Goal: Task Accomplishment & Management: Complete application form

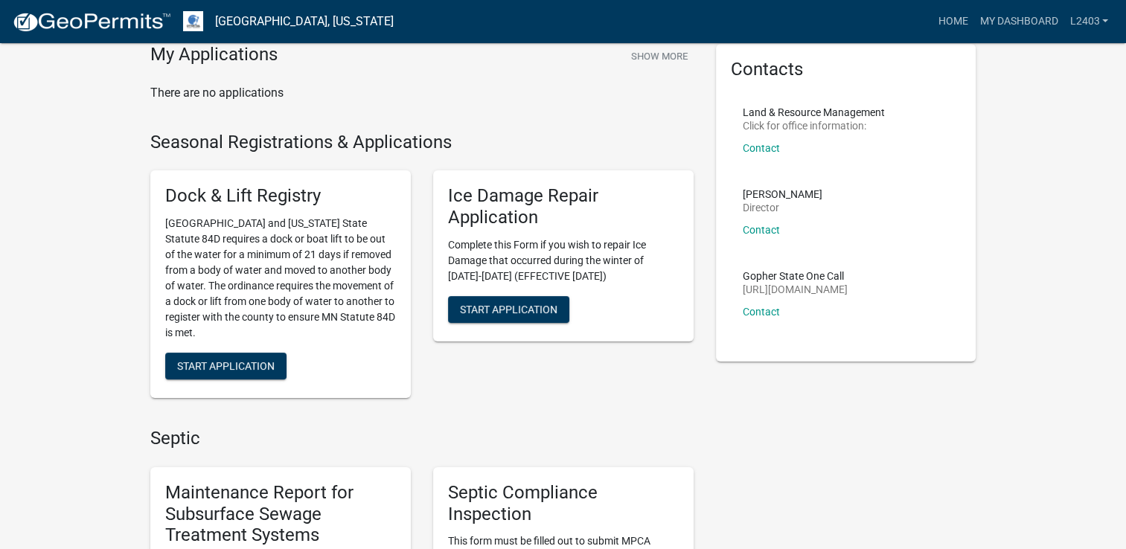
scroll to position [298, 0]
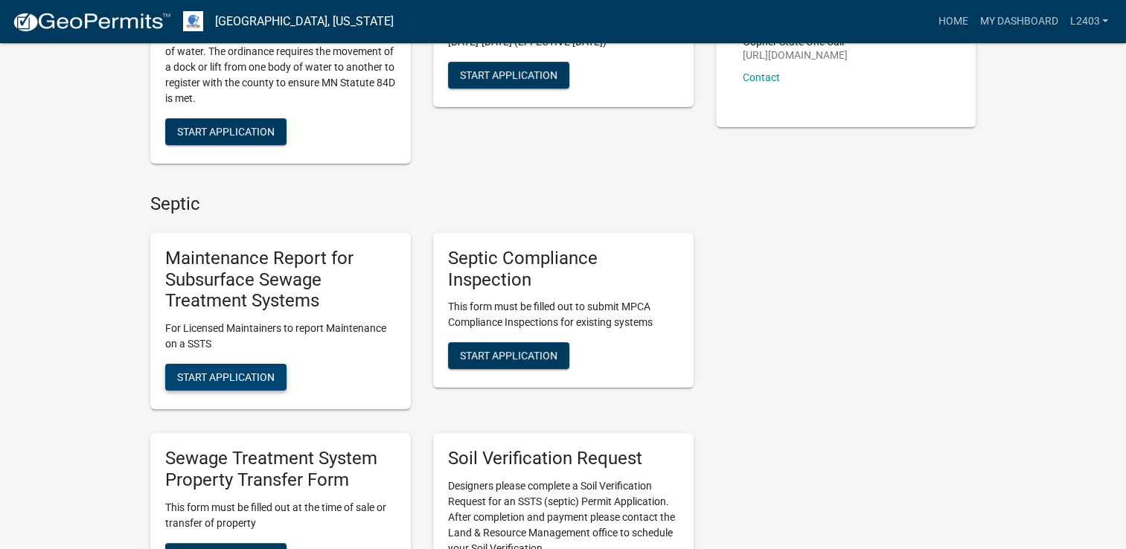
click at [255, 383] on span "Start Application" at bounding box center [226, 377] width 98 height 12
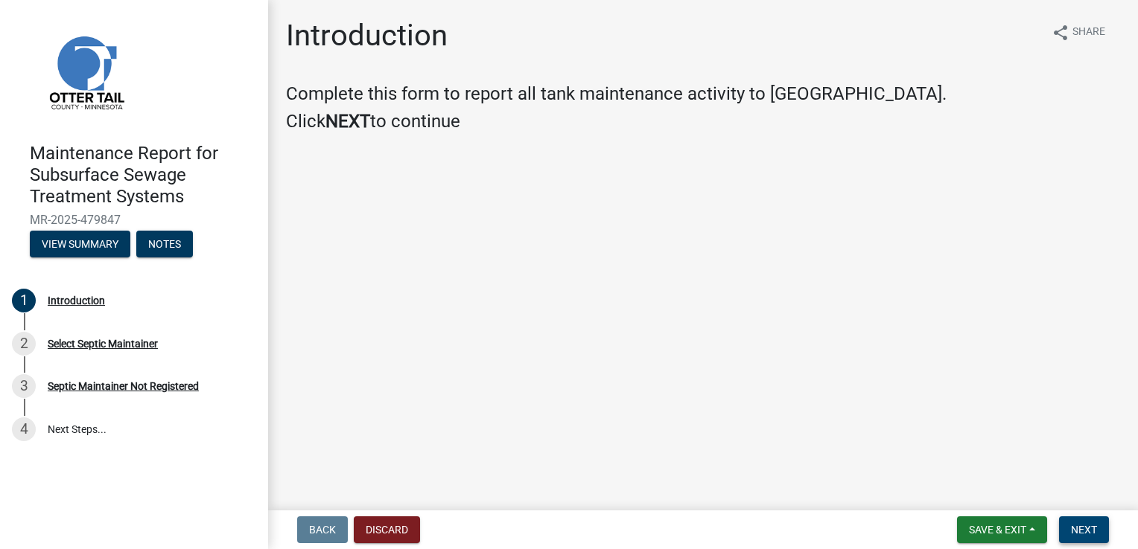
click at [1081, 522] on button "Next" at bounding box center [1084, 530] width 50 height 27
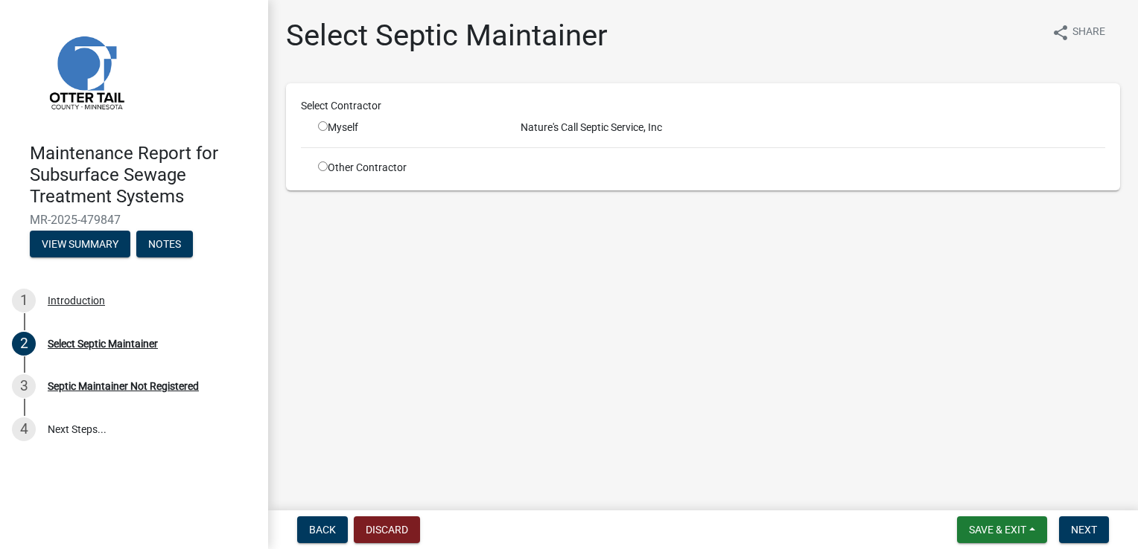
click at [326, 127] on input "radio" at bounding box center [323, 126] width 10 height 10
radio input "true"
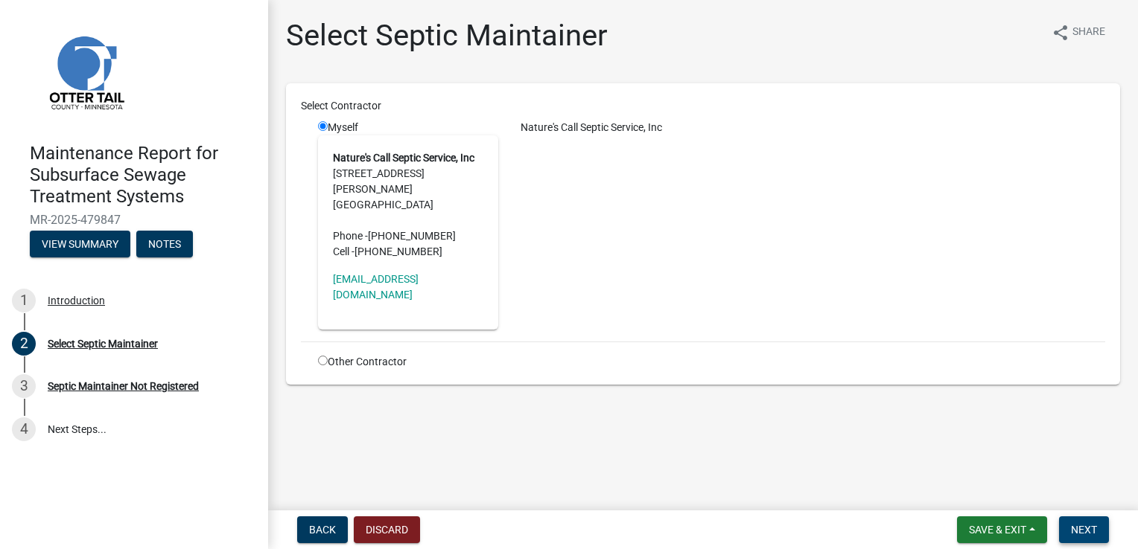
click at [1084, 526] on span "Next" at bounding box center [1084, 530] width 26 height 12
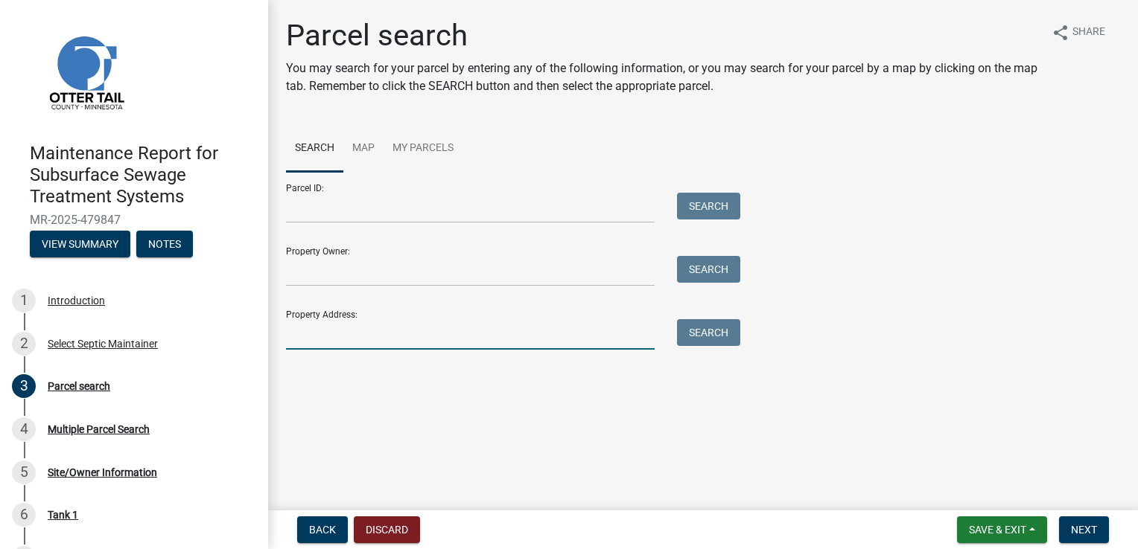
click at [313, 331] on input "Property Address:" at bounding box center [470, 334] width 368 height 31
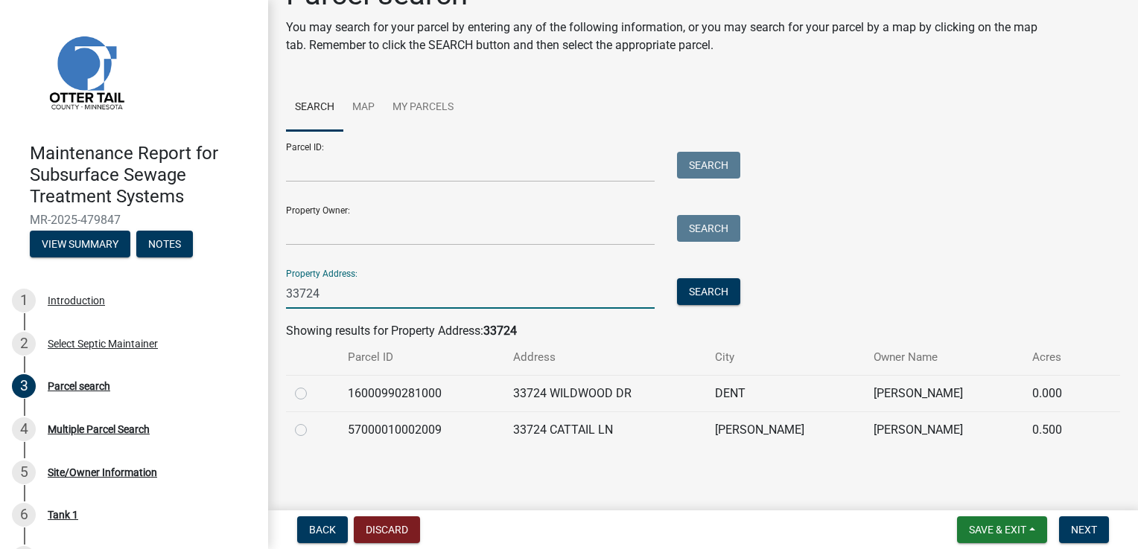
scroll to position [42, 0]
drag, startPoint x: 328, startPoint y: 292, endPoint x: 140, endPoint y: 279, distance: 188.0
click at [140, 279] on div "Maintenance Report for Subsurface Sewage Treatment Systems MR-2025-479847 View …" at bounding box center [569, 274] width 1138 height 549
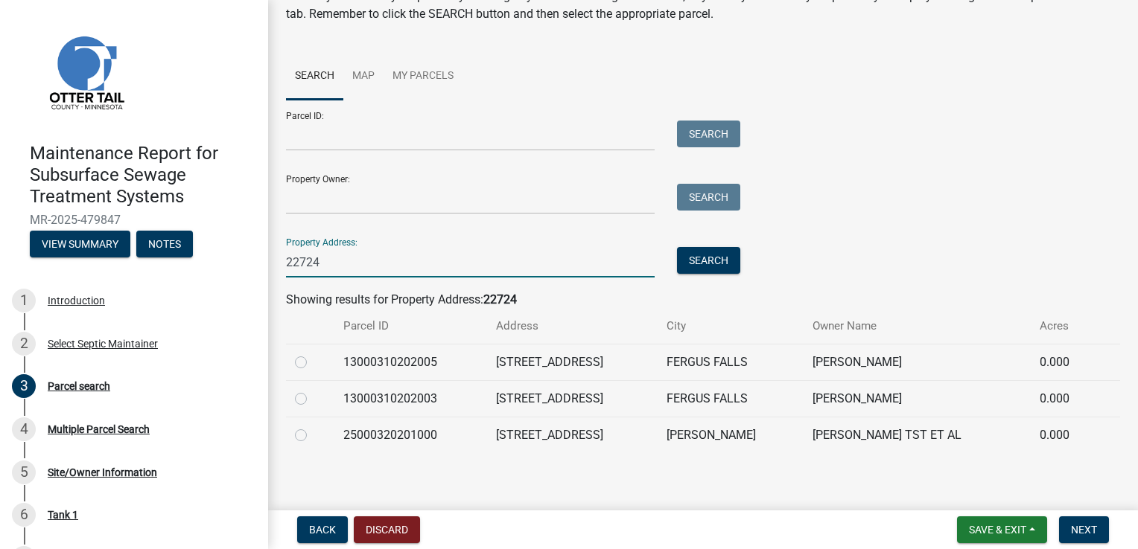
scroll to position [74, 0]
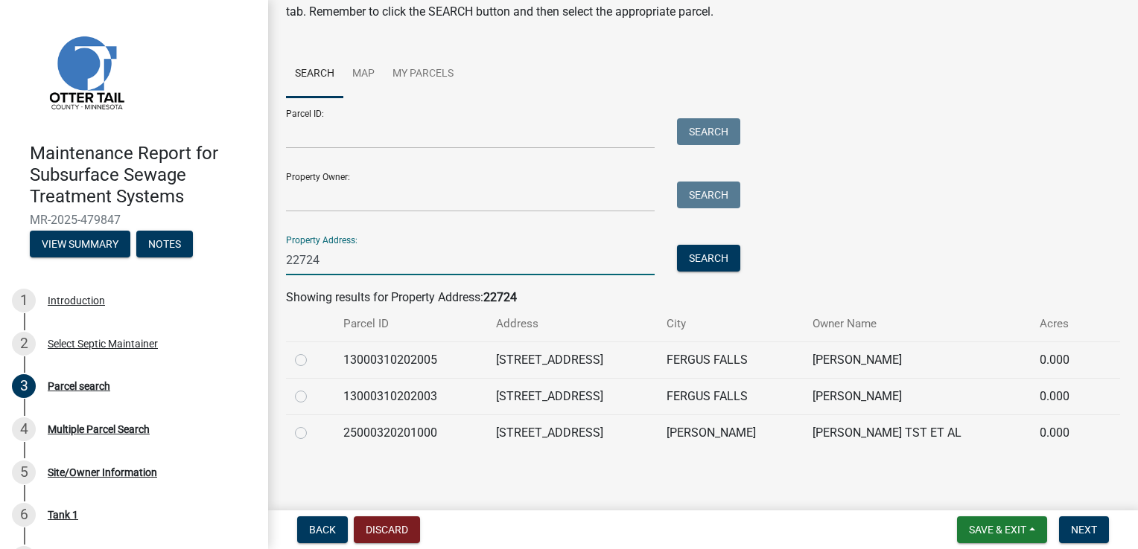
type input "22724"
click at [313, 424] on label at bounding box center [313, 424] width 0 height 0
click at [313, 430] on input "radio" at bounding box center [318, 429] width 10 height 10
radio input "true"
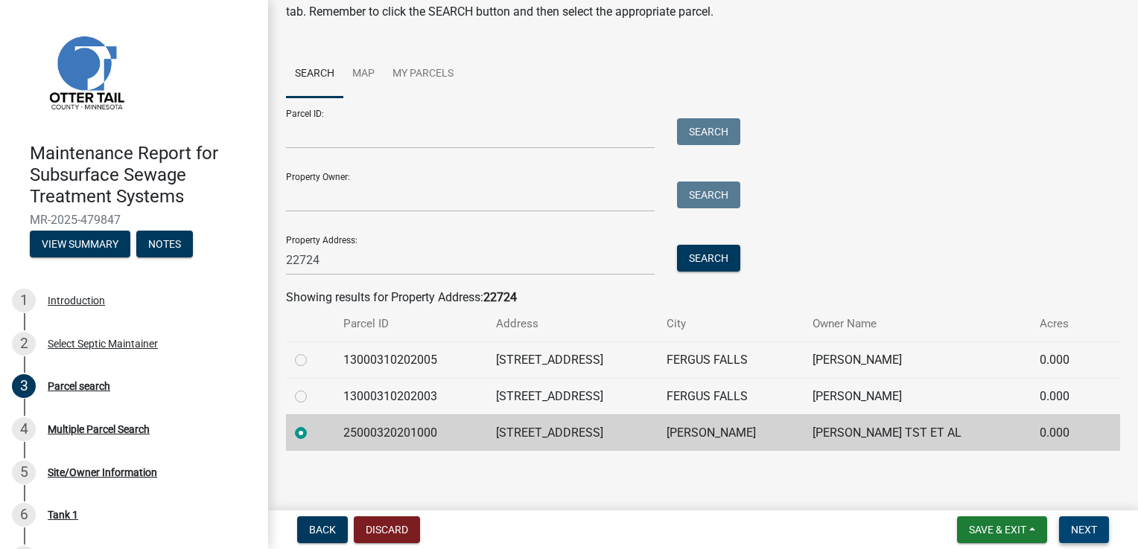
click at [1089, 531] on span "Next" at bounding box center [1084, 530] width 26 height 12
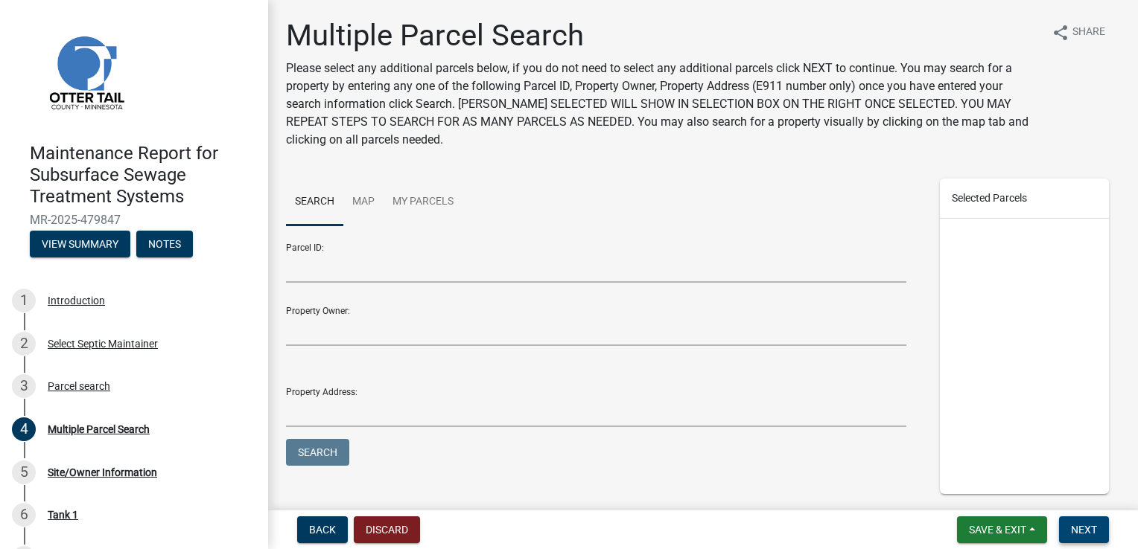
click at [1089, 531] on span "Next" at bounding box center [1084, 530] width 26 height 12
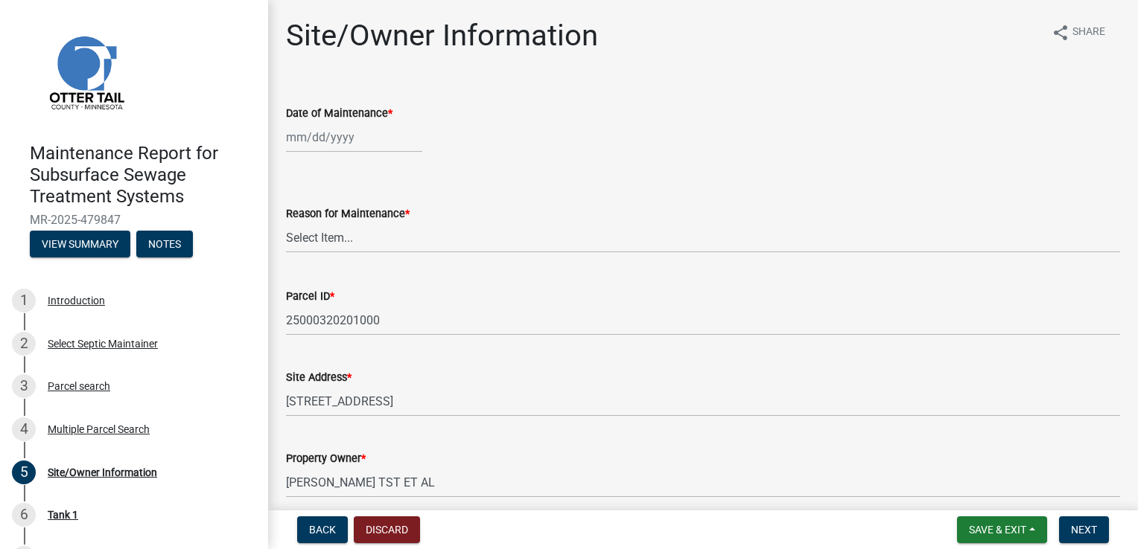
select select "9"
select select "2025"
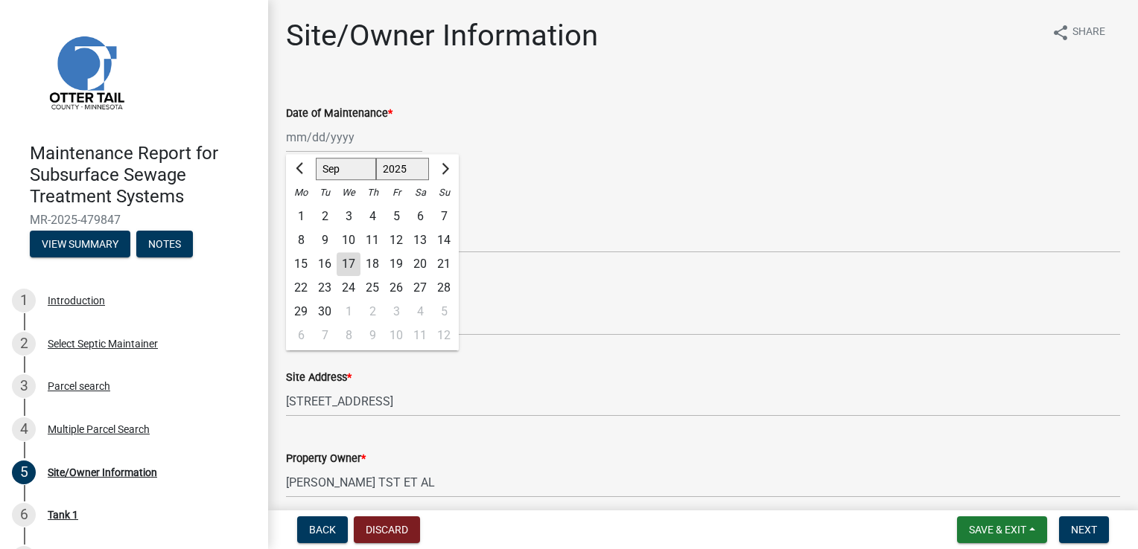
click at [310, 143] on div "[PERSON_NAME] Feb Mar Apr [PERSON_NAME][DATE] Oct Nov [DATE] 1526 1527 1528 152…" at bounding box center [354, 137] width 136 height 31
click at [321, 267] on div "16" at bounding box center [325, 264] width 24 height 24
type input "[DATE]"
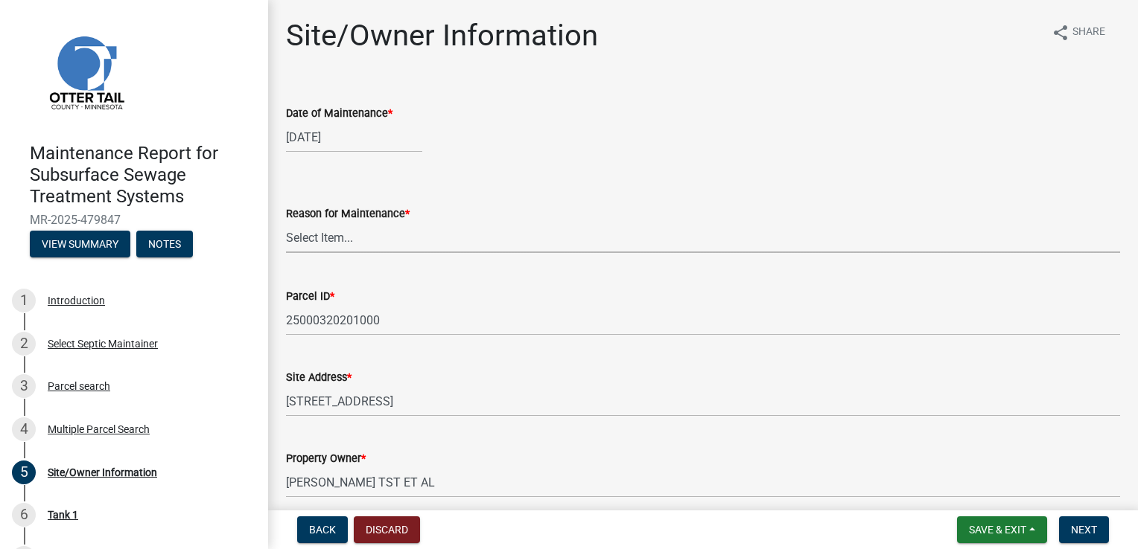
click at [315, 243] on select "Select Item... Called Routine Other" at bounding box center [703, 238] width 834 height 31
click at [286, 223] on select "Select Item... Called Routine Other" at bounding box center [703, 238] width 834 height 31
select select "3ac72b63-7b21-42e4-8192-806faae7a4f1"
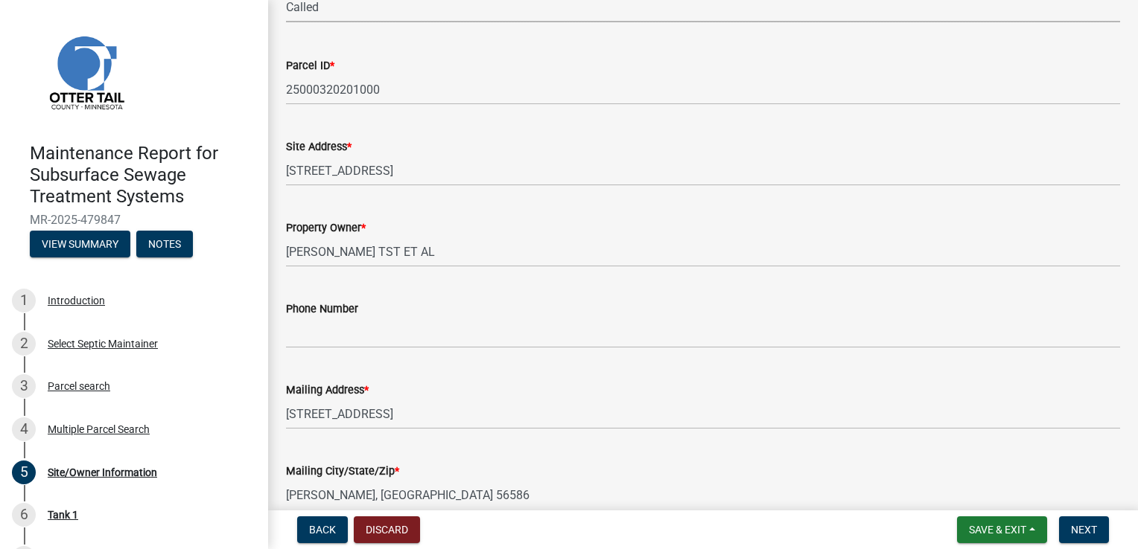
scroll to position [298, 0]
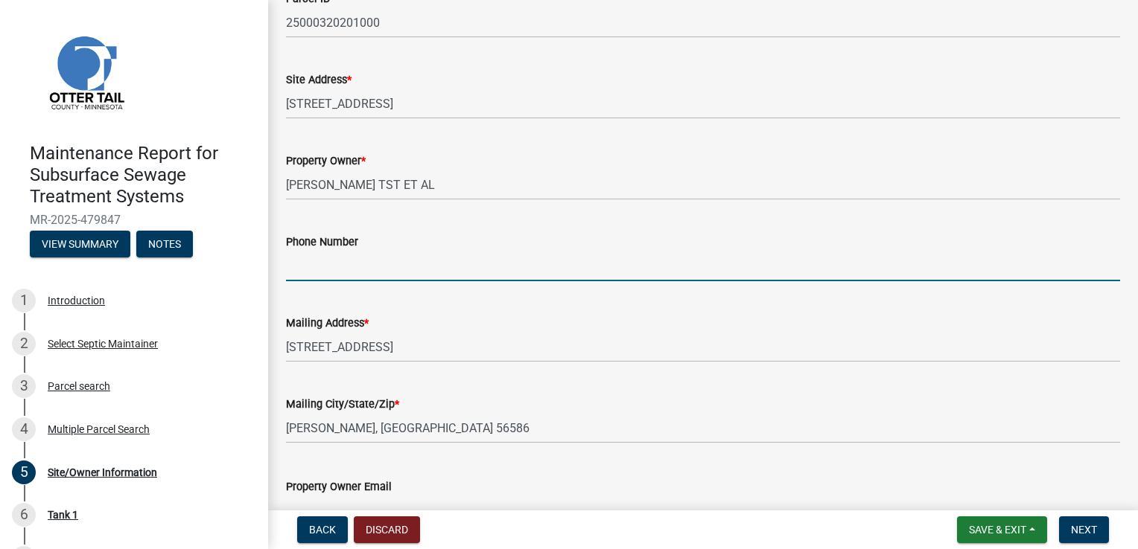
click at [331, 272] on input "Phone Number" at bounding box center [703, 266] width 834 height 31
type input "[PHONE_NUMBER]"
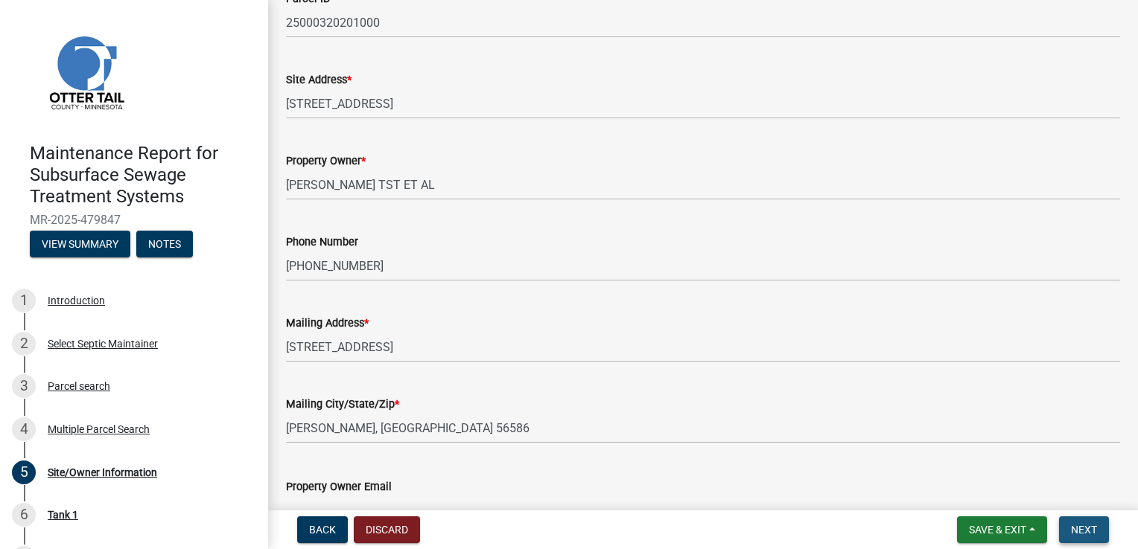
click at [1081, 527] on span "Next" at bounding box center [1084, 530] width 26 height 12
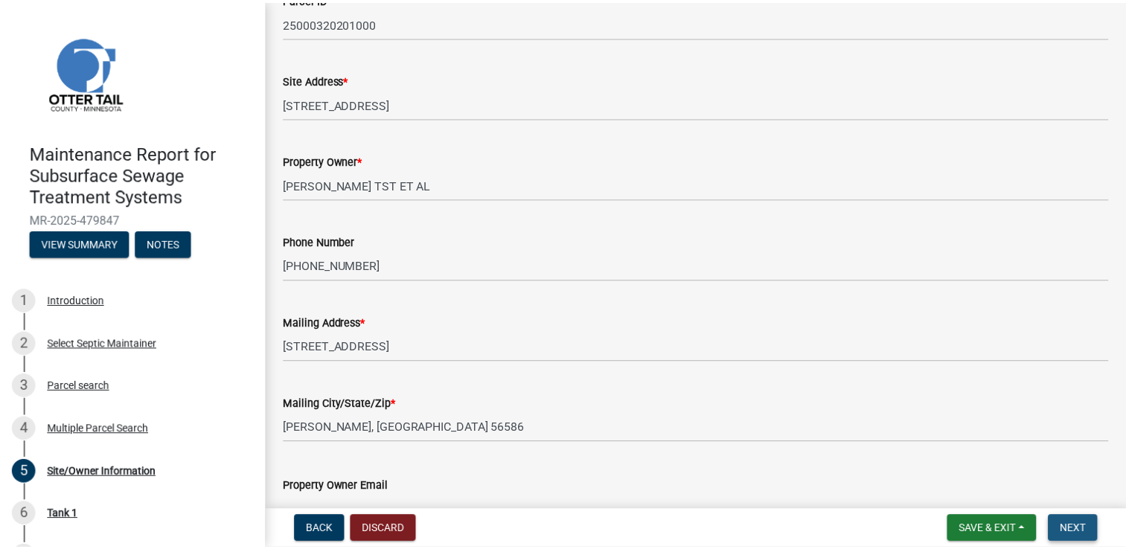
scroll to position [0, 0]
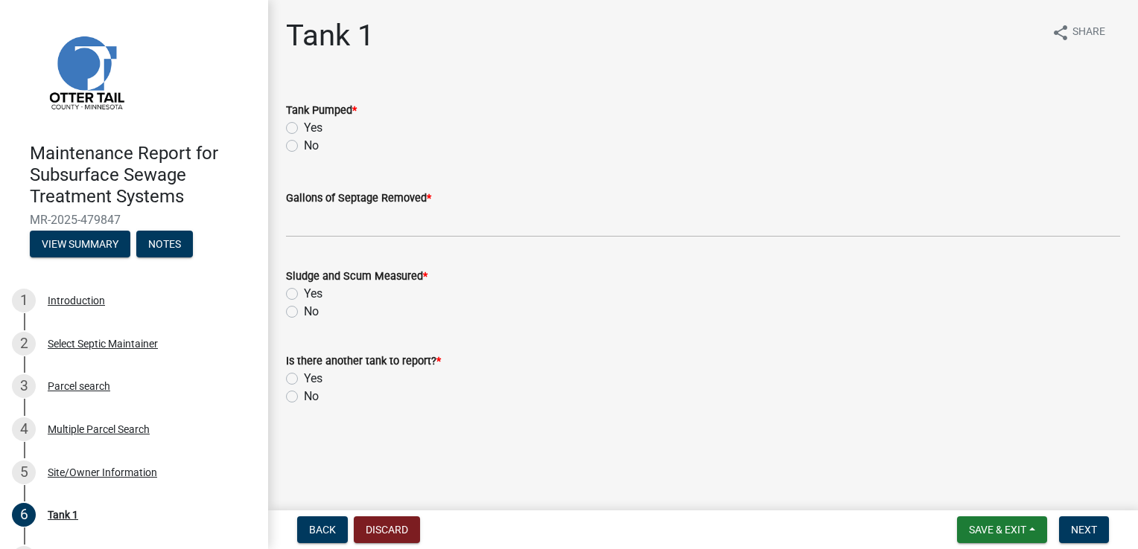
click at [316, 129] on label "Yes" at bounding box center [313, 128] width 19 height 18
click at [313, 129] on input "Yes" at bounding box center [309, 124] width 10 height 10
radio input "true"
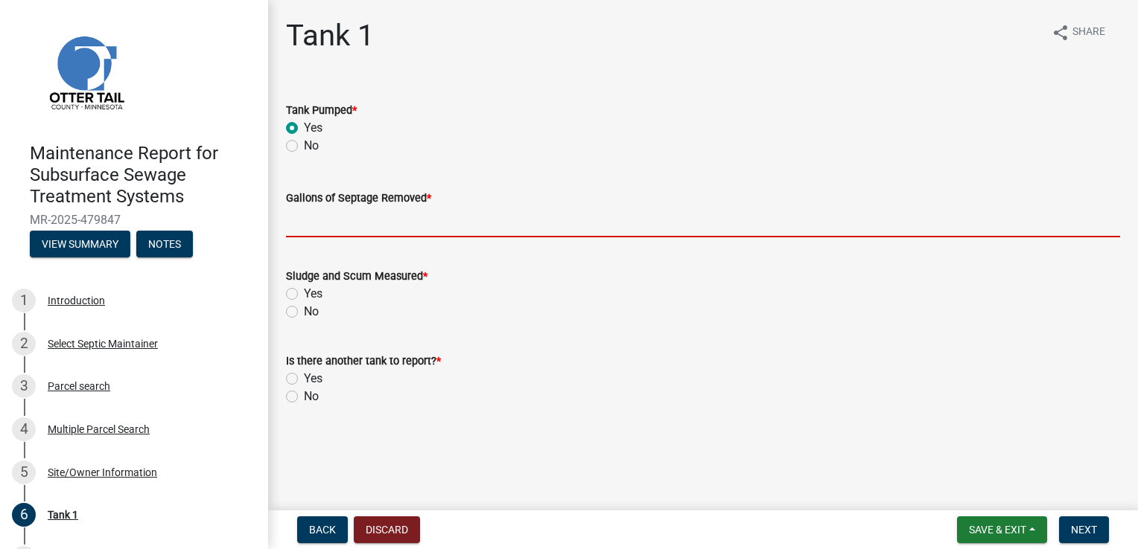
click at [328, 221] on input "Gallons of Septage Removed *" at bounding box center [703, 222] width 834 height 31
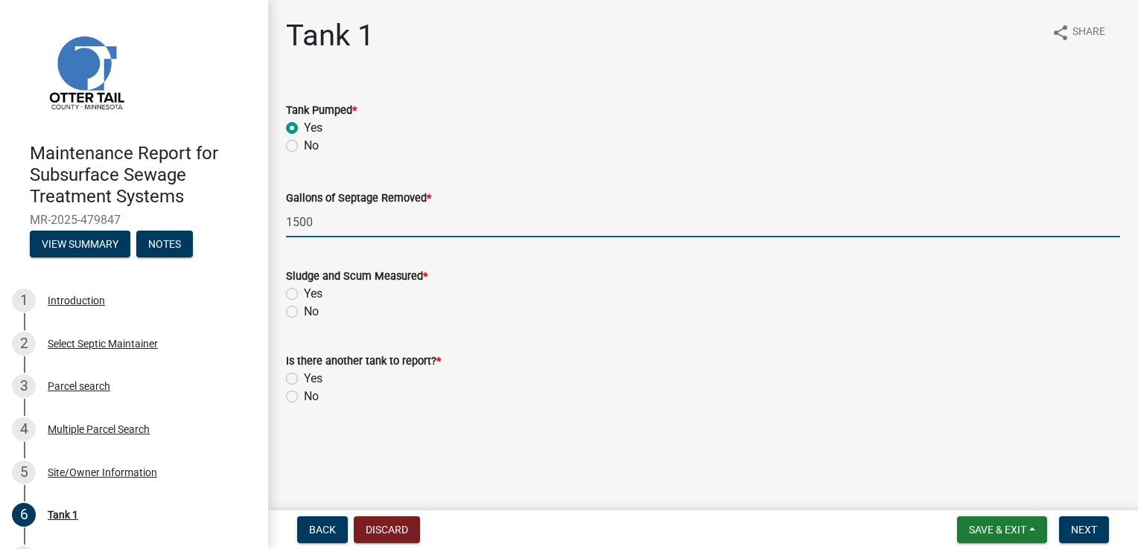
type input "1500"
click at [304, 290] on label "Yes" at bounding box center [313, 294] width 19 height 18
click at [304, 290] on input "Yes" at bounding box center [309, 290] width 10 height 10
radio input "true"
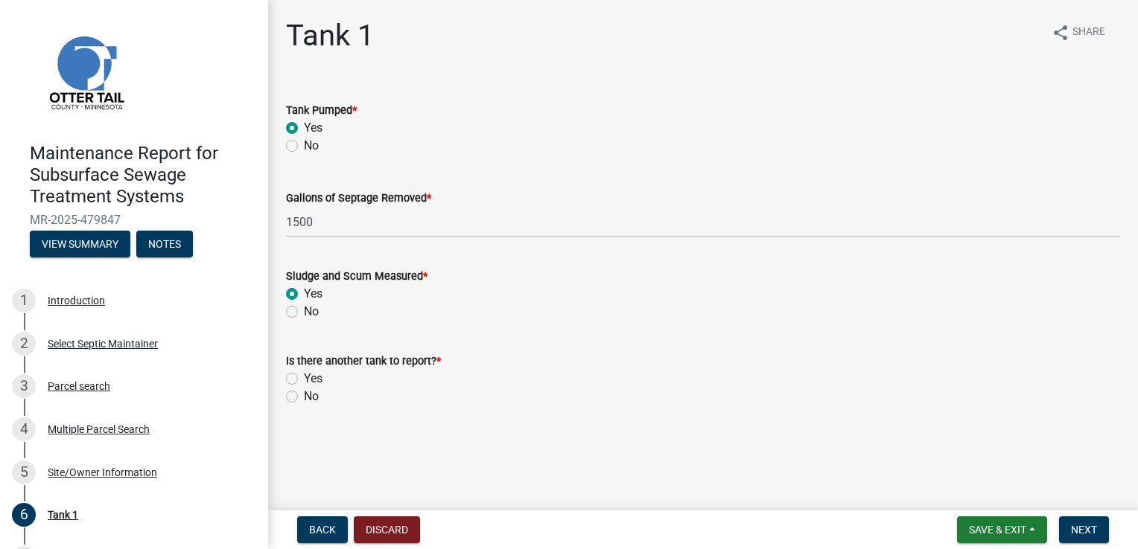
click at [304, 396] on label "No" at bounding box center [311, 397] width 15 height 18
click at [304, 396] on input "No" at bounding box center [309, 393] width 10 height 10
radio input "true"
click at [1081, 524] on span "Next" at bounding box center [1084, 530] width 26 height 12
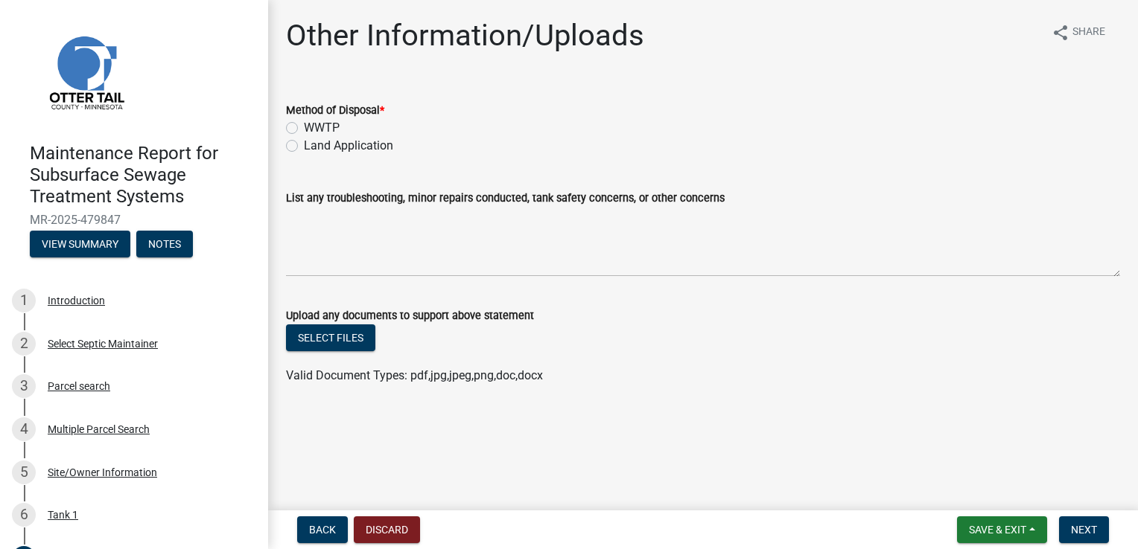
click at [304, 144] on label "Land Application" at bounding box center [348, 146] width 89 height 18
click at [304, 144] on input "Land Application" at bounding box center [309, 142] width 10 height 10
radio input "true"
click at [1096, 532] on button "Next" at bounding box center [1084, 530] width 50 height 27
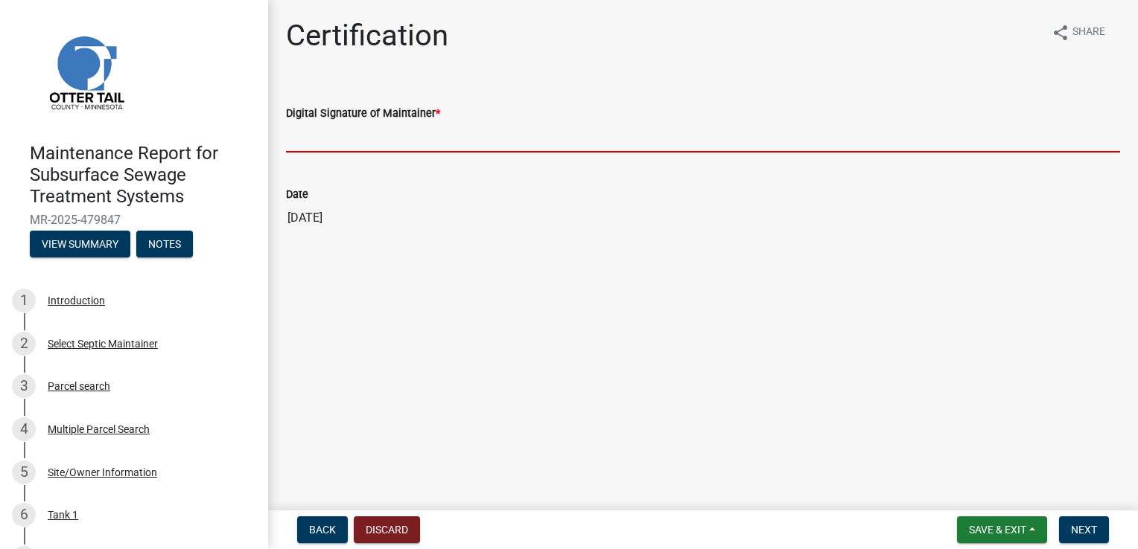
click at [361, 136] on input "Digital Signature of Maintainer *" at bounding box center [703, 137] width 834 height 31
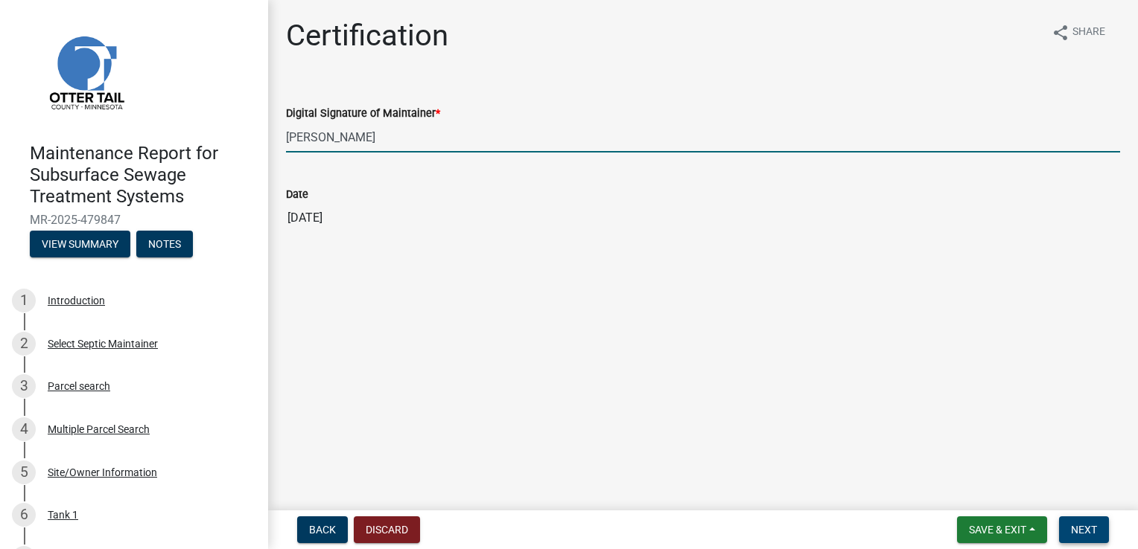
type input "[PERSON_NAME]"
click at [1097, 533] on button "Next" at bounding box center [1084, 530] width 50 height 27
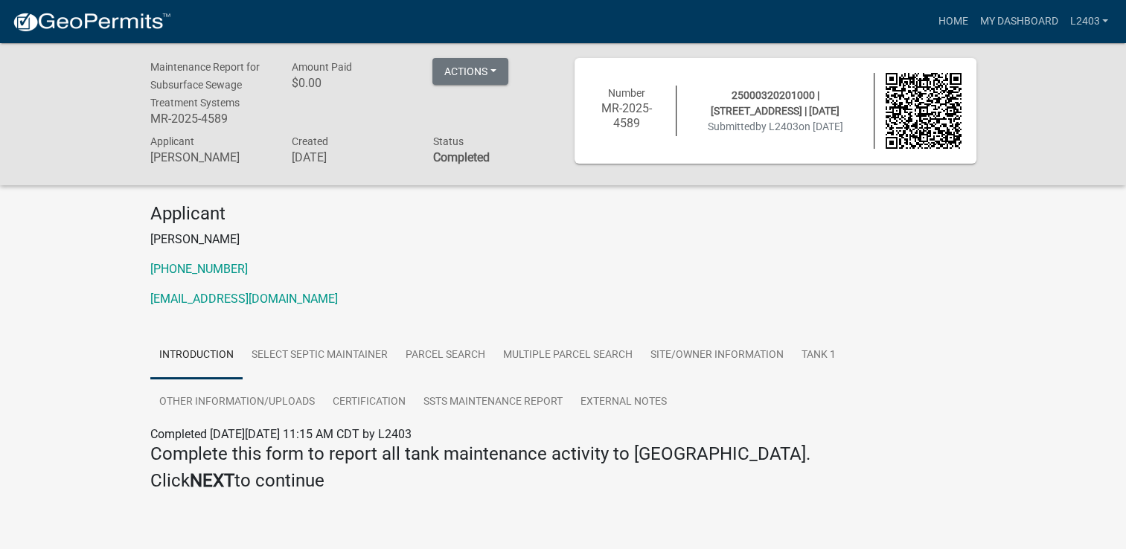
drag, startPoint x: 561, startPoint y: 225, endPoint x: 579, endPoint y: 226, distance: 17.9
click at [561, 225] on div "Applicant [PERSON_NAME] [PHONE_NUMBER] [EMAIL_ADDRESS][DOMAIN_NAME]" at bounding box center [563, 261] width 849 height 117
click at [965, 22] on link "Home" at bounding box center [953, 21] width 42 height 28
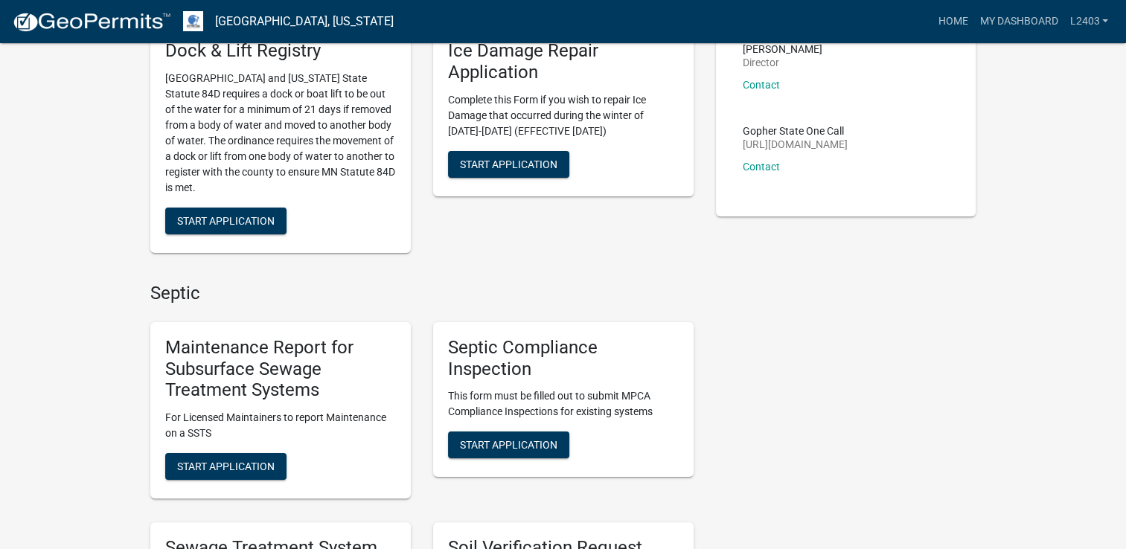
scroll to position [298, 0]
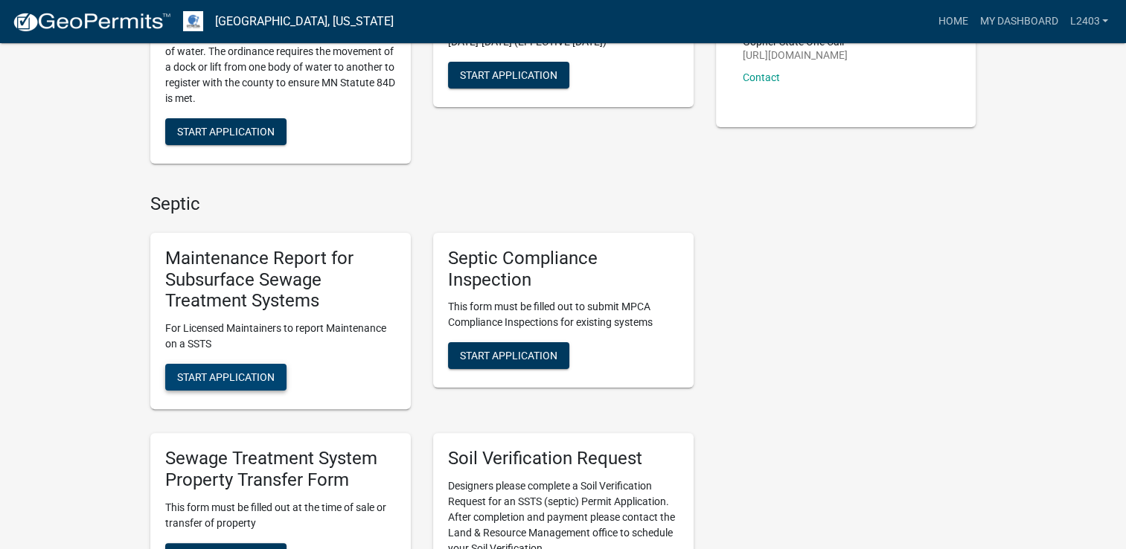
click at [229, 374] on span "Start Application" at bounding box center [226, 377] width 98 height 12
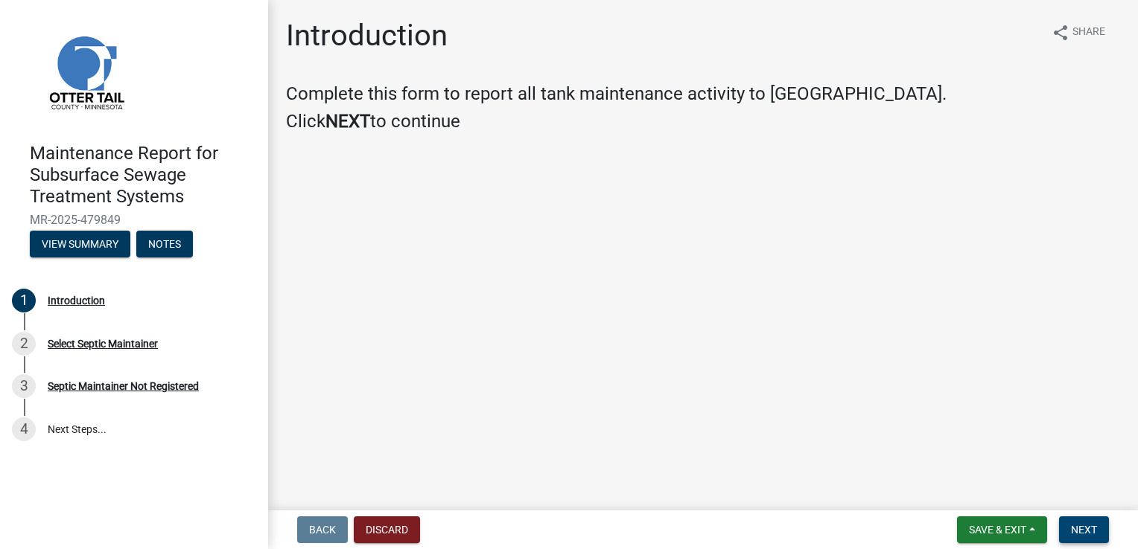
click at [1081, 535] on span "Next" at bounding box center [1084, 530] width 26 height 12
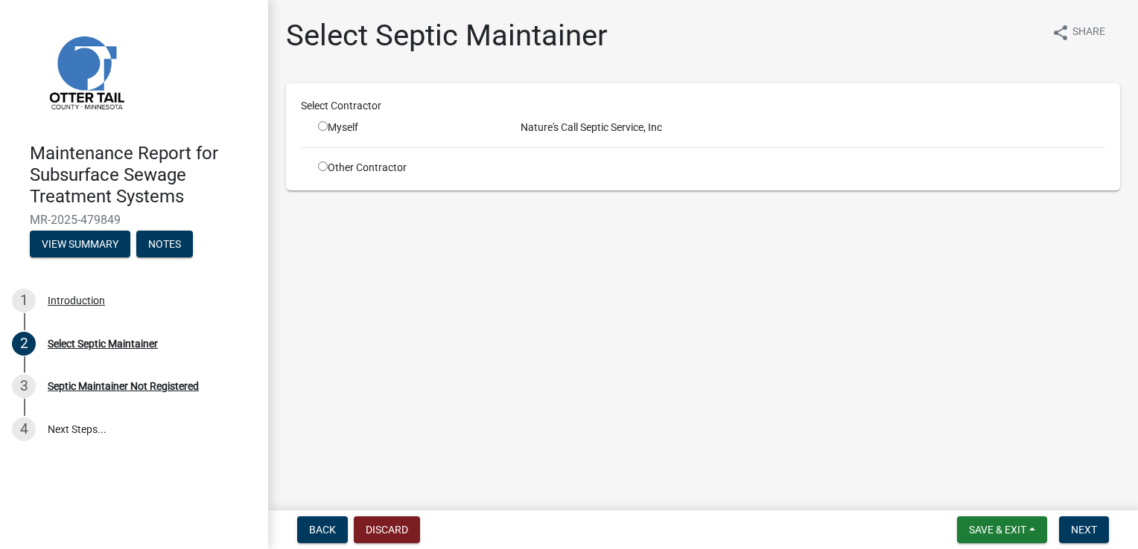
click at [319, 127] on input "radio" at bounding box center [323, 126] width 10 height 10
radio input "true"
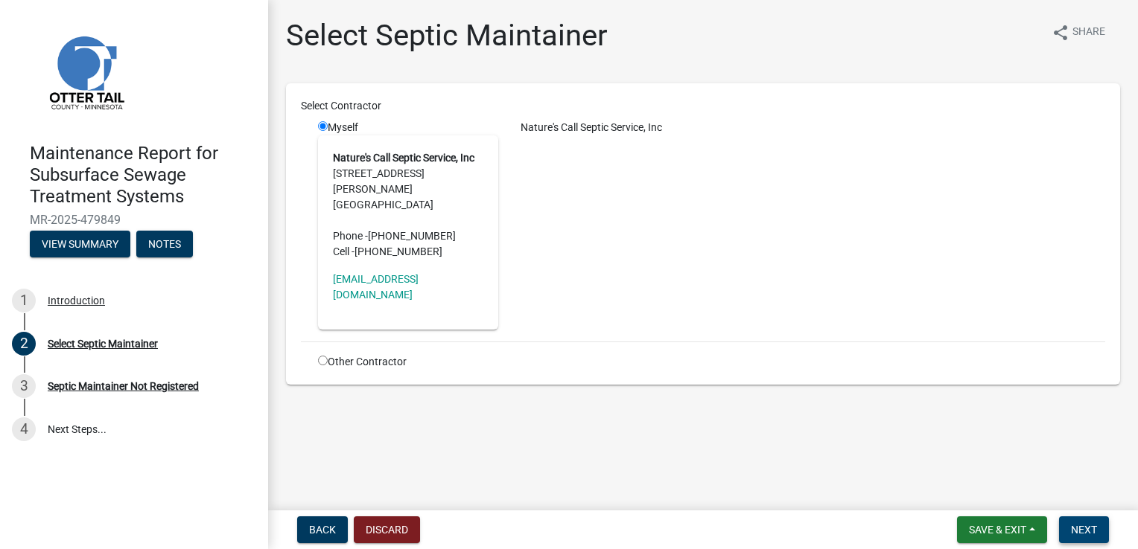
click at [1092, 529] on span "Next" at bounding box center [1084, 530] width 26 height 12
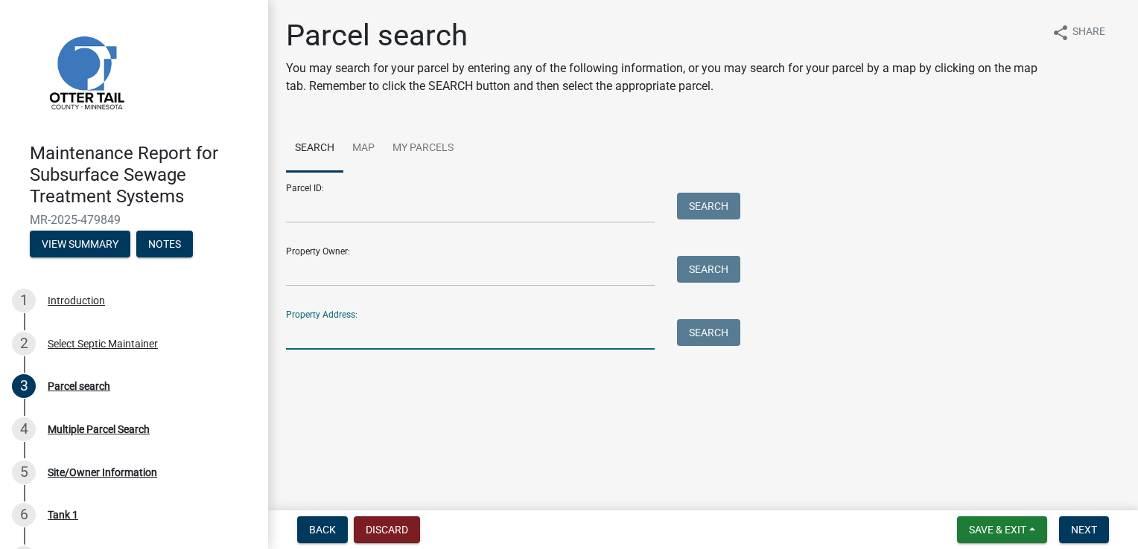
click at [319, 335] on input "Property Address:" at bounding box center [470, 334] width 368 height 31
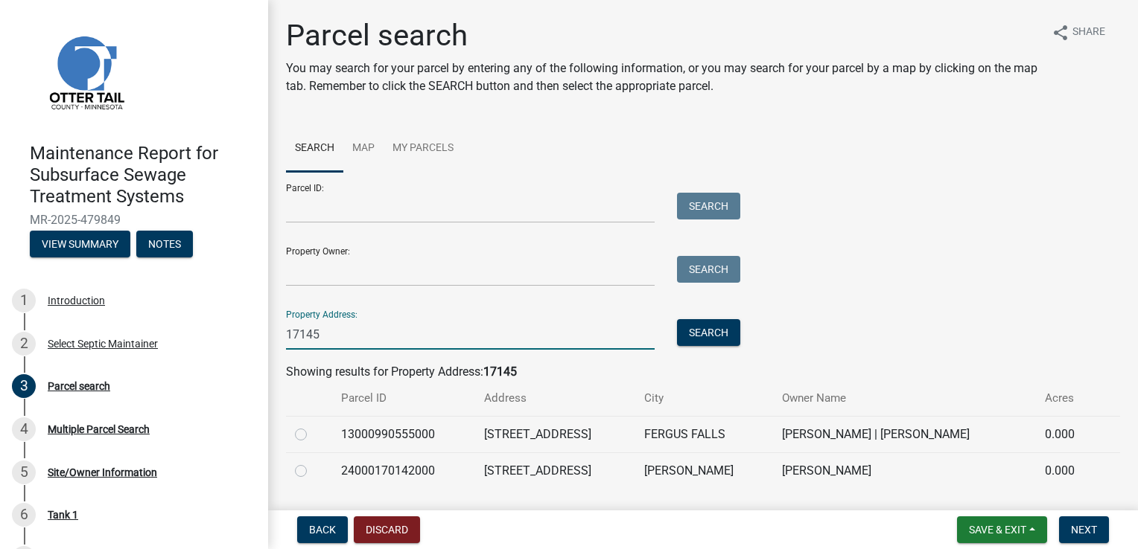
type input "17145"
click at [313, 426] on label at bounding box center [313, 426] width 0 height 0
click at [313, 435] on input "radio" at bounding box center [318, 431] width 10 height 10
radio input "true"
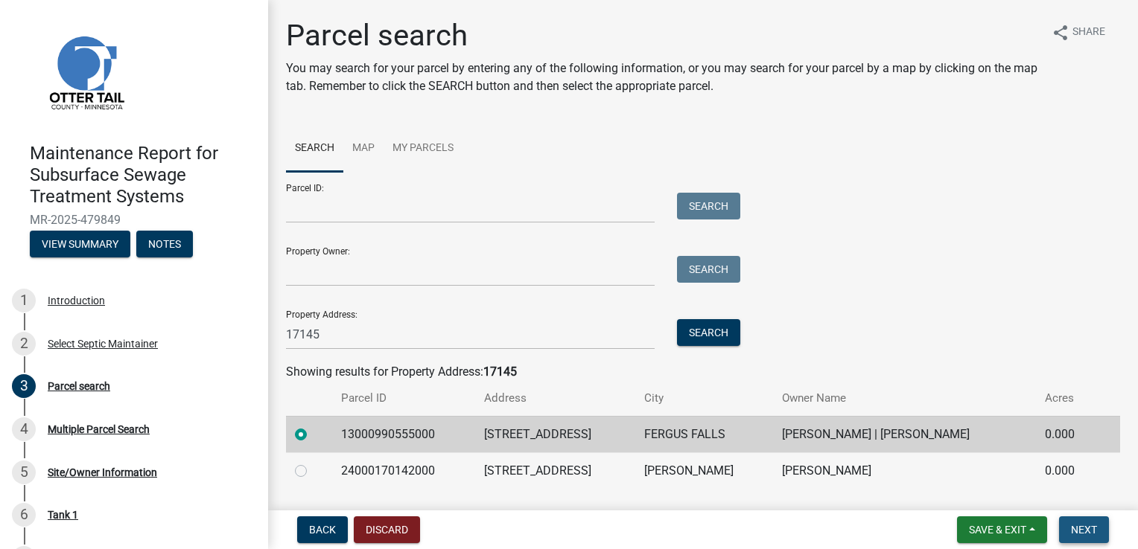
click at [1087, 529] on span "Next" at bounding box center [1084, 530] width 26 height 12
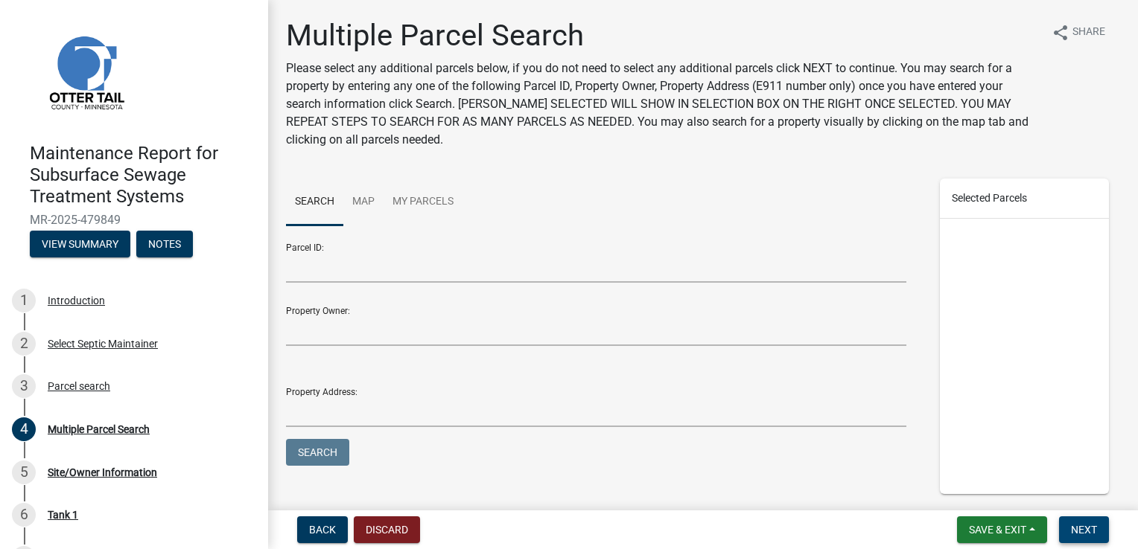
click at [1089, 529] on span "Next" at bounding box center [1084, 530] width 26 height 12
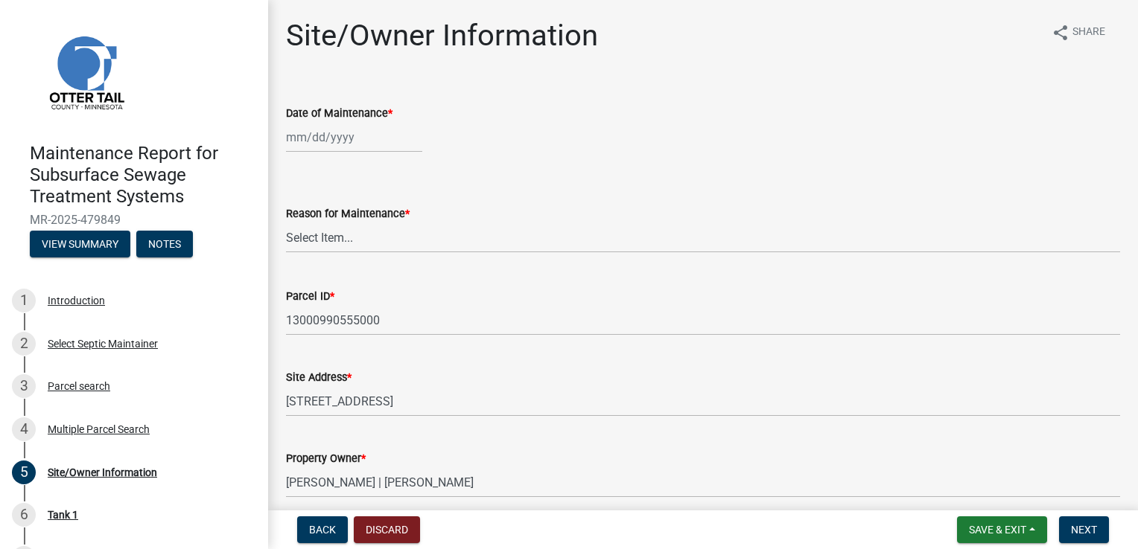
click at [311, 131] on div at bounding box center [354, 137] width 136 height 31
select select "9"
select select "2025"
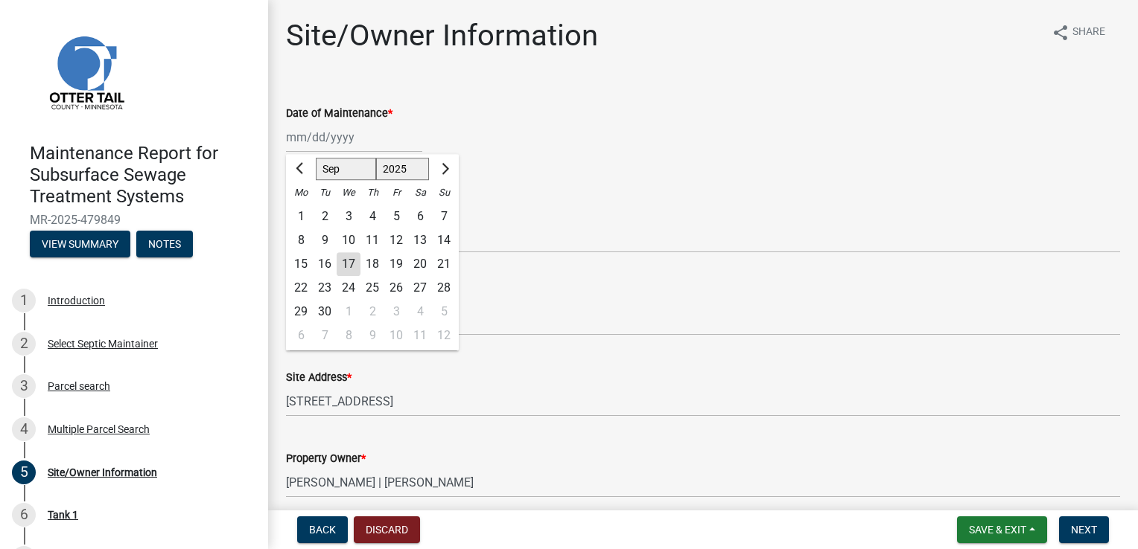
drag, startPoint x: 325, startPoint y: 264, endPoint x: 302, endPoint y: 235, distance: 36.0
click at [324, 264] on div "16" at bounding box center [325, 264] width 24 height 24
type input "[DATE]"
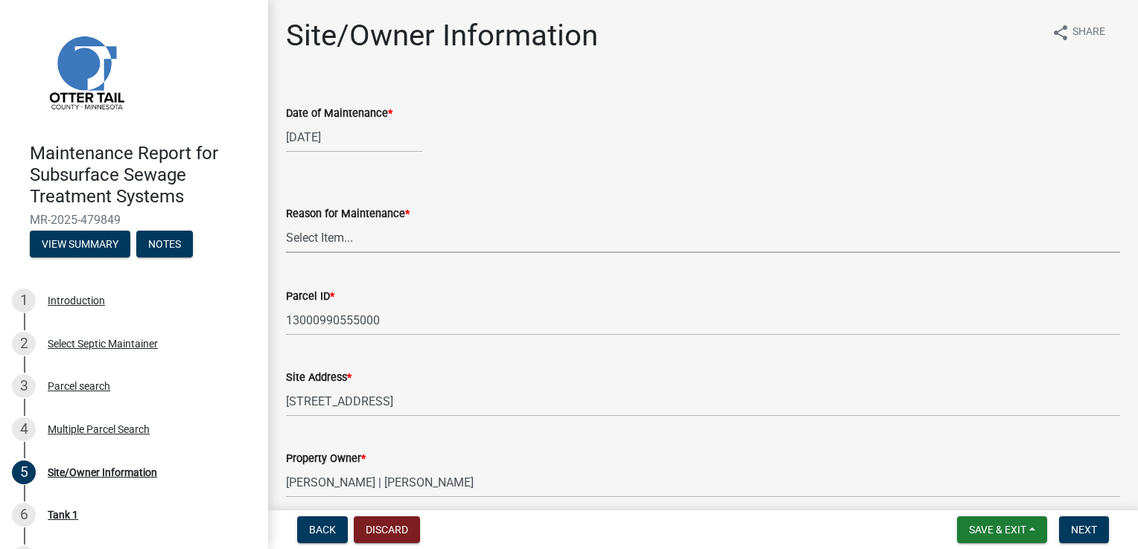
drag, startPoint x: 300, startPoint y: 230, endPoint x: 301, endPoint y: 243, distance: 12.7
click at [300, 230] on select "Select Item... Called Routine Other" at bounding box center [703, 238] width 834 height 31
click at [286, 223] on select "Select Item... Called Routine Other" at bounding box center [703, 238] width 834 height 31
select select "3ac72b63-7b21-42e4-8192-806faae7a4f1"
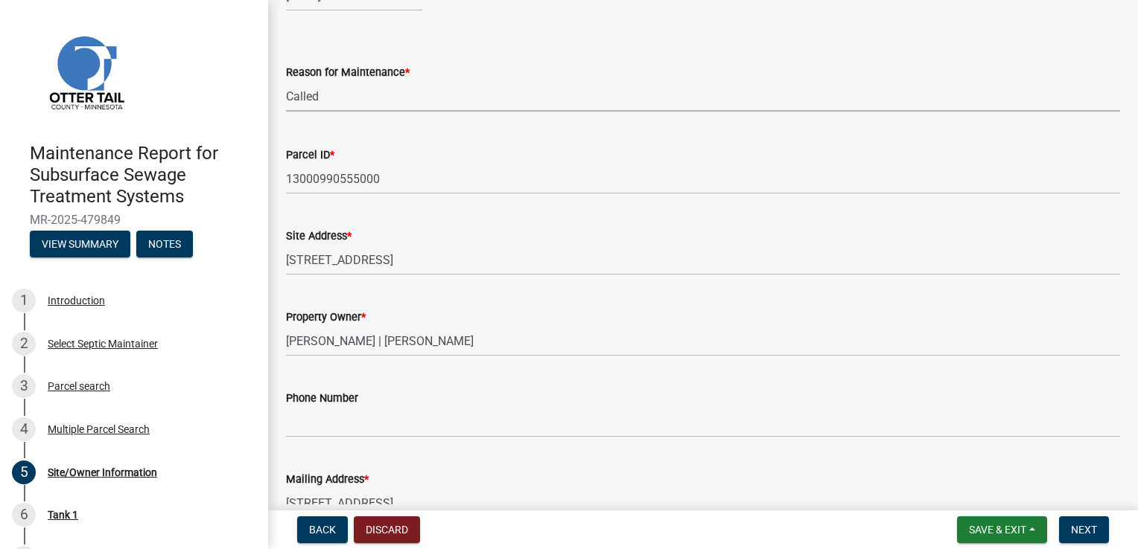
scroll to position [149, 0]
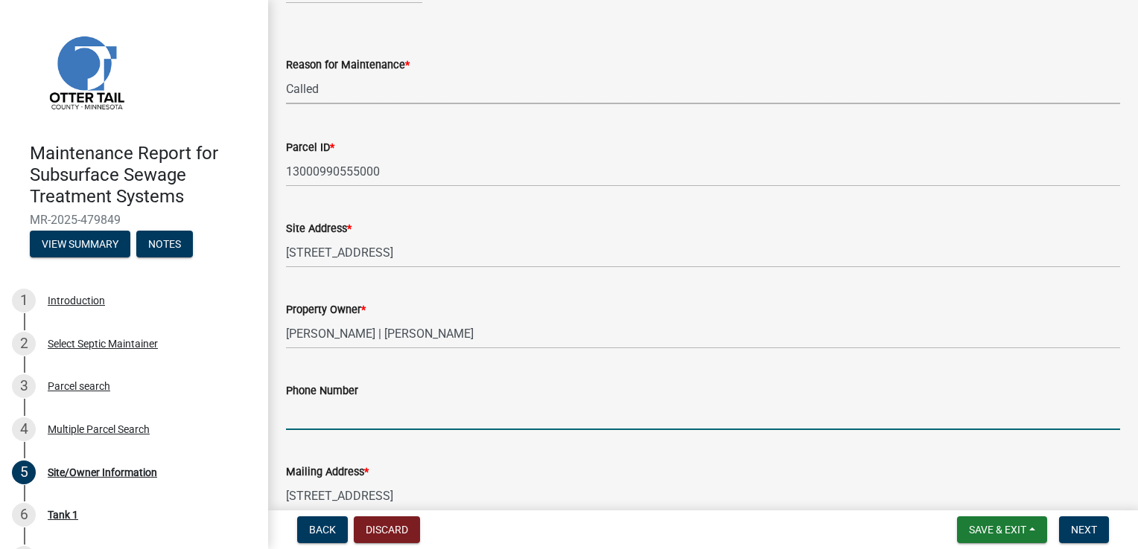
click at [319, 415] on input "Phone Number" at bounding box center [703, 415] width 834 height 31
type input "[PHONE_NUMBER]"
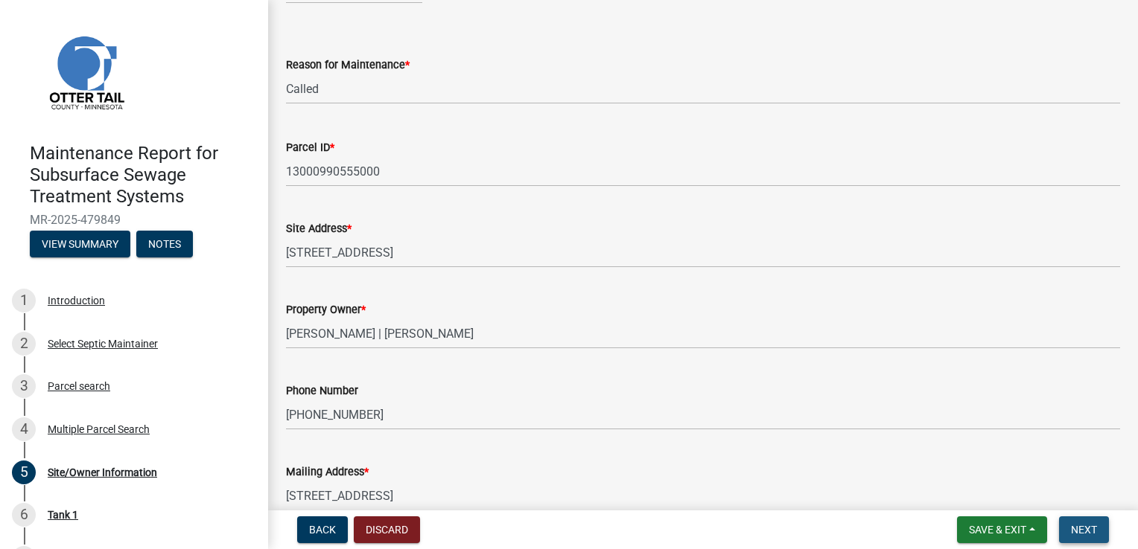
click at [1085, 520] on button "Next" at bounding box center [1084, 530] width 50 height 27
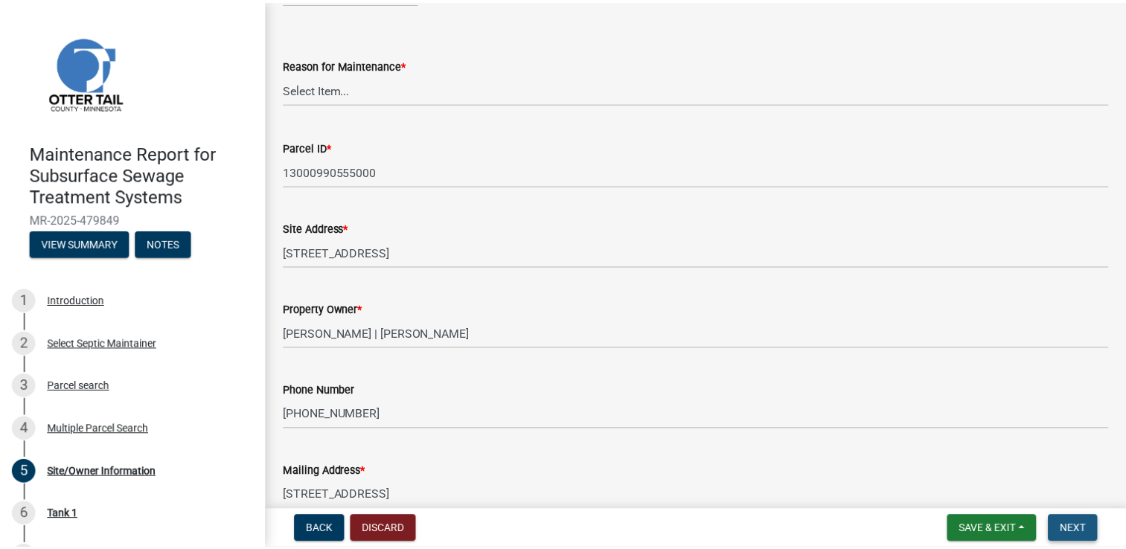
scroll to position [0, 0]
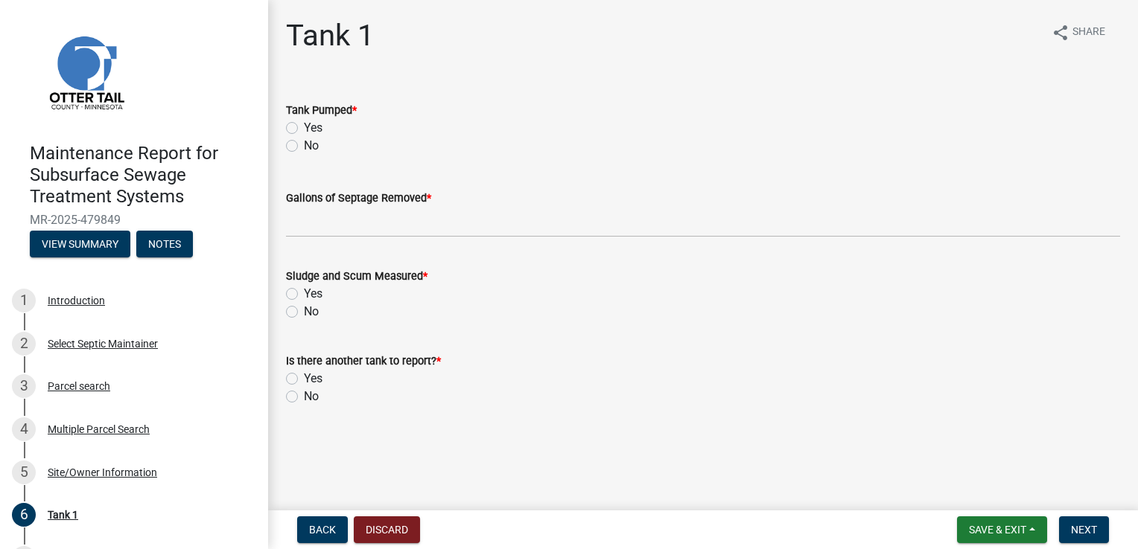
click at [316, 127] on label "Yes" at bounding box center [313, 128] width 19 height 18
click at [313, 127] on input "Yes" at bounding box center [309, 124] width 10 height 10
radio input "true"
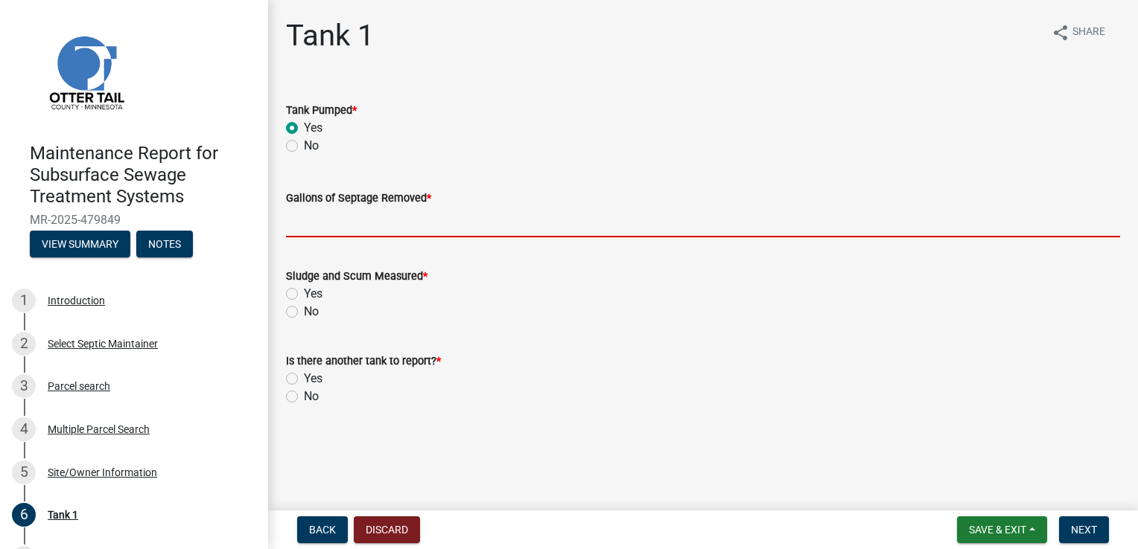
click at [319, 218] on input "Gallons of Septage Removed *" at bounding box center [703, 222] width 834 height 31
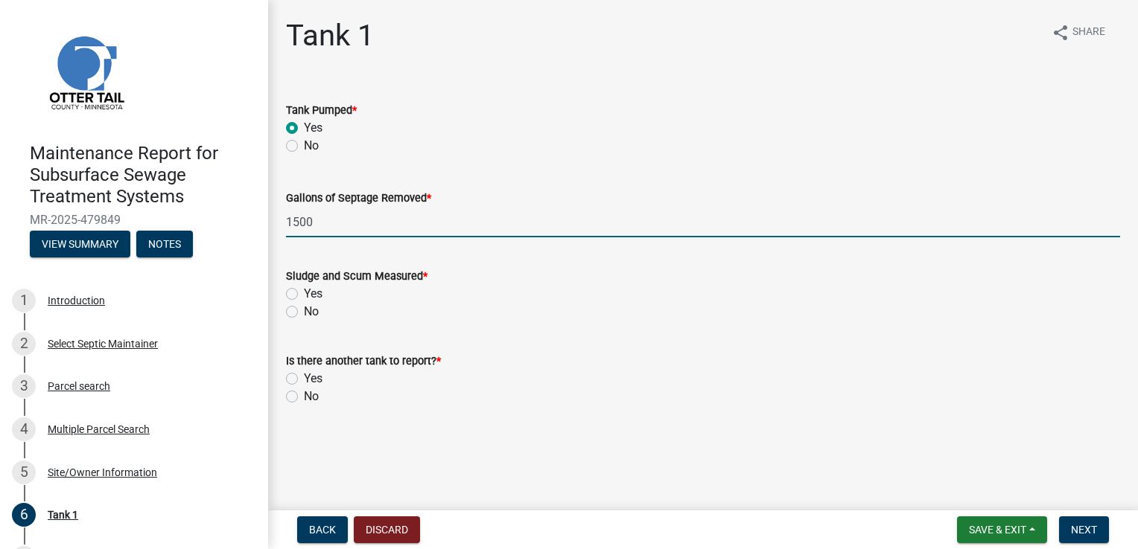
type input "1500"
click at [304, 294] on label "Yes" at bounding box center [313, 294] width 19 height 18
click at [304, 294] on input "Yes" at bounding box center [309, 290] width 10 height 10
radio input "true"
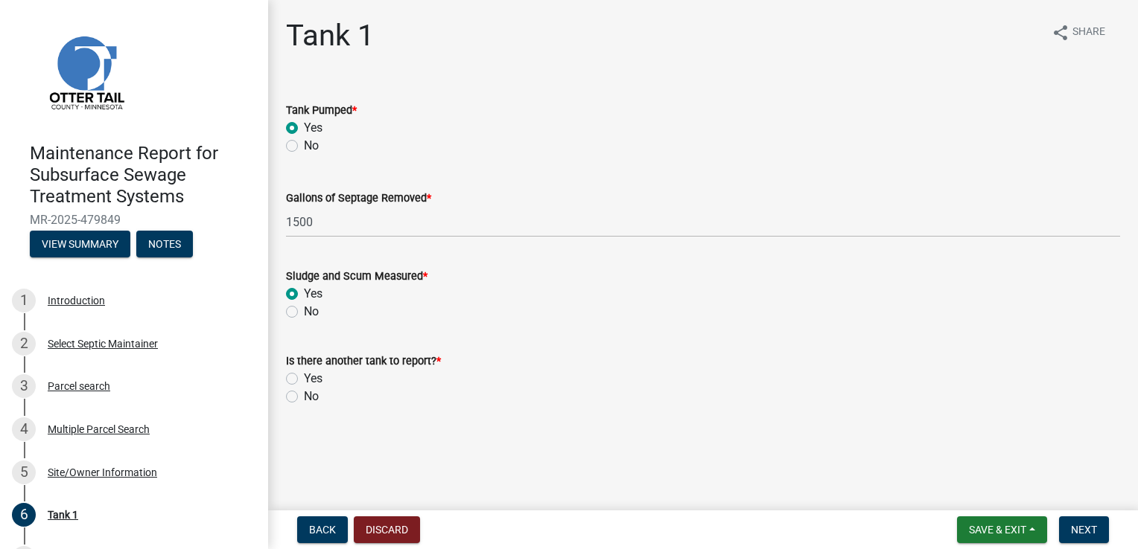
click at [304, 395] on label "No" at bounding box center [311, 397] width 15 height 18
click at [304, 395] on input "No" at bounding box center [309, 393] width 10 height 10
radio input "true"
click at [1099, 533] on button "Next" at bounding box center [1084, 530] width 50 height 27
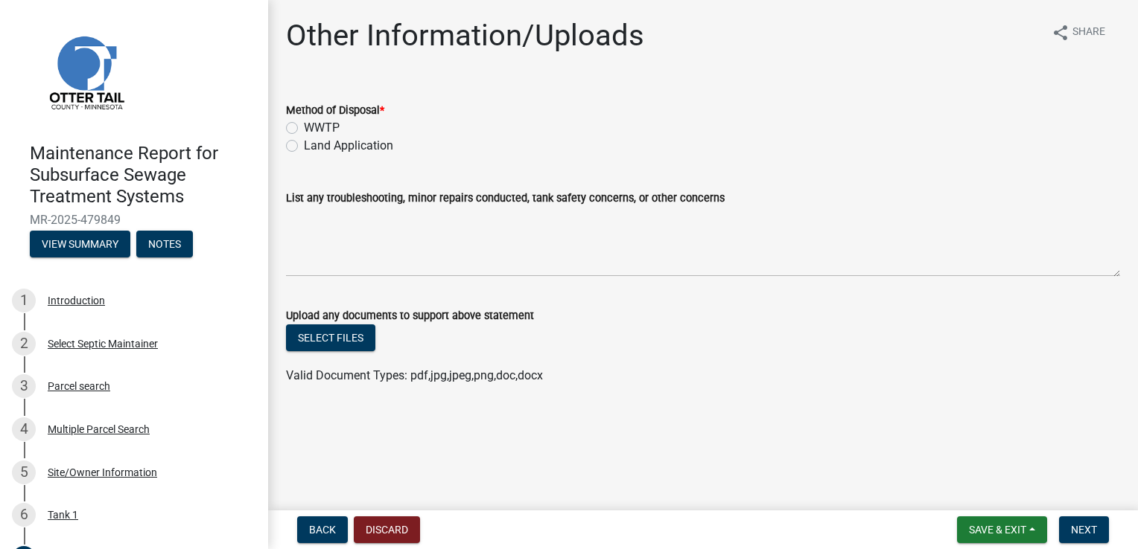
click at [334, 143] on label "Land Application" at bounding box center [348, 146] width 89 height 18
click at [313, 143] on input "Land Application" at bounding box center [309, 142] width 10 height 10
radio input "true"
click at [1079, 537] on button "Next" at bounding box center [1084, 530] width 50 height 27
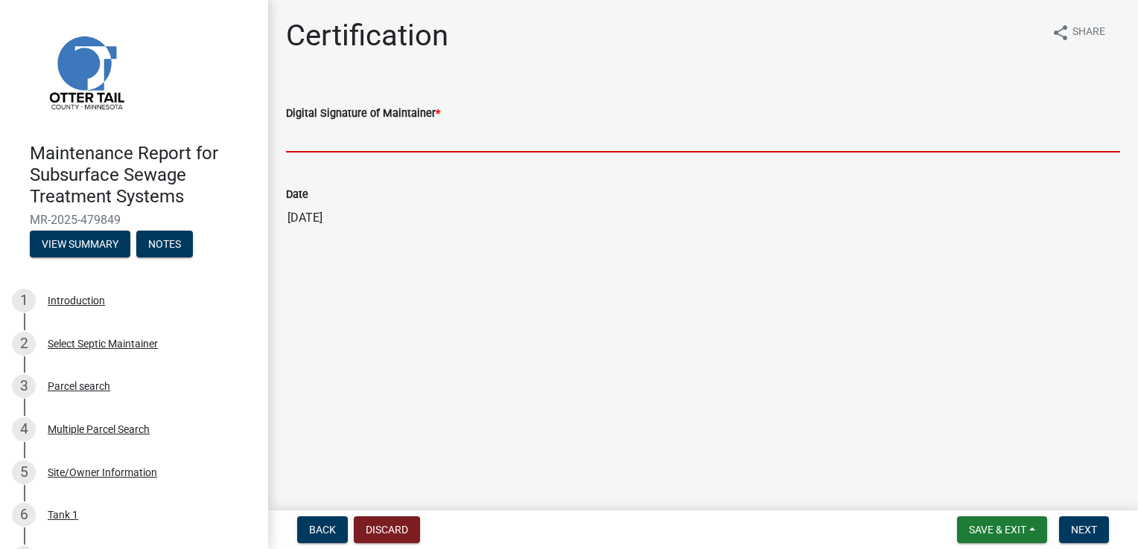
click at [348, 135] on input "Digital Signature of Maintainer *" at bounding box center [703, 137] width 834 height 31
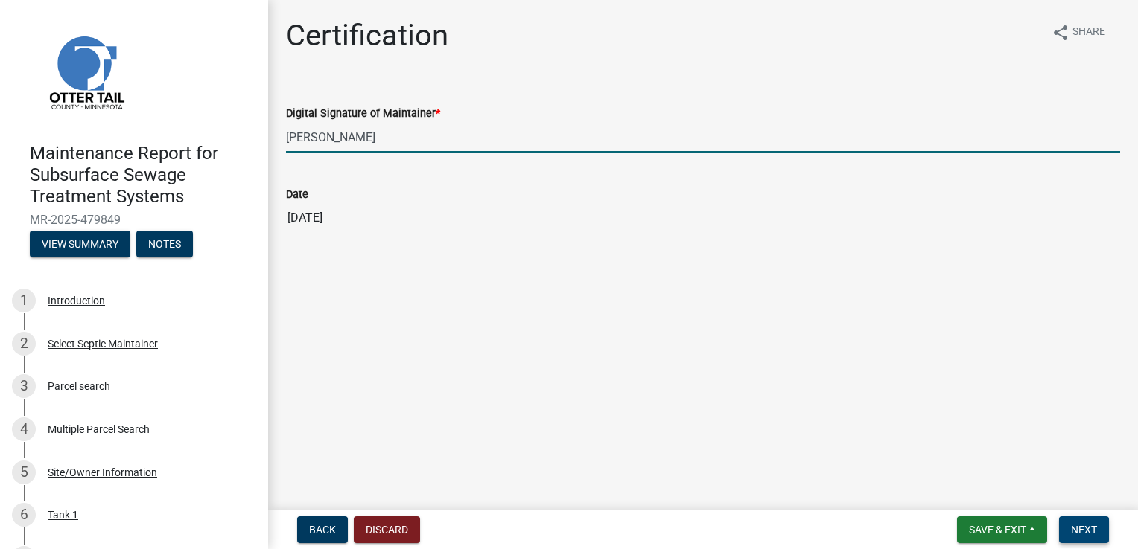
type input "[PERSON_NAME]"
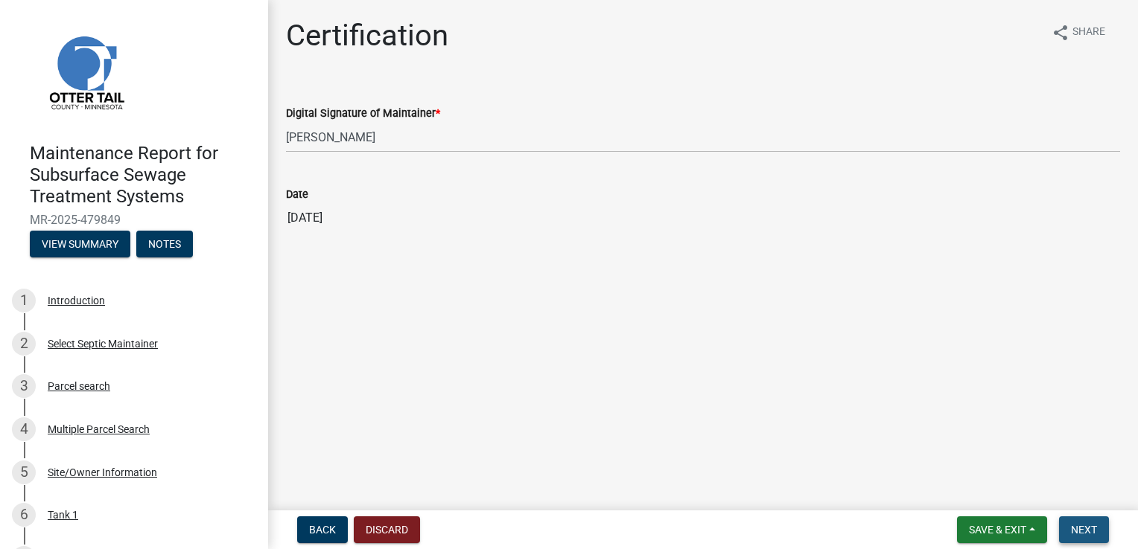
click at [1073, 521] on button "Next" at bounding box center [1084, 530] width 50 height 27
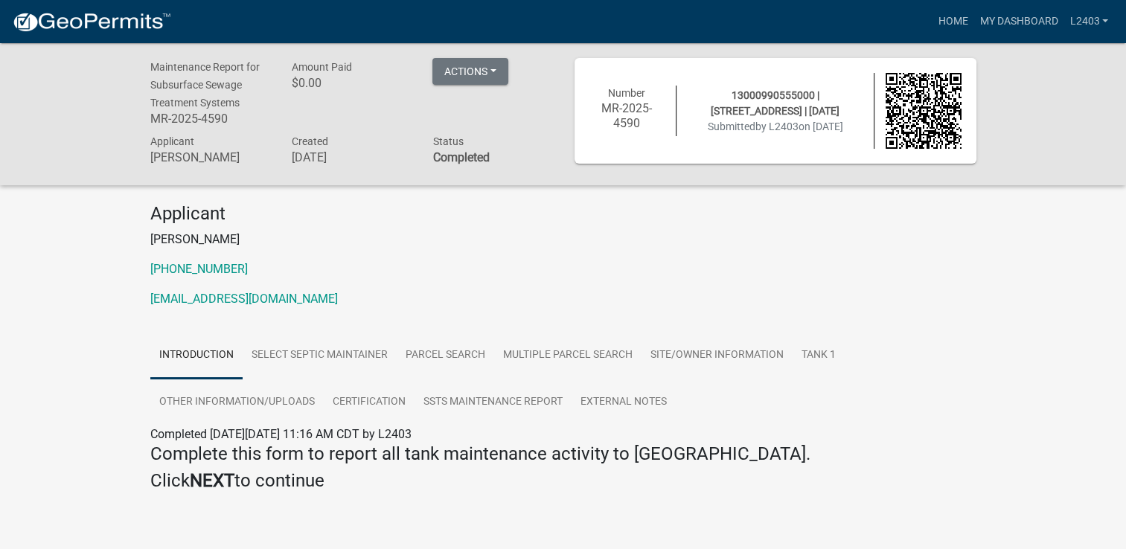
click at [985, 343] on div "Introduction Select Septic Maintainer Parcel search Multiple Parcel Search Site…" at bounding box center [563, 427] width 849 height 191
click at [955, 25] on link "Home" at bounding box center [953, 21] width 42 height 28
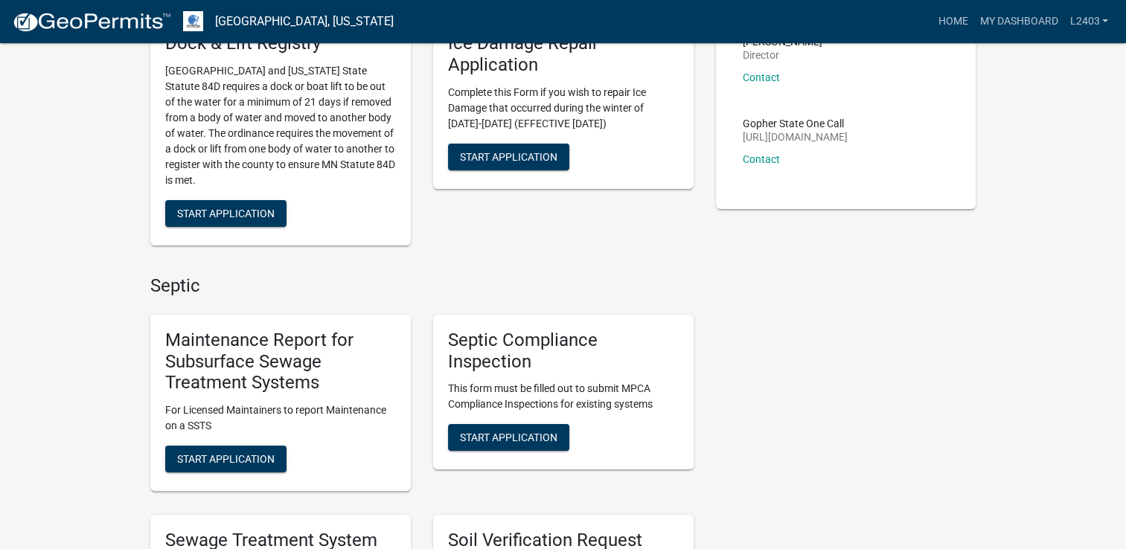
scroll to position [223, 0]
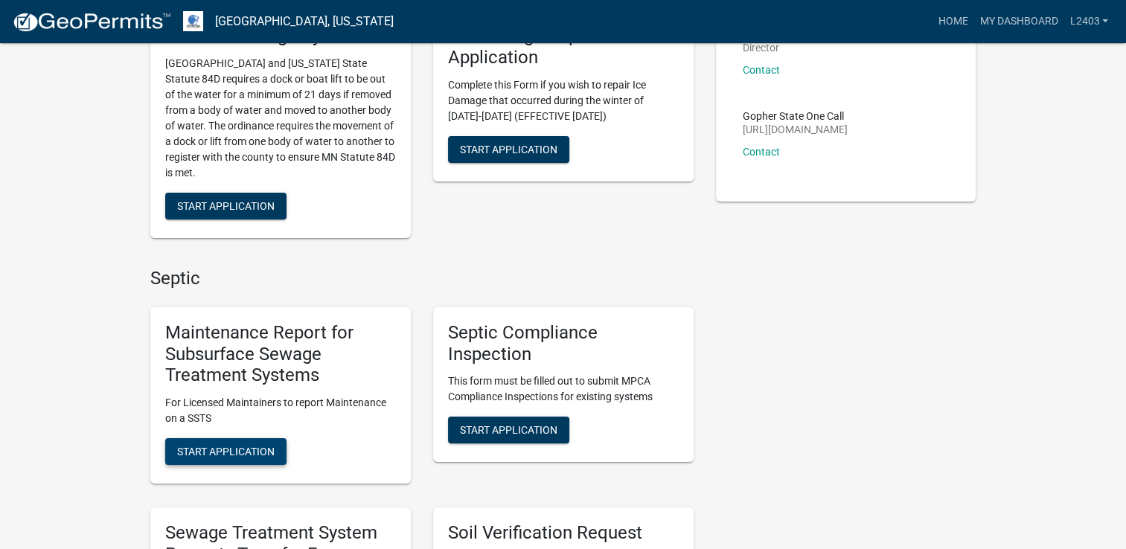
click at [218, 458] on button "Start Application" at bounding box center [225, 451] width 121 height 27
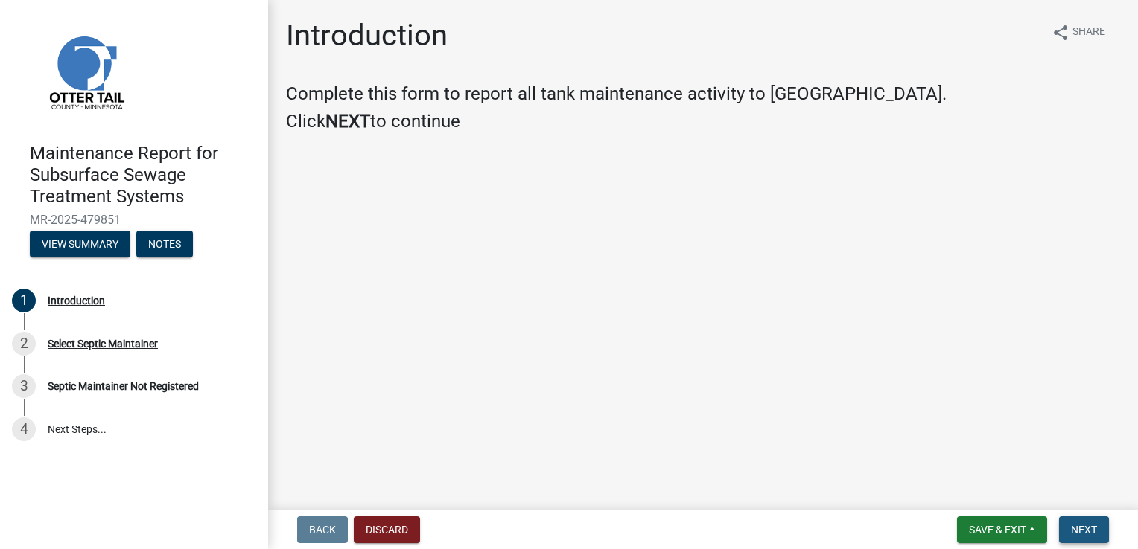
click at [1094, 543] on button "Next" at bounding box center [1084, 530] width 50 height 27
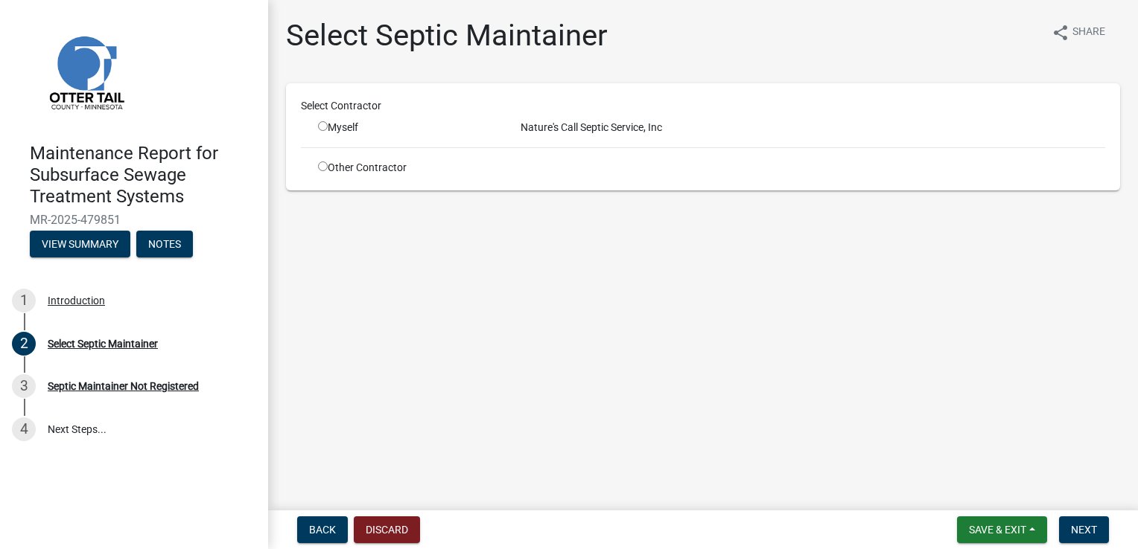
click at [319, 123] on input "radio" at bounding box center [323, 126] width 10 height 10
radio input "true"
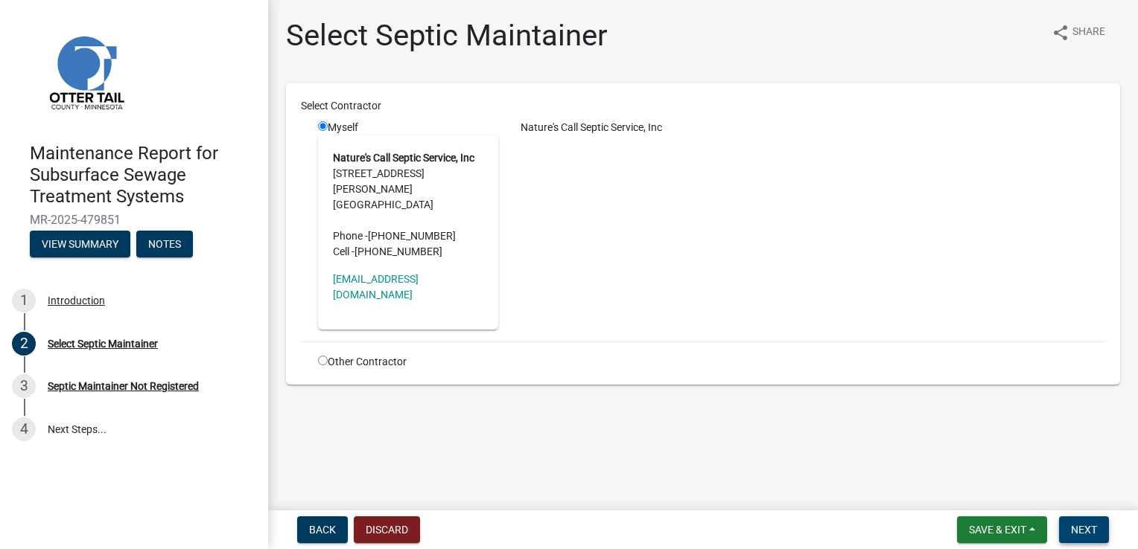
click at [1068, 519] on button "Next" at bounding box center [1084, 530] width 50 height 27
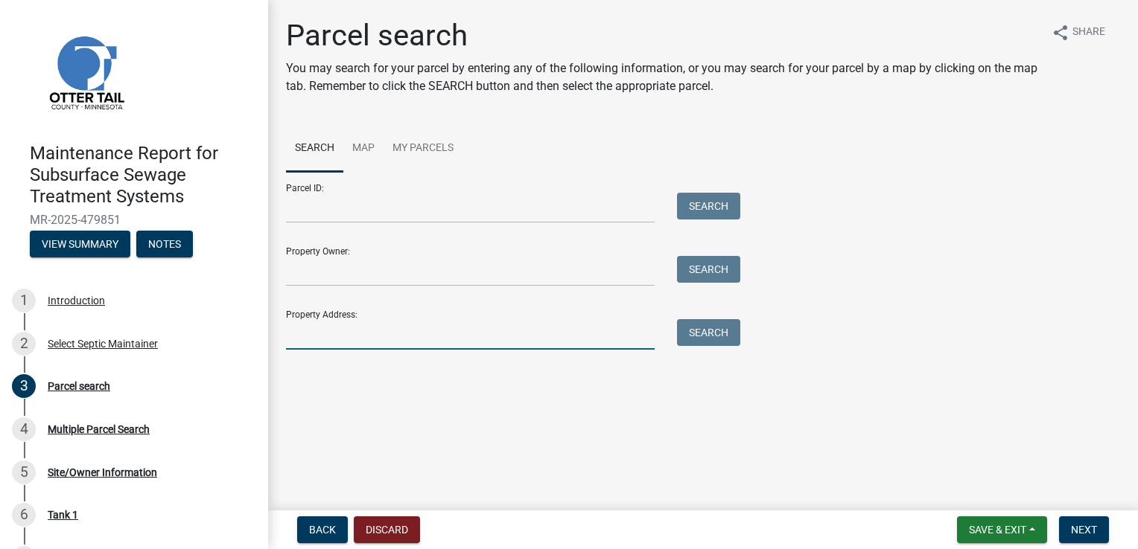
click at [316, 341] on input "Property Address:" at bounding box center [470, 334] width 368 height 31
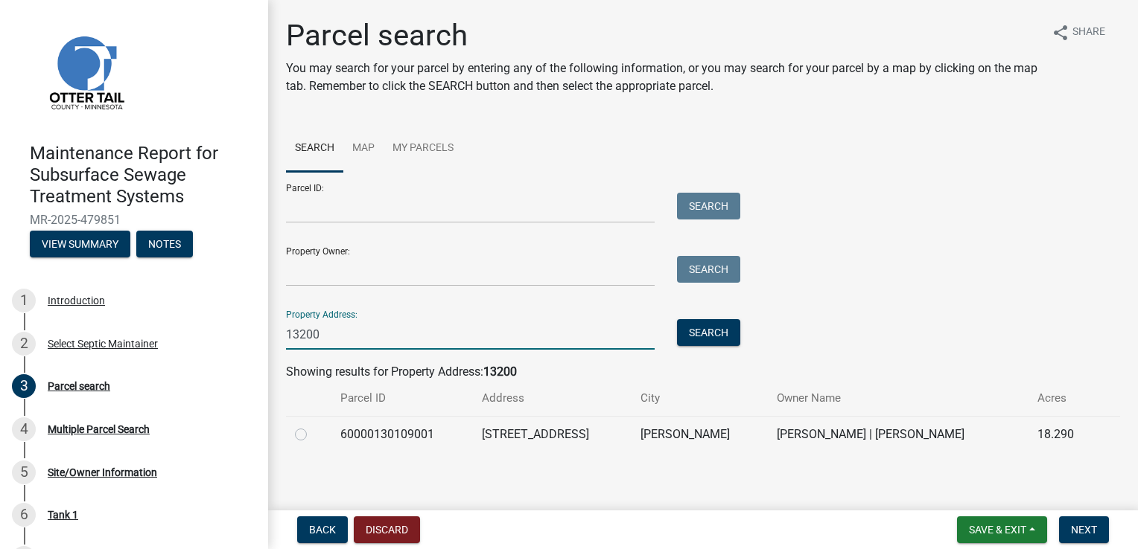
type input "13200"
click at [313, 426] on label at bounding box center [313, 426] width 0 height 0
click at [313, 435] on input "radio" at bounding box center [318, 431] width 10 height 10
radio input "true"
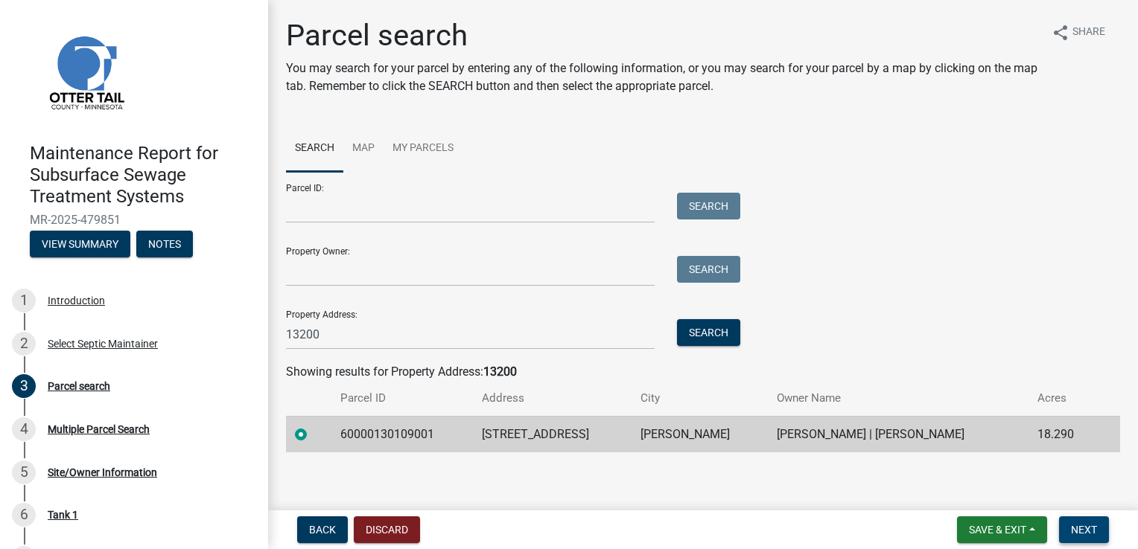
click at [1092, 526] on span "Next" at bounding box center [1084, 530] width 26 height 12
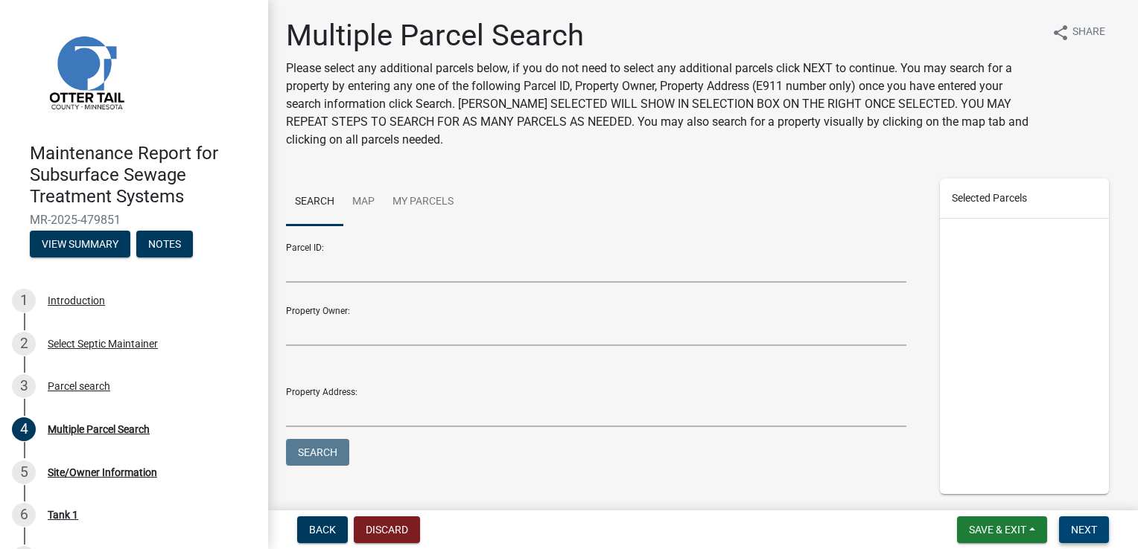
click at [1093, 526] on span "Next" at bounding box center [1084, 530] width 26 height 12
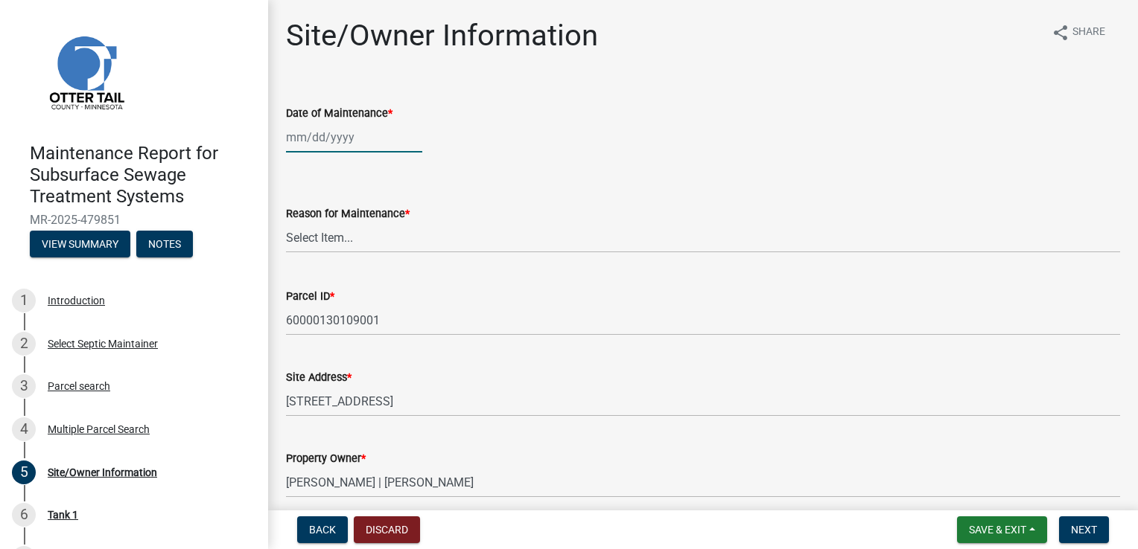
select select "9"
select select "2025"
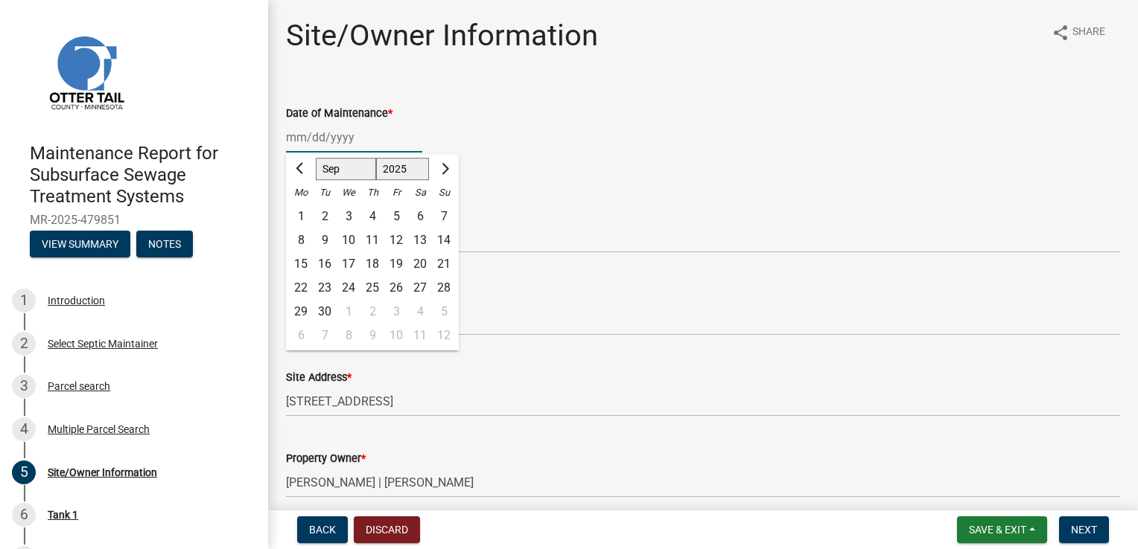
click at [304, 141] on div "[PERSON_NAME] Feb Mar Apr [PERSON_NAME][DATE] Oct Nov [DATE] 1526 1527 1528 152…" at bounding box center [354, 137] width 136 height 31
click at [324, 268] on div "16" at bounding box center [325, 264] width 24 height 24
type input "[DATE]"
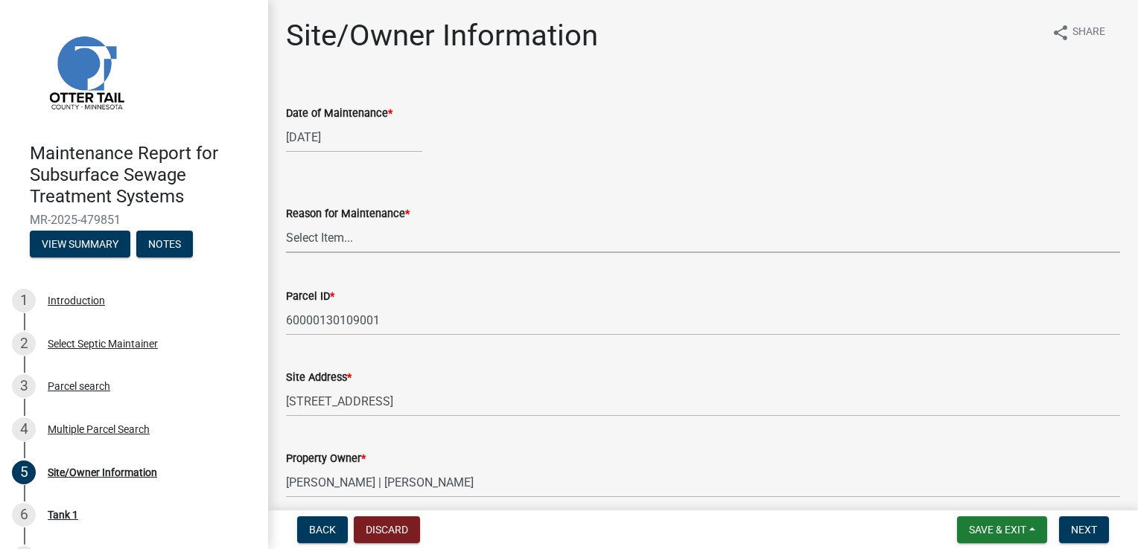
drag, startPoint x: 310, startPoint y: 243, endPoint x: 310, endPoint y: 255, distance: 11.9
click at [310, 243] on select "Select Item... Called Routine Other" at bounding box center [703, 238] width 834 height 31
click at [286, 223] on select "Select Item... Called Routine Other" at bounding box center [703, 238] width 834 height 31
select select "3ac72b63-7b21-42e4-8192-806faae7a4f1"
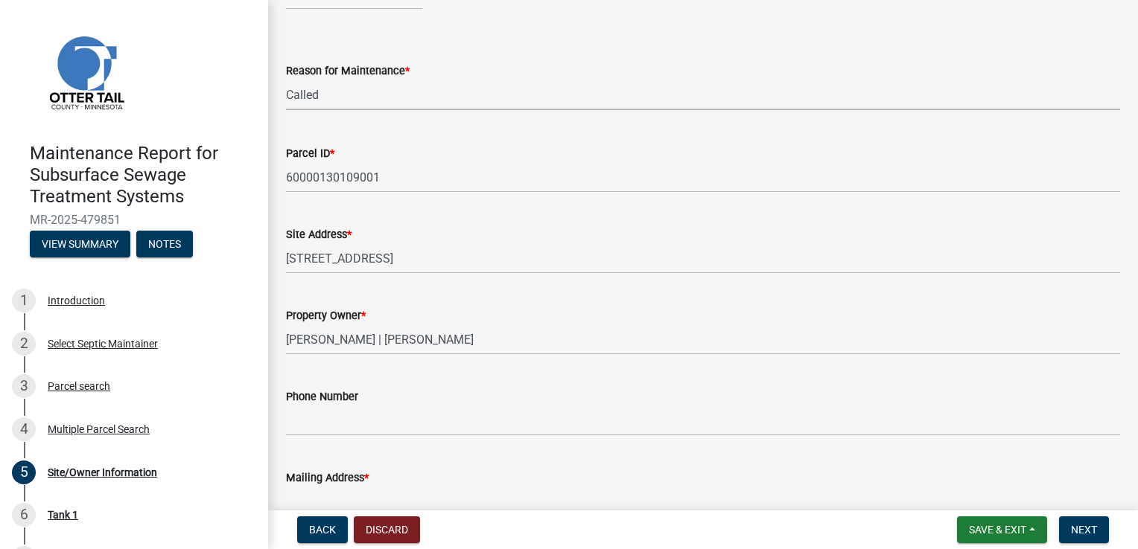
scroll to position [149, 0]
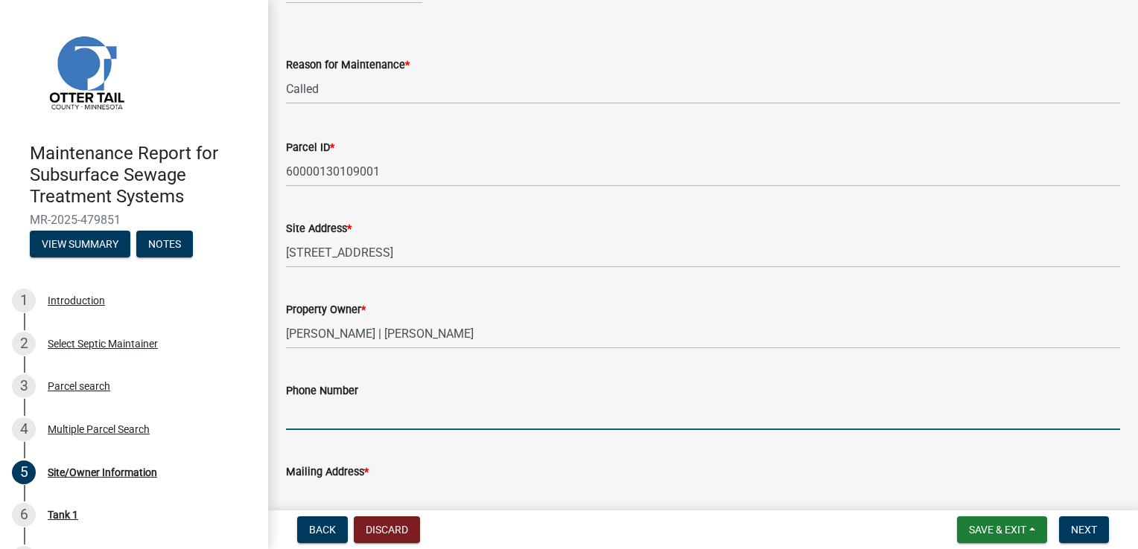
click at [325, 408] on input "Phone Number" at bounding box center [703, 415] width 834 height 31
type input "[PHONE_NUMBER]"
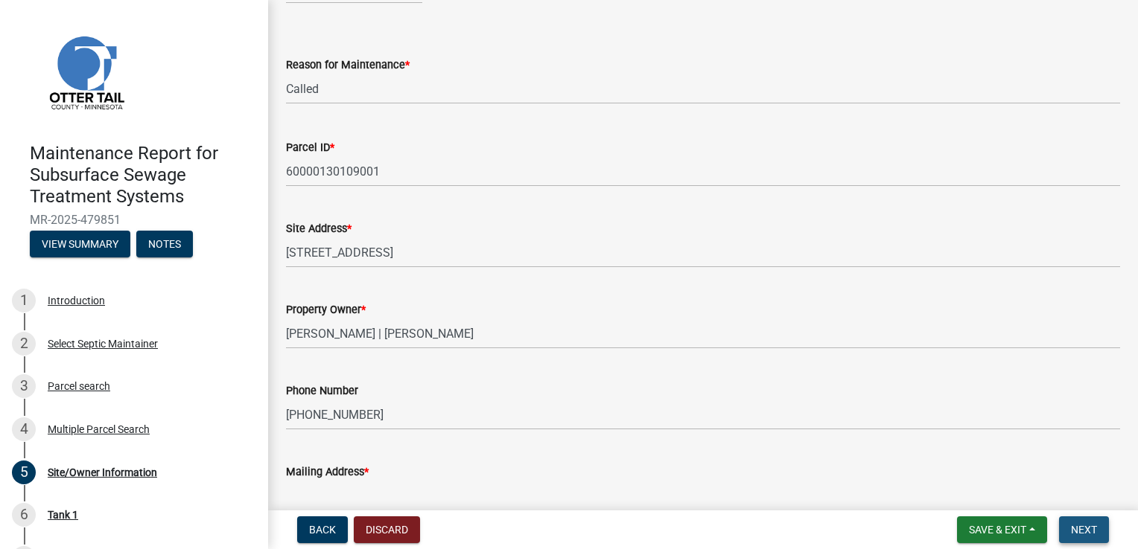
click at [1062, 518] on button "Next" at bounding box center [1084, 530] width 50 height 27
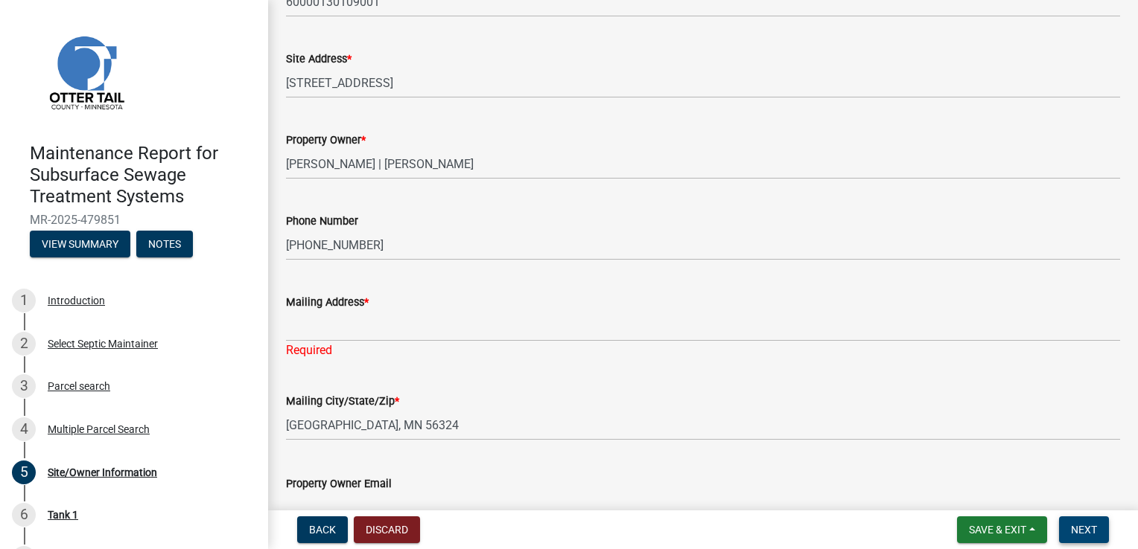
scroll to position [372, 0]
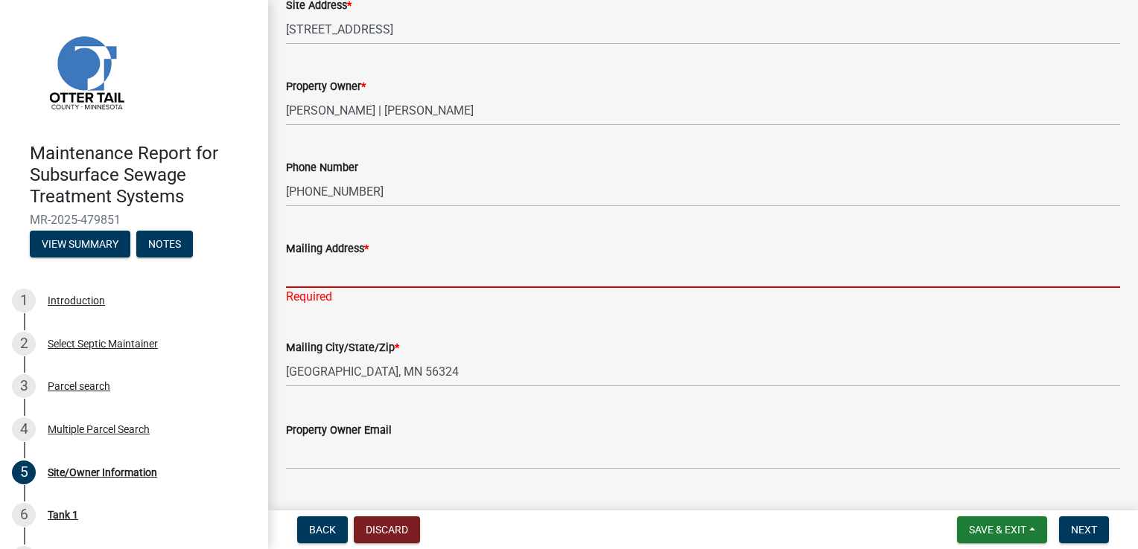
click at [301, 268] on input "Mailing Address *" at bounding box center [703, 273] width 834 height 31
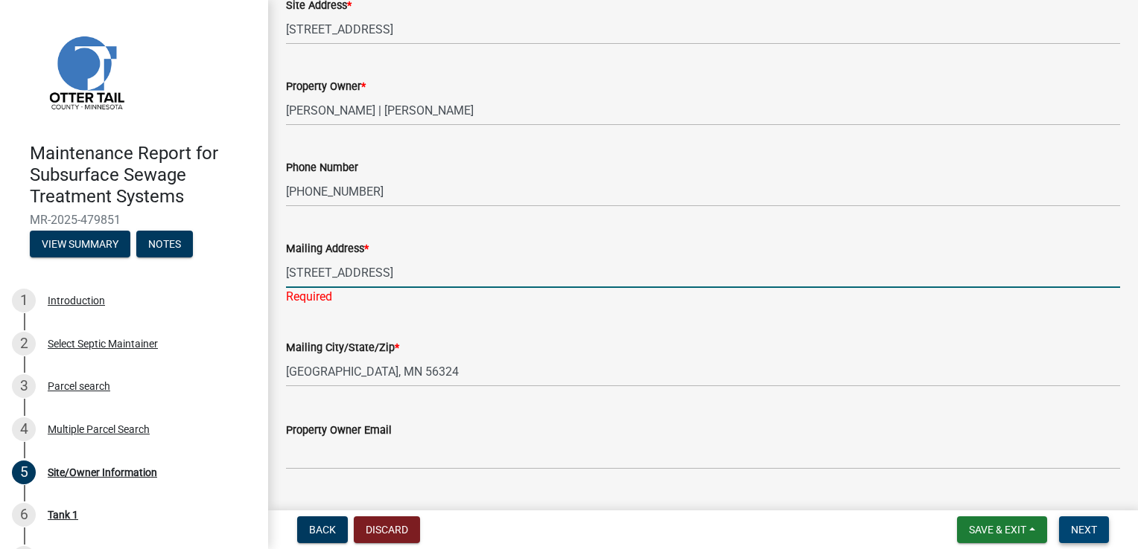
type input "[STREET_ADDRESS]"
click at [1091, 526] on span "Next" at bounding box center [1084, 530] width 26 height 12
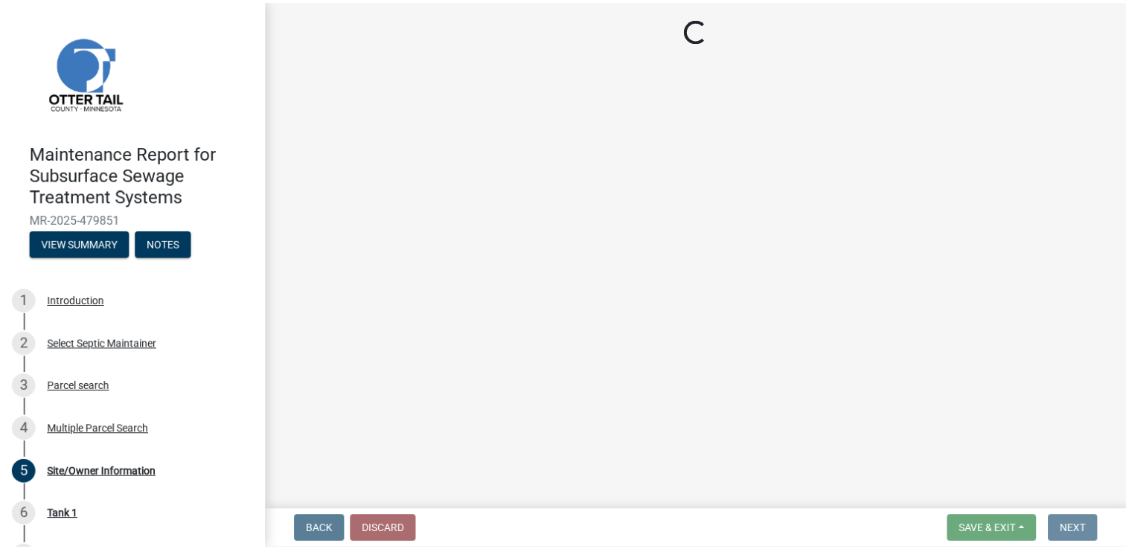
scroll to position [0, 0]
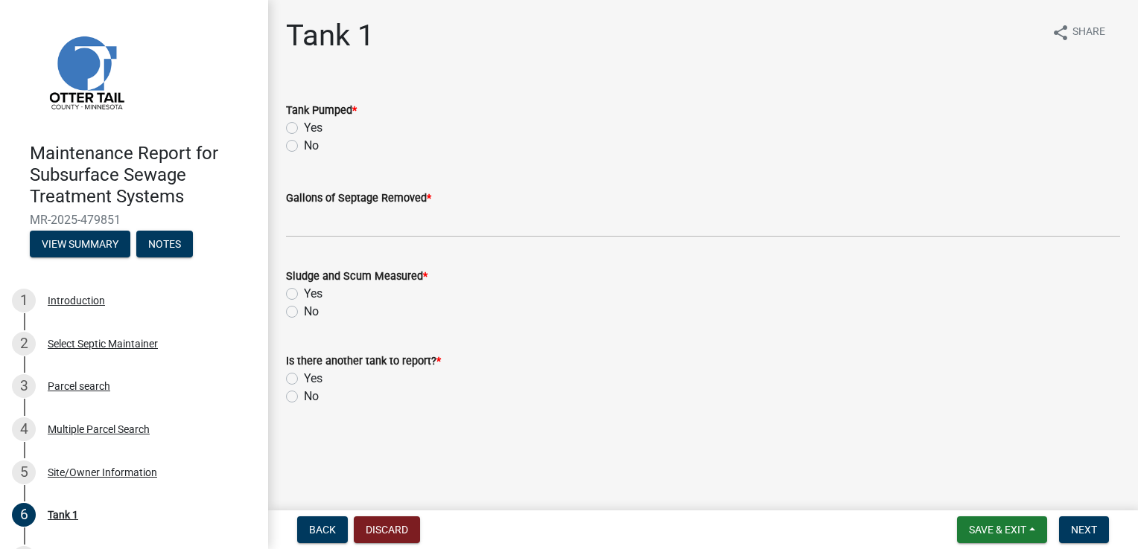
drag, startPoint x: 297, startPoint y: 124, endPoint x: 309, endPoint y: 124, distance: 11.9
click at [304, 124] on label "Yes" at bounding box center [313, 128] width 19 height 18
click at [304, 124] on input "Yes" at bounding box center [309, 124] width 10 height 10
radio input "true"
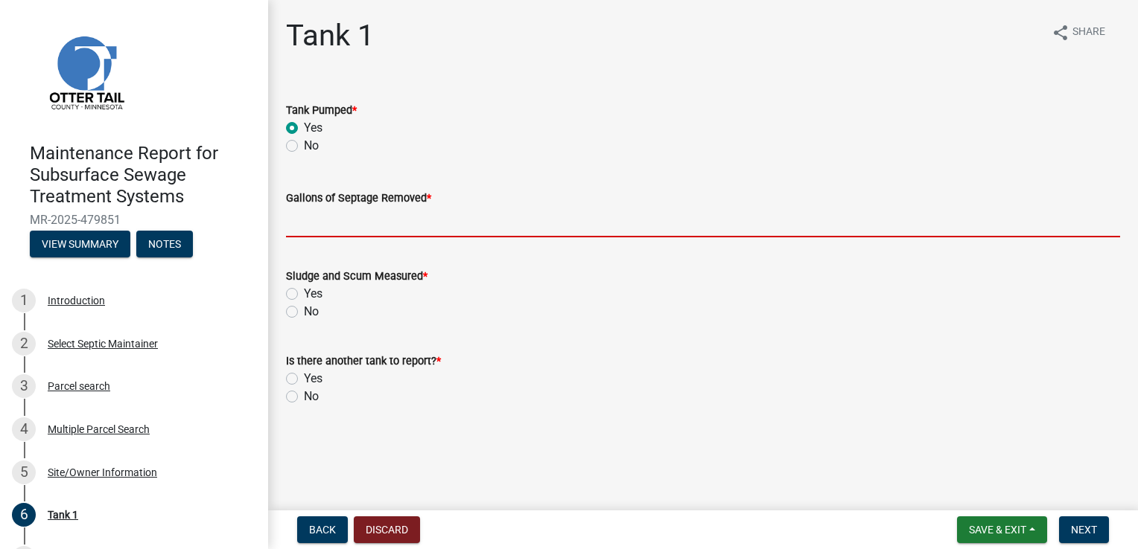
click at [299, 222] on input "Gallons of Septage Removed *" at bounding box center [703, 222] width 834 height 31
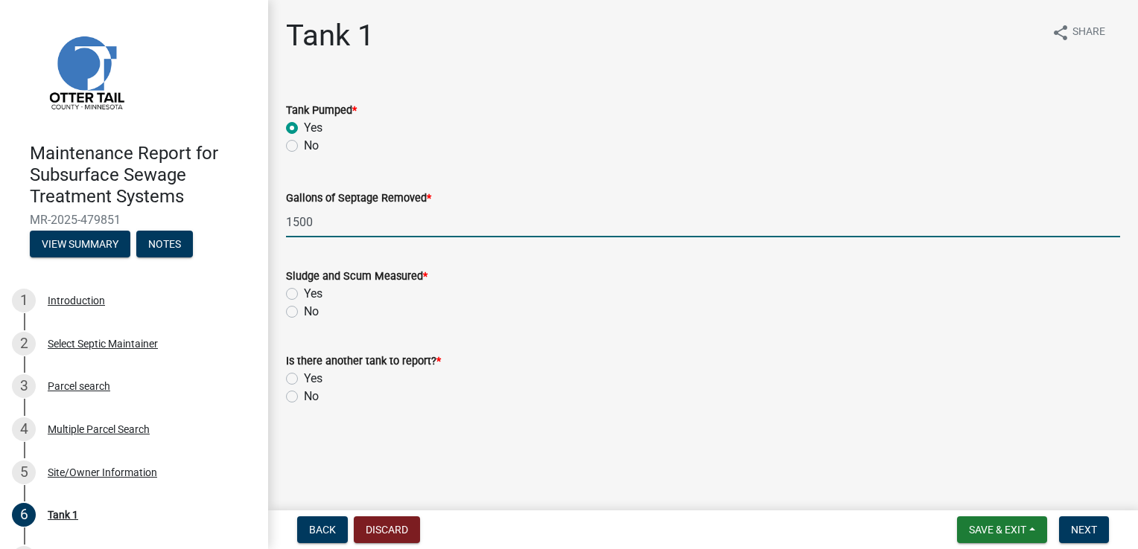
type input "1500"
click at [304, 293] on label "Yes" at bounding box center [313, 294] width 19 height 18
click at [304, 293] on input "Yes" at bounding box center [309, 290] width 10 height 10
radio input "true"
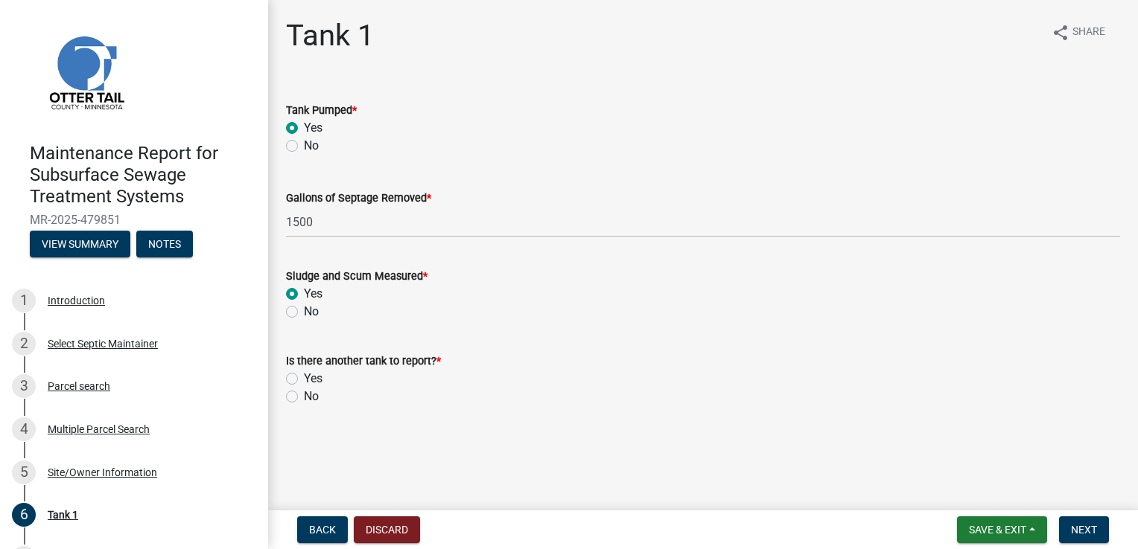
click at [304, 400] on label "No" at bounding box center [311, 397] width 15 height 18
click at [304, 398] on input "No" at bounding box center [309, 393] width 10 height 10
radio input "true"
click at [1083, 537] on button "Next" at bounding box center [1084, 530] width 50 height 27
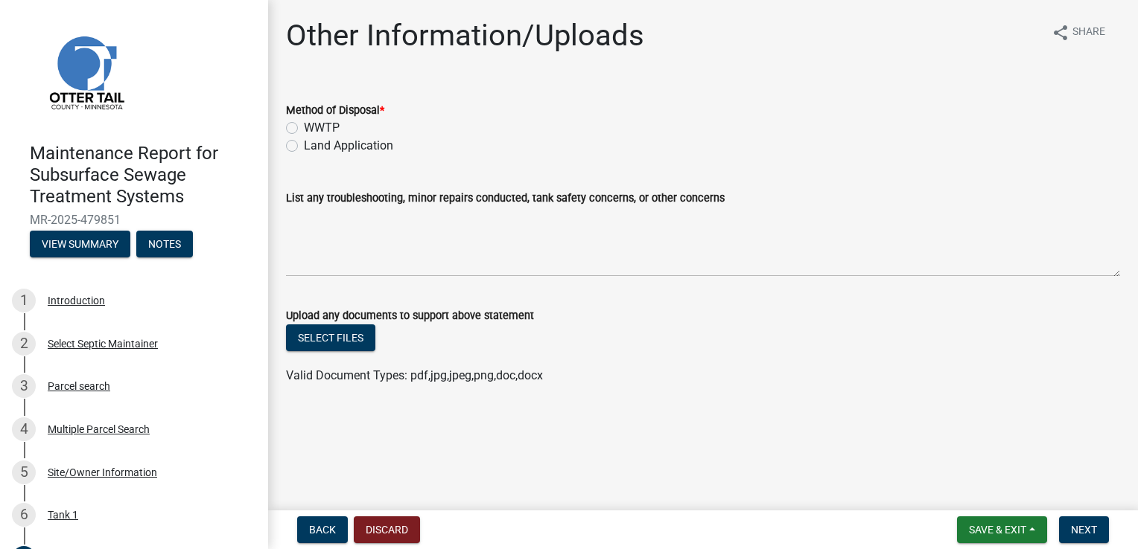
click at [363, 150] on label "Land Application" at bounding box center [348, 146] width 89 height 18
click at [313, 147] on input "Land Application" at bounding box center [309, 142] width 10 height 10
radio input "true"
click at [1094, 526] on span "Next" at bounding box center [1084, 530] width 26 height 12
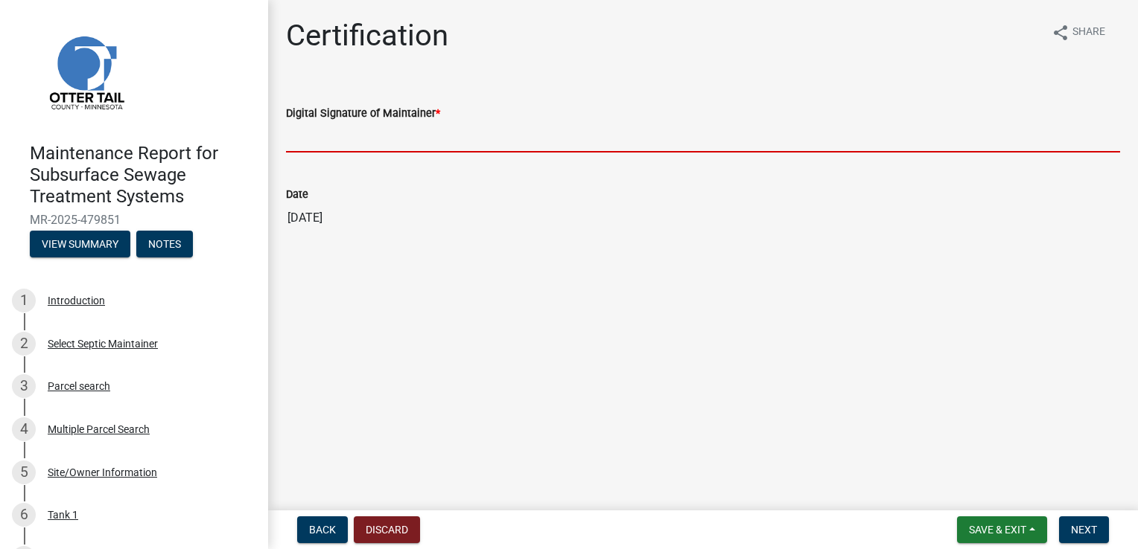
click at [366, 127] on input "Digital Signature of Maintainer *" at bounding box center [703, 137] width 834 height 31
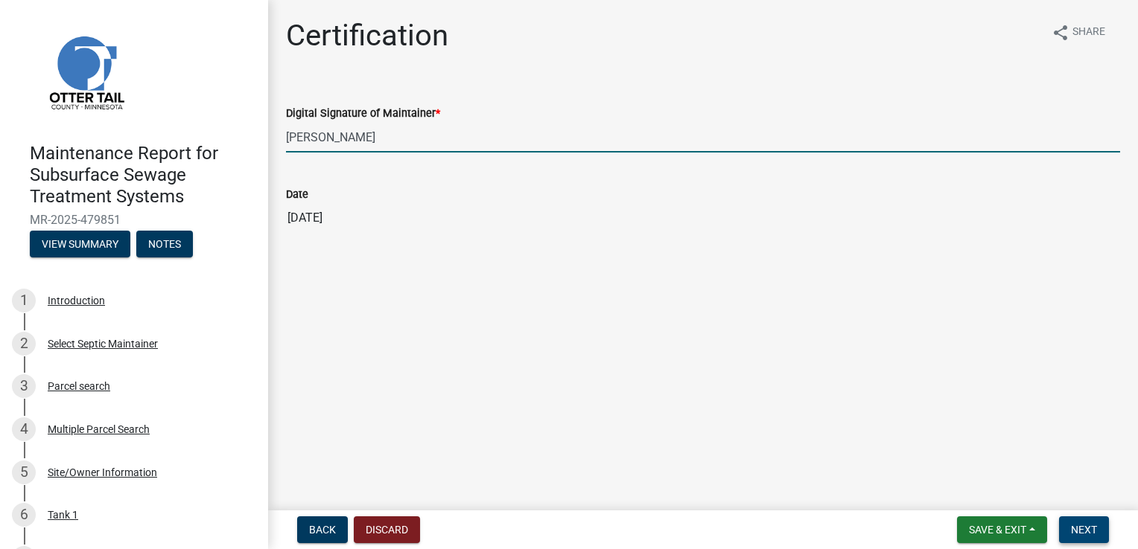
type input "[PERSON_NAME]"
click at [1087, 526] on span "Next" at bounding box center [1084, 530] width 26 height 12
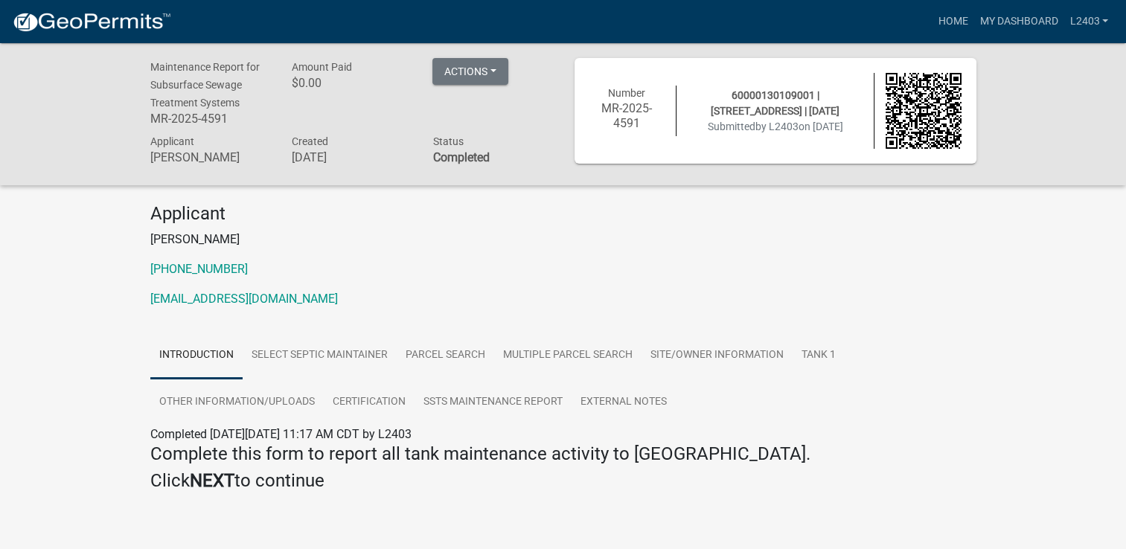
click at [881, 252] on div "Applicant [PERSON_NAME] [PHONE_NUMBER] [EMAIL_ADDRESS][DOMAIN_NAME]" at bounding box center [563, 261] width 849 height 117
click at [946, 20] on link "Home" at bounding box center [953, 21] width 42 height 28
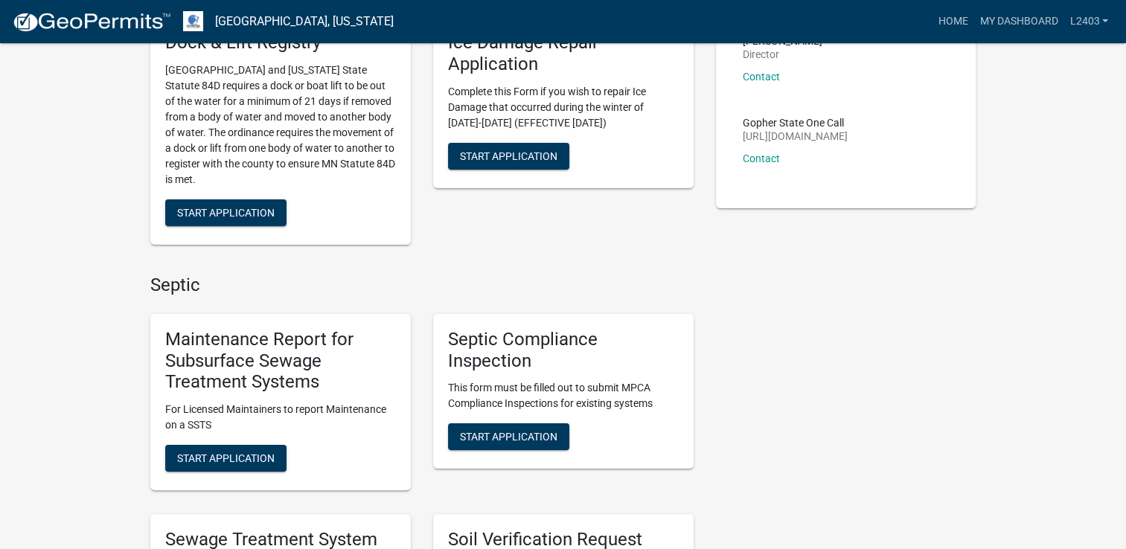
scroll to position [223, 0]
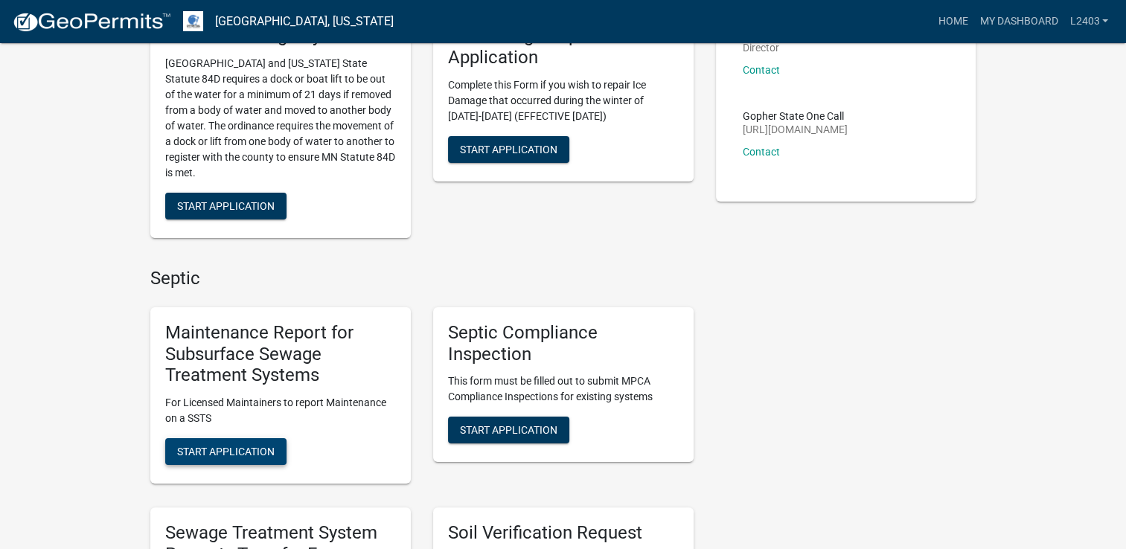
click at [247, 444] on button "Start Application" at bounding box center [225, 451] width 121 height 27
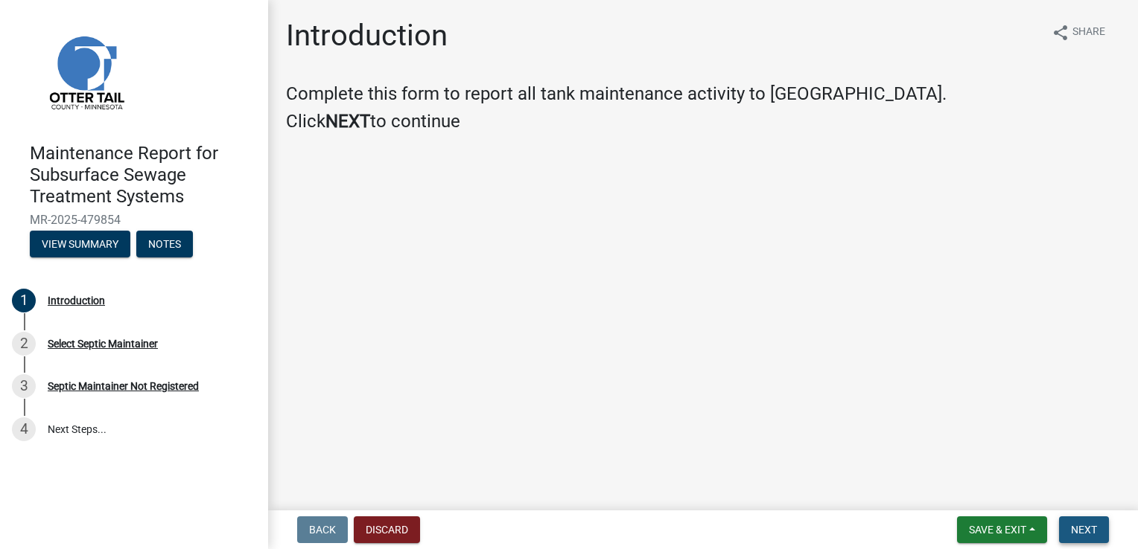
drag, startPoint x: 1085, startPoint y: 539, endPoint x: 1085, endPoint y: 475, distance: 64.0
click at [1085, 538] on button "Next" at bounding box center [1084, 530] width 50 height 27
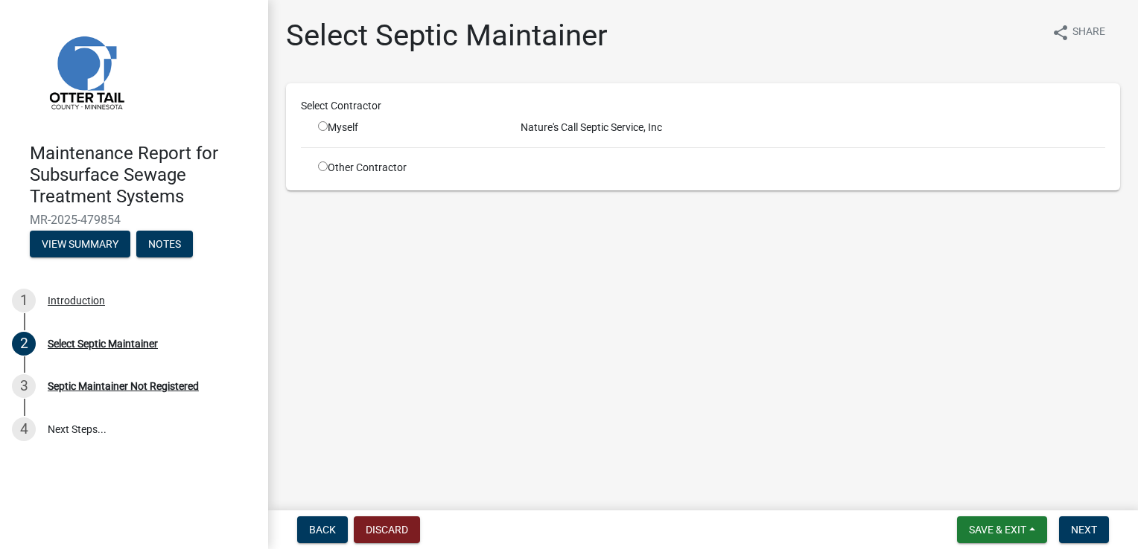
click at [318, 127] on input "radio" at bounding box center [323, 126] width 10 height 10
radio input "true"
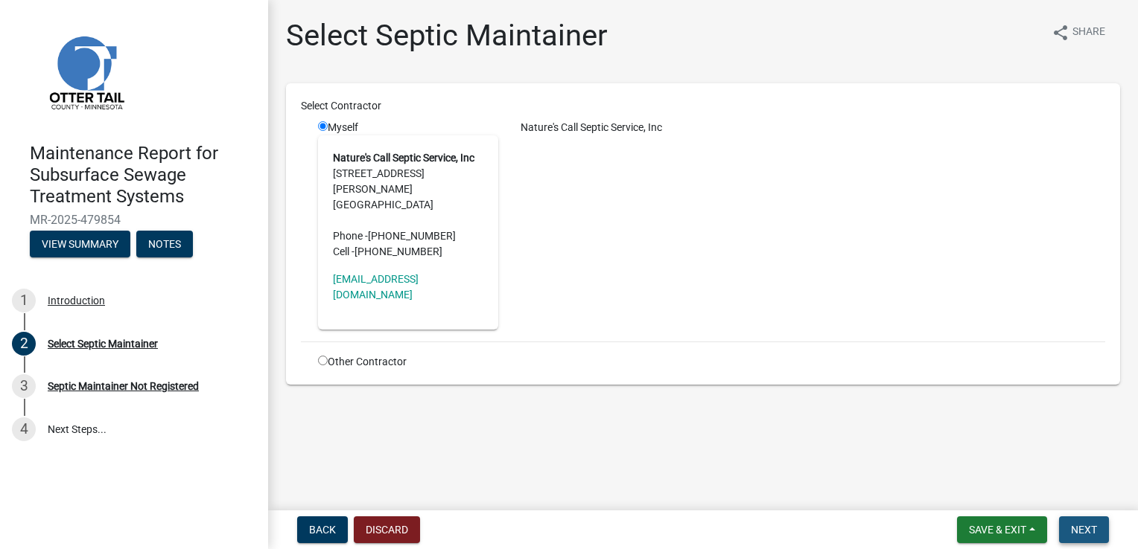
click at [1065, 529] on button "Next" at bounding box center [1084, 530] width 50 height 27
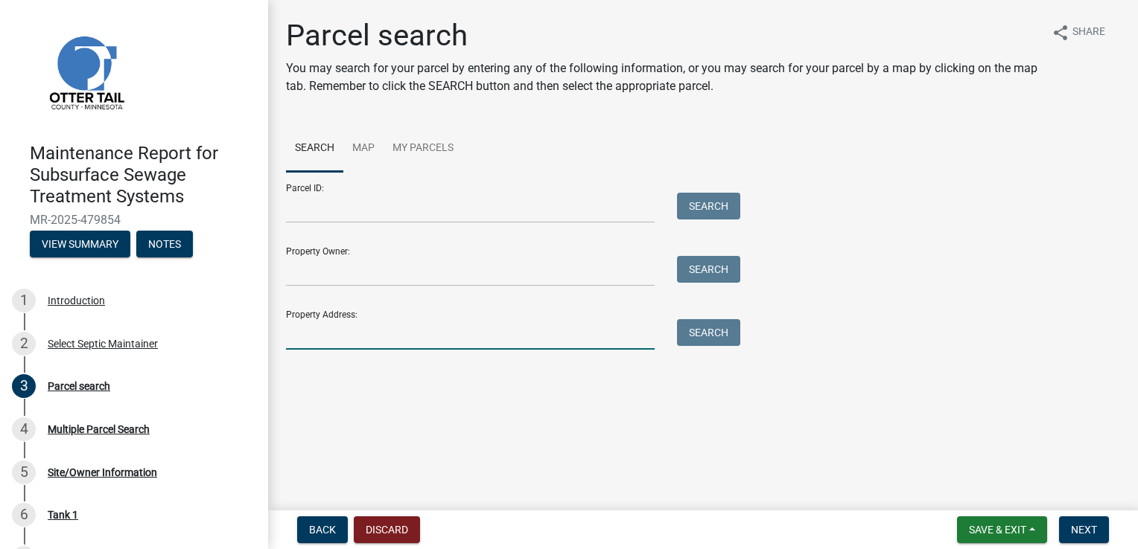
click at [307, 336] on input "Property Address:" at bounding box center [470, 334] width 368 height 31
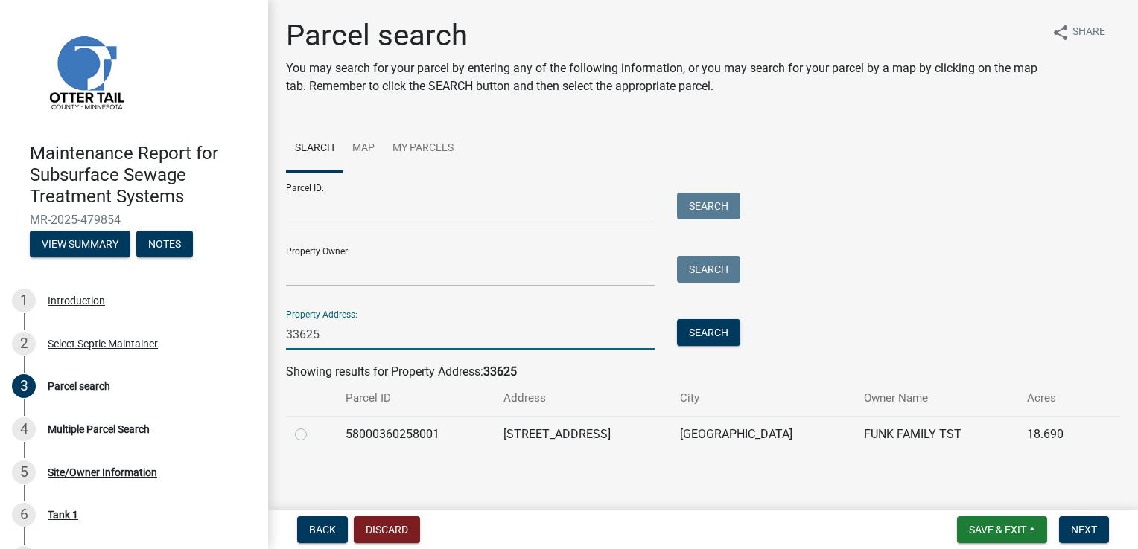
type input "33625"
click at [313, 426] on label at bounding box center [313, 426] width 0 height 0
click at [313, 435] on input "radio" at bounding box center [318, 431] width 10 height 10
radio input "true"
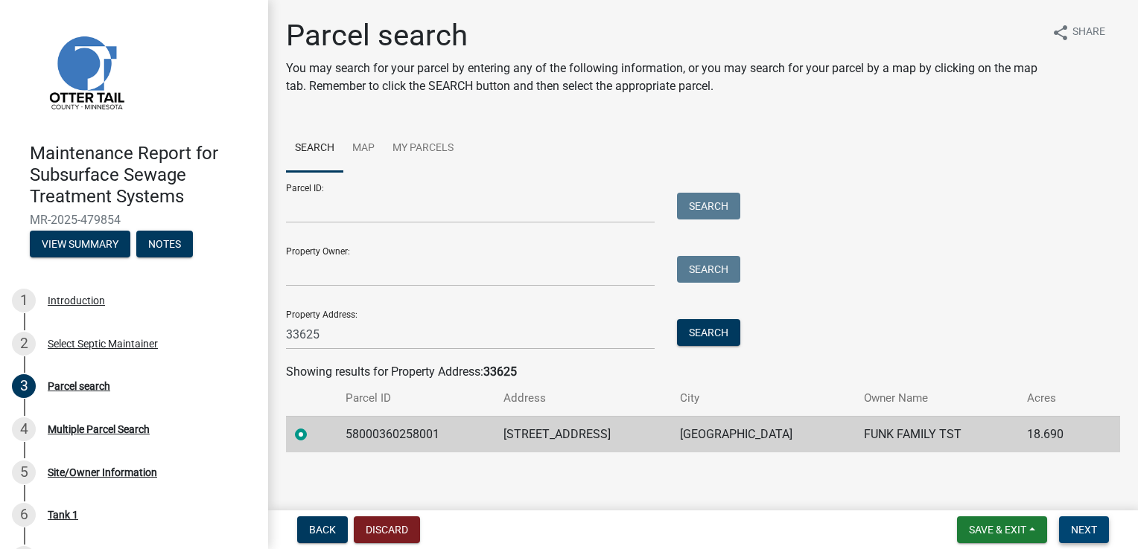
click at [1092, 535] on span "Next" at bounding box center [1084, 530] width 26 height 12
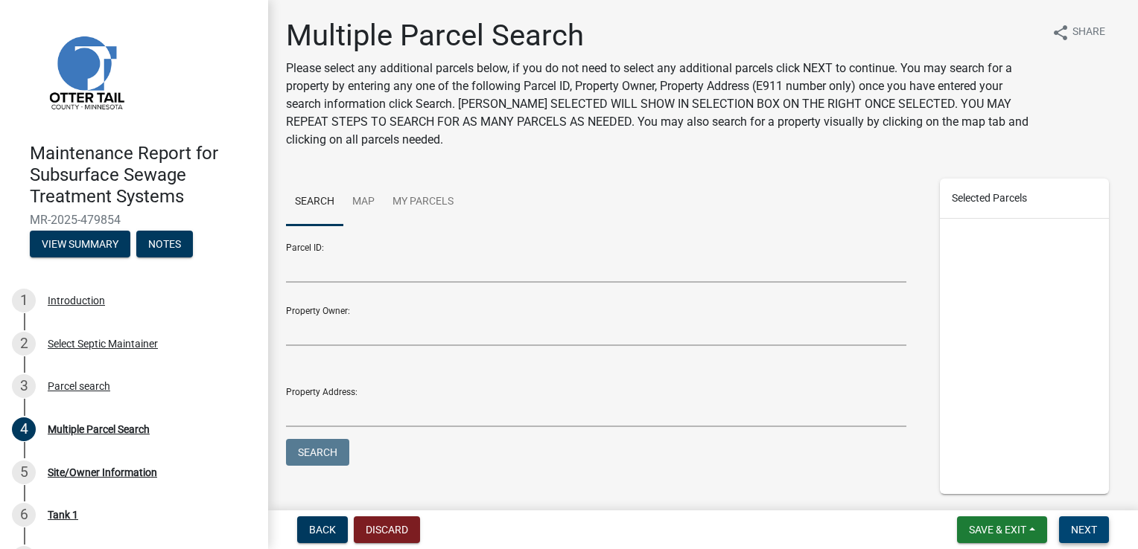
click at [1065, 527] on button "Next" at bounding box center [1084, 530] width 50 height 27
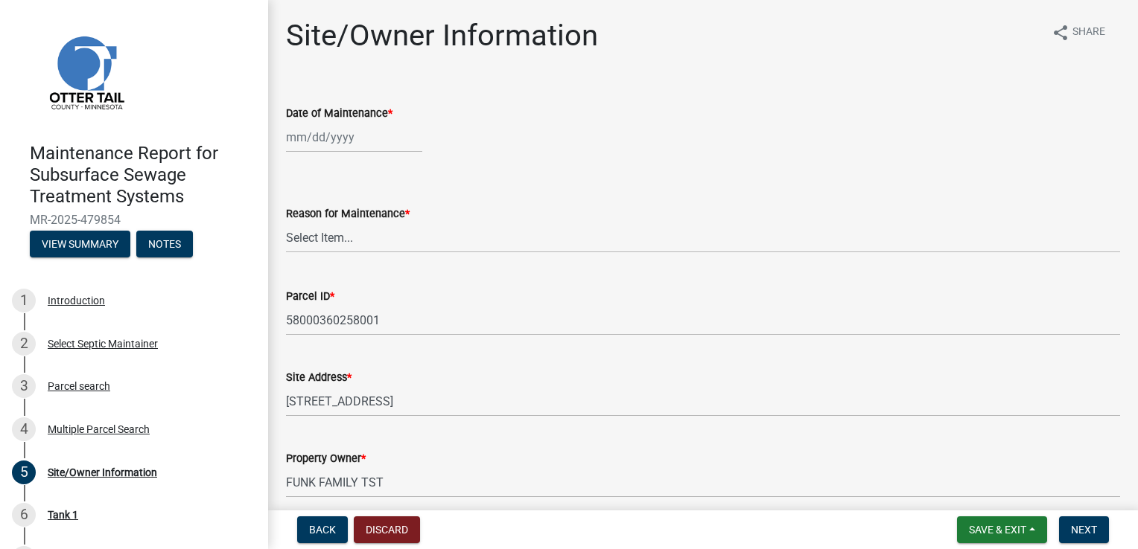
click at [334, 133] on div at bounding box center [354, 137] width 136 height 31
select select "9"
select select "2025"
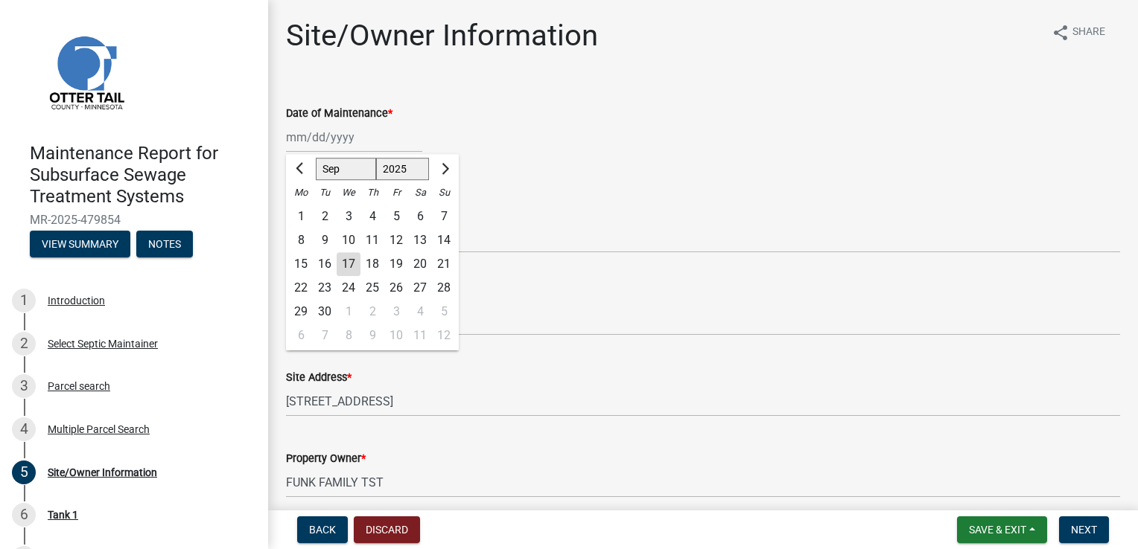
click at [316, 264] on div "16" at bounding box center [325, 264] width 24 height 24
type input "[DATE]"
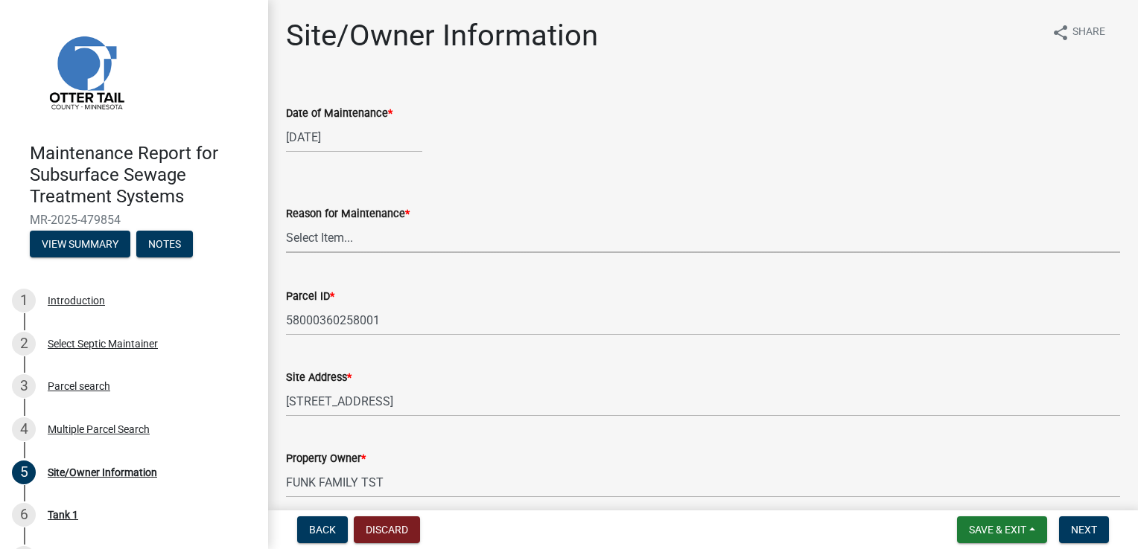
drag, startPoint x: 321, startPoint y: 240, endPoint x: 324, endPoint y: 250, distance: 10.8
click at [321, 240] on select "Select Item... Called Routine Other" at bounding box center [703, 238] width 834 height 31
click at [286, 223] on select "Select Item... Called Routine Other" at bounding box center [703, 238] width 834 height 31
select select "3ac72b63-7b21-42e4-8192-806faae7a4f1"
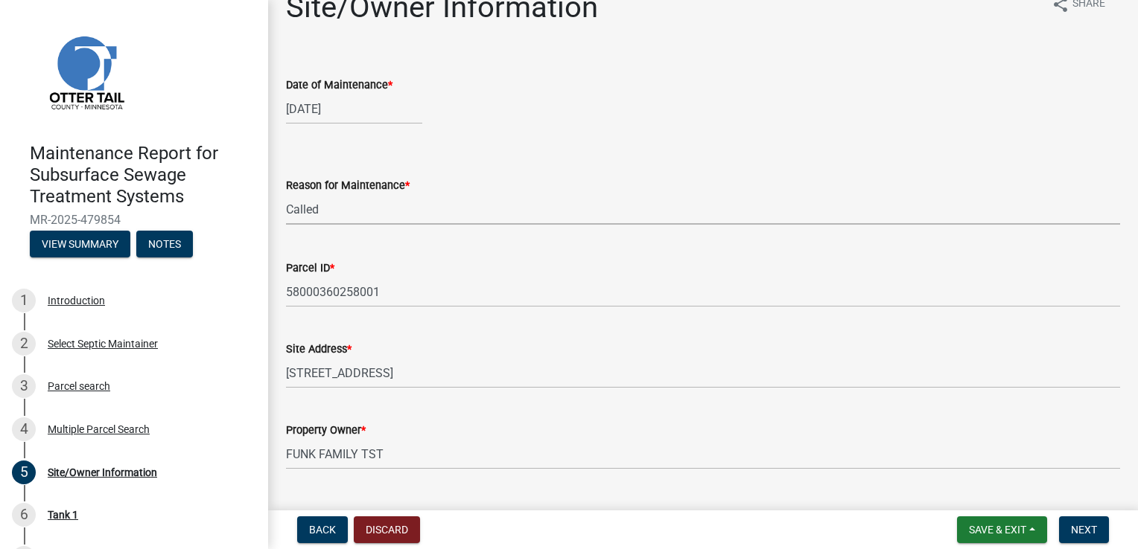
scroll to position [149, 0]
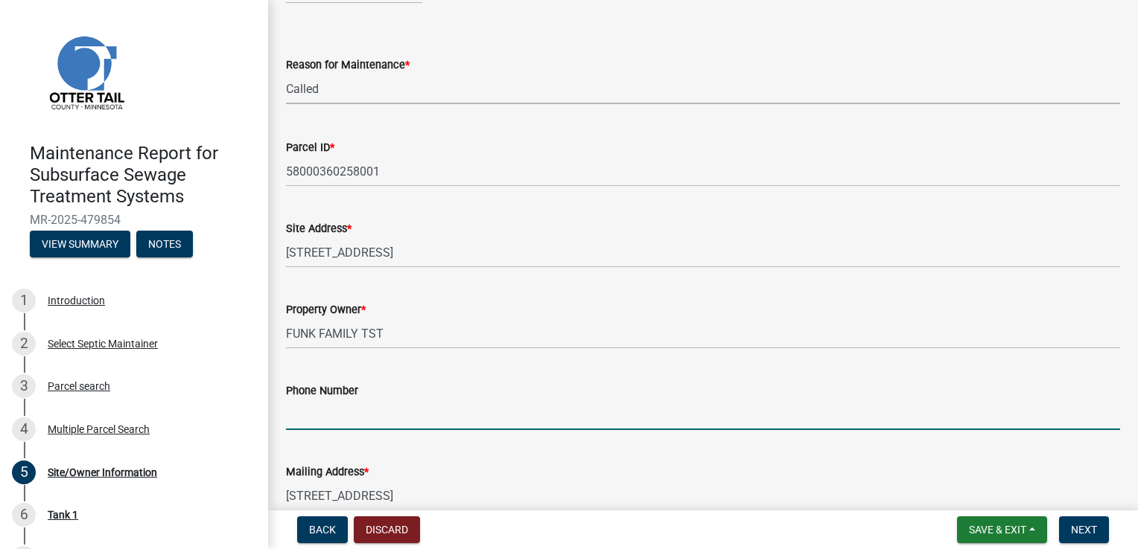
click at [331, 409] on input "Phone Number" at bounding box center [703, 415] width 834 height 31
type input "[PHONE_NUMBER]"
click at [1082, 520] on button "Next" at bounding box center [1084, 530] width 50 height 27
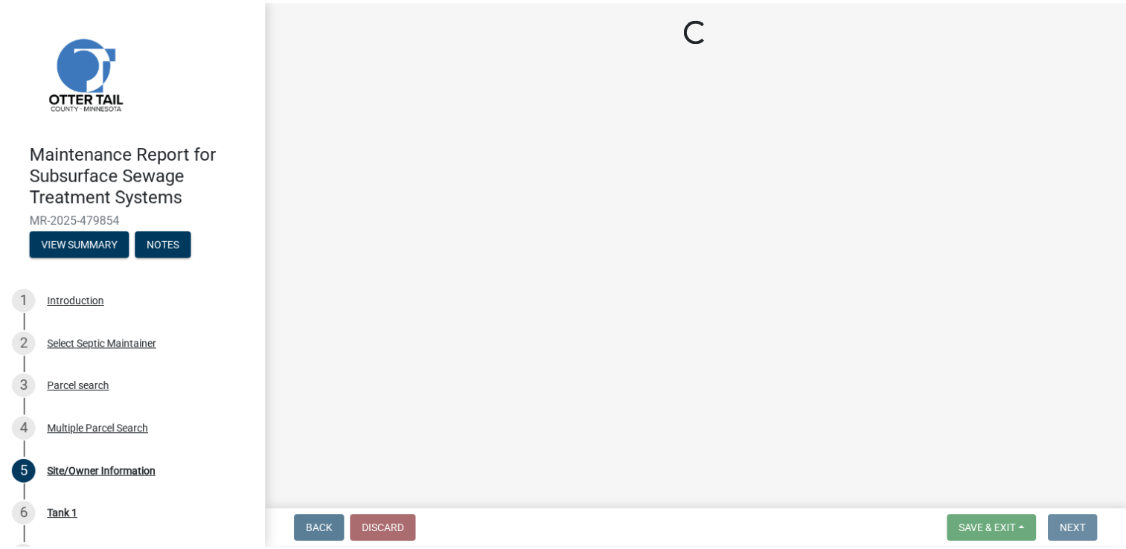
scroll to position [0, 0]
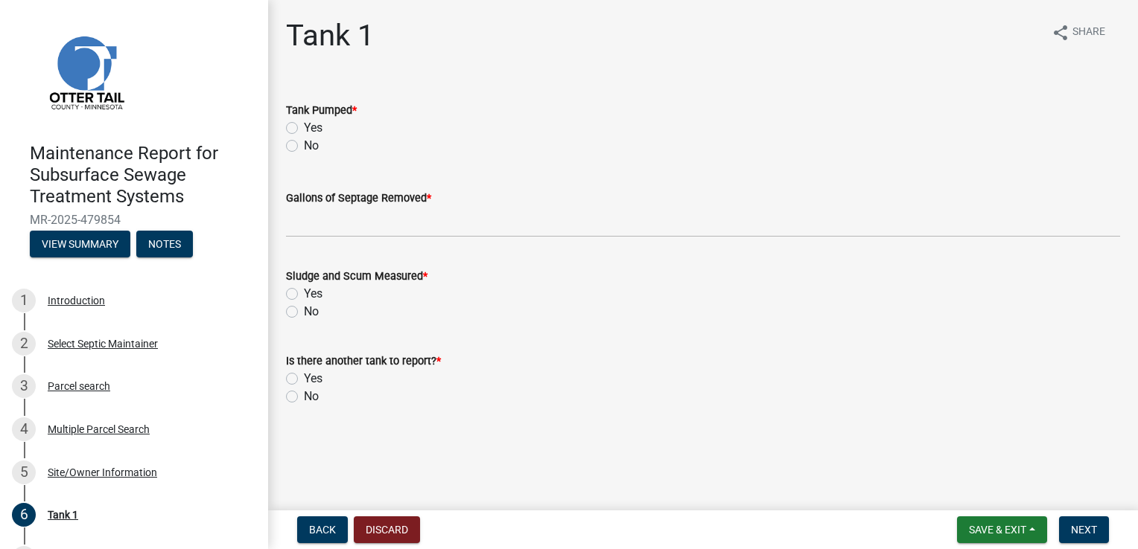
click at [314, 127] on label "Yes" at bounding box center [313, 128] width 19 height 18
click at [313, 127] on input "Yes" at bounding box center [309, 124] width 10 height 10
radio input "true"
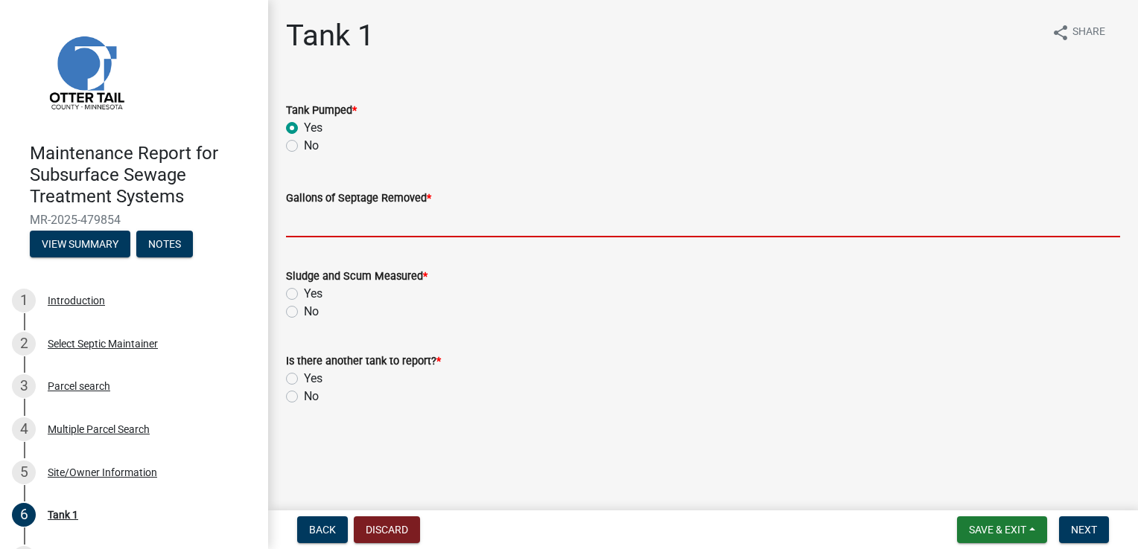
click at [322, 216] on input "Gallons of Septage Removed *" at bounding box center [703, 222] width 834 height 31
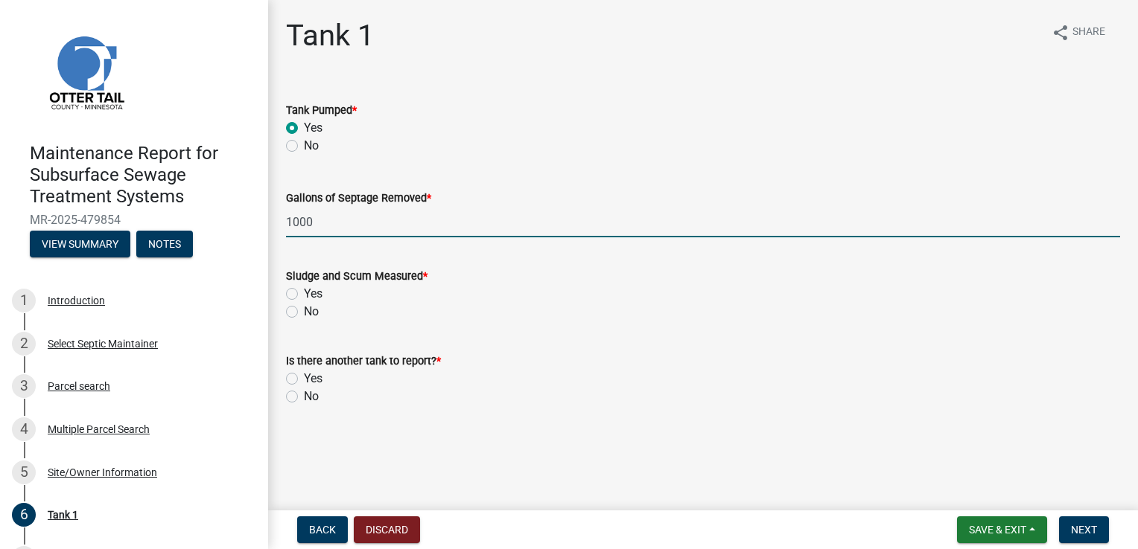
type input "1000"
click at [304, 293] on label "Yes" at bounding box center [313, 294] width 19 height 18
click at [304, 293] on input "Yes" at bounding box center [309, 290] width 10 height 10
radio input "true"
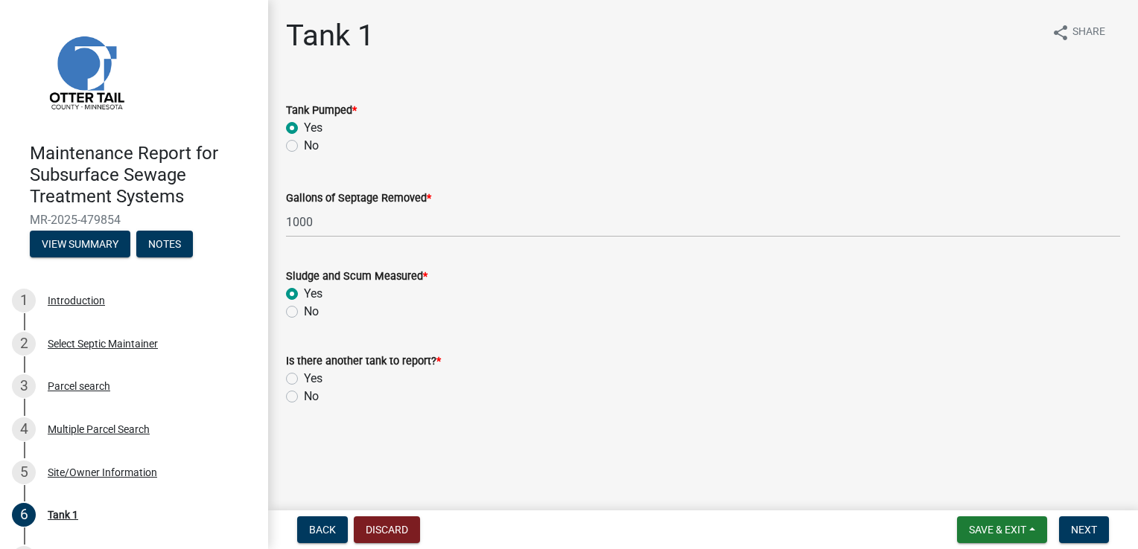
click at [304, 401] on label "No" at bounding box center [311, 397] width 15 height 18
click at [304, 398] on input "No" at bounding box center [309, 393] width 10 height 10
radio input "true"
drag, startPoint x: 295, startPoint y: 377, endPoint x: 336, endPoint y: 389, distance: 43.6
click at [304, 379] on label "Yes" at bounding box center [313, 379] width 19 height 18
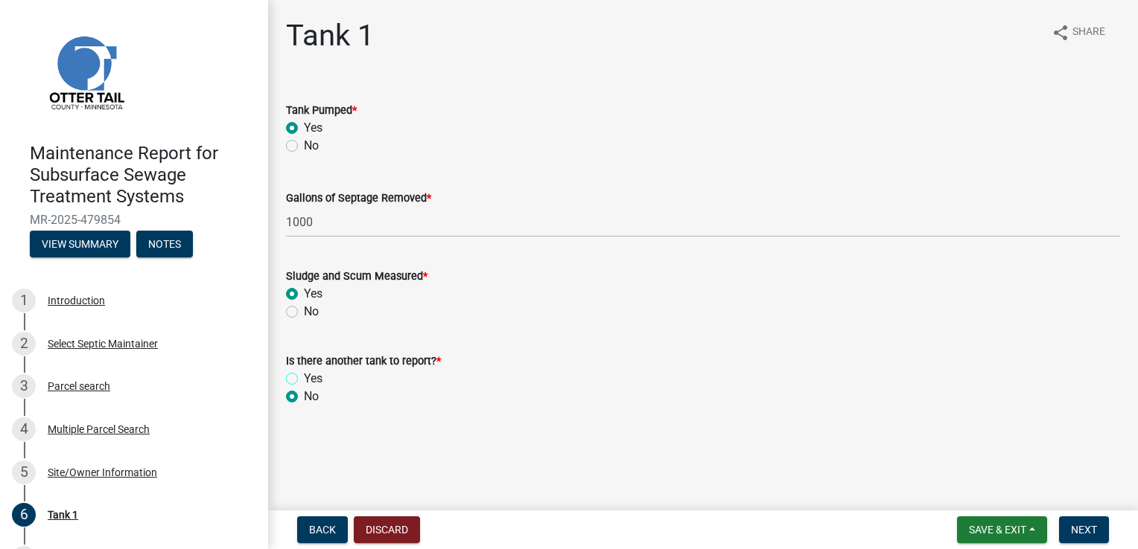
click at [304, 379] on input "Yes" at bounding box center [309, 375] width 10 height 10
radio input "true"
click at [1071, 526] on span "Next" at bounding box center [1084, 530] width 26 height 12
click at [304, 124] on label "Yes" at bounding box center [313, 128] width 19 height 18
click at [304, 124] on input "Yes" at bounding box center [309, 124] width 10 height 10
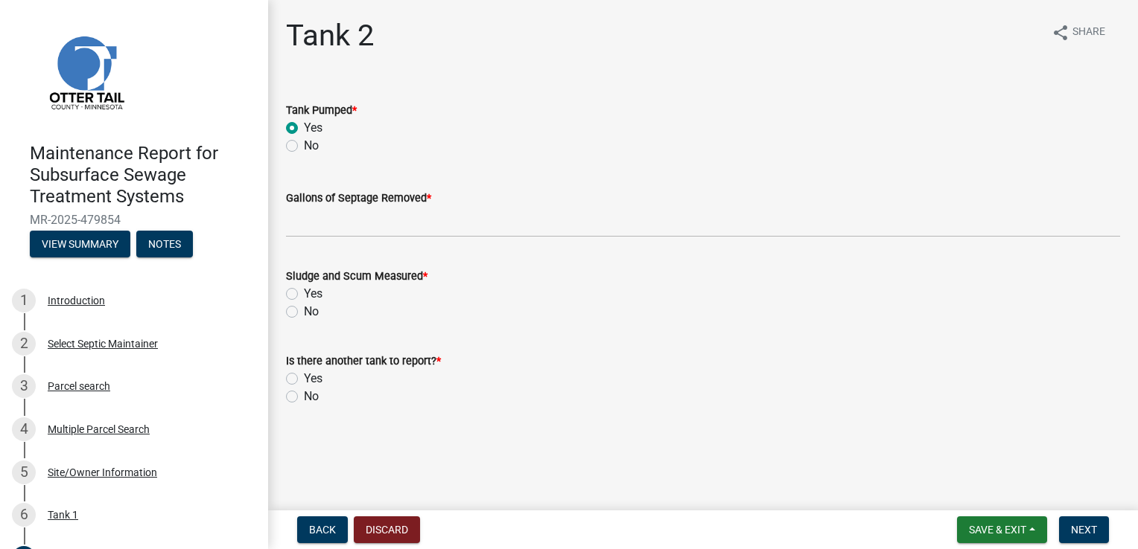
radio input "true"
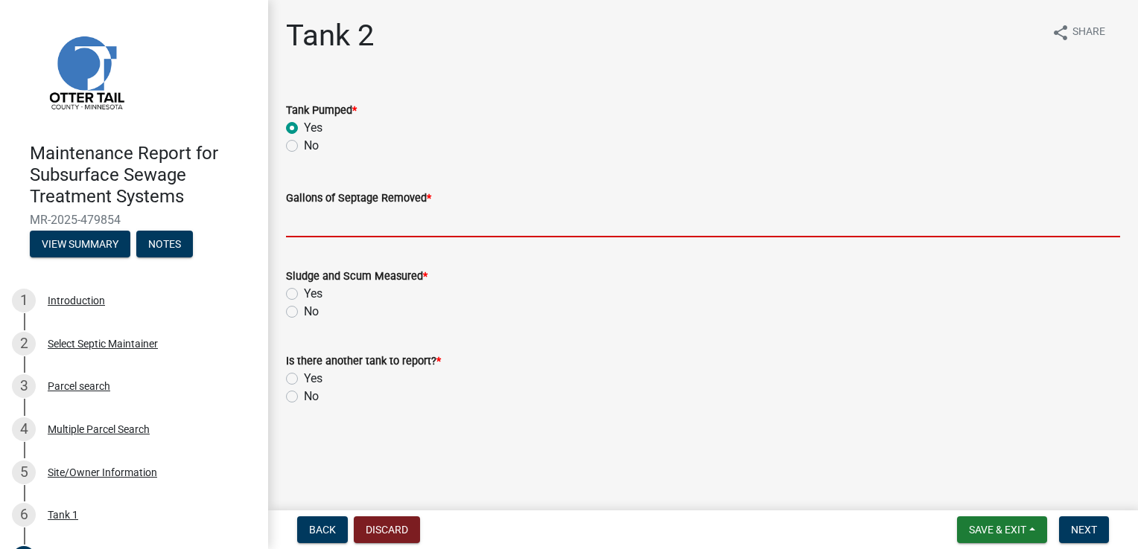
click at [301, 220] on input "Gallons of Septage Removed *" at bounding box center [703, 222] width 834 height 31
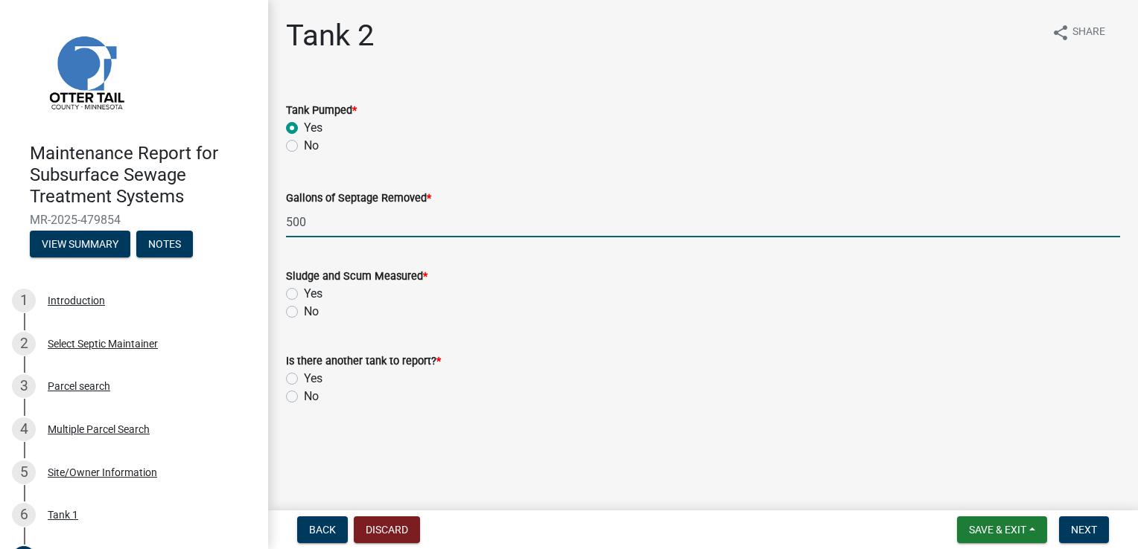
type input "500"
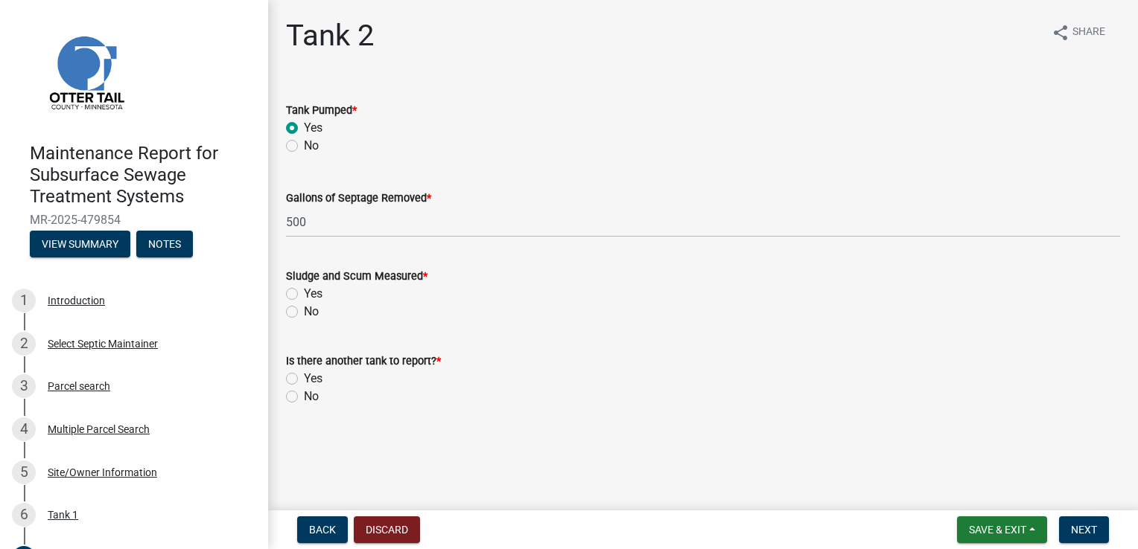
click at [304, 299] on label "Yes" at bounding box center [313, 294] width 19 height 18
click at [304, 295] on input "Yes" at bounding box center [309, 290] width 10 height 10
radio input "true"
click at [304, 395] on label "No" at bounding box center [311, 397] width 15 height 18
click at [304, 395] on input "No" at bounding box center [309, 393] width 10 height 10
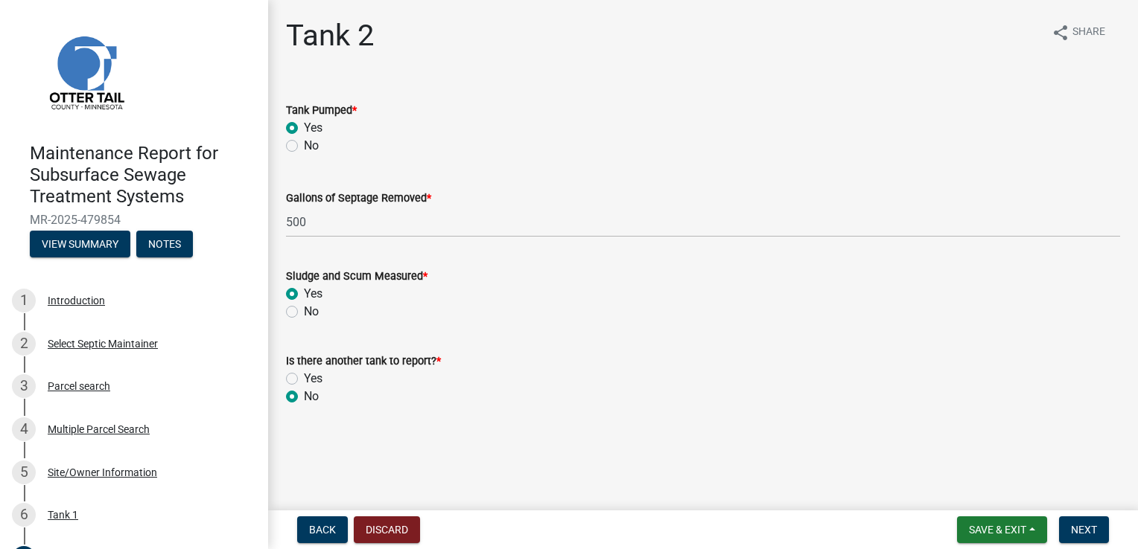
radio input "true"
click at [1085, 529] on span "Next" at bounding box center [1084, 530] width 26 height 12
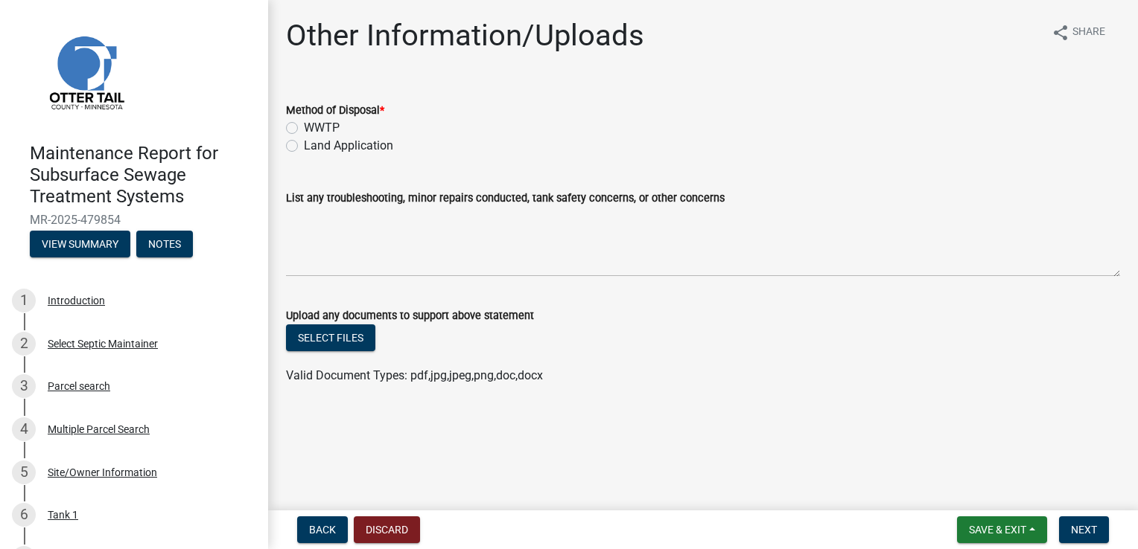
click at [366, 147] on label "Land Application" at bounding box center [348, 146] width 89 height 18
click at [313, 147] on input "Land Application" at bounding box center [309, 142] width 10 height 10
radio input "true"
click at [1084, 529] on span "Next" at bounding box center [1084, 530] width 26 height 12
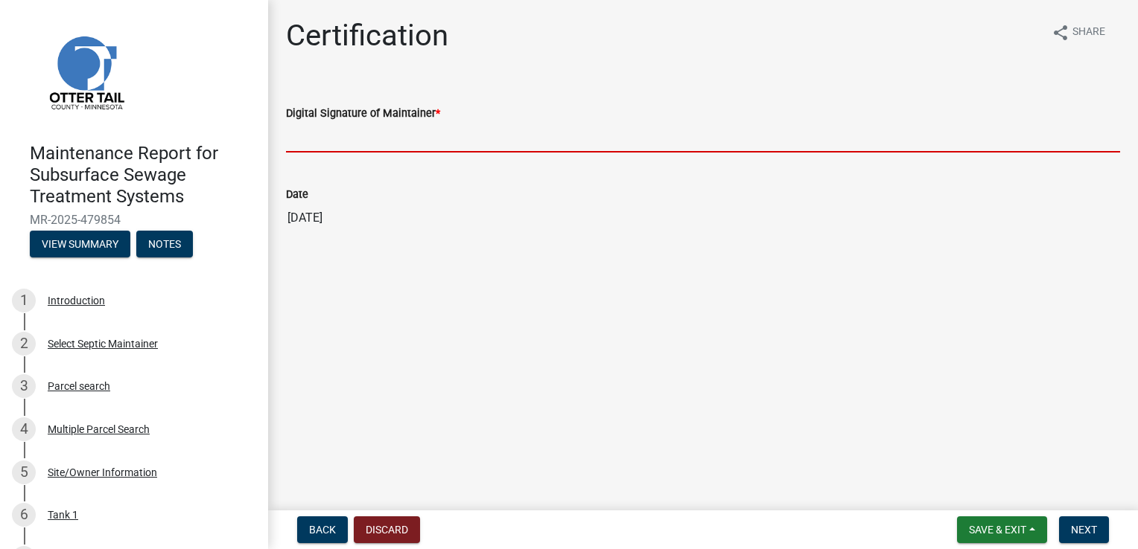
click at [324, 141] on input "Digital Signature of Maintainer *" at bounding box center [703, 137] width 834 height 31
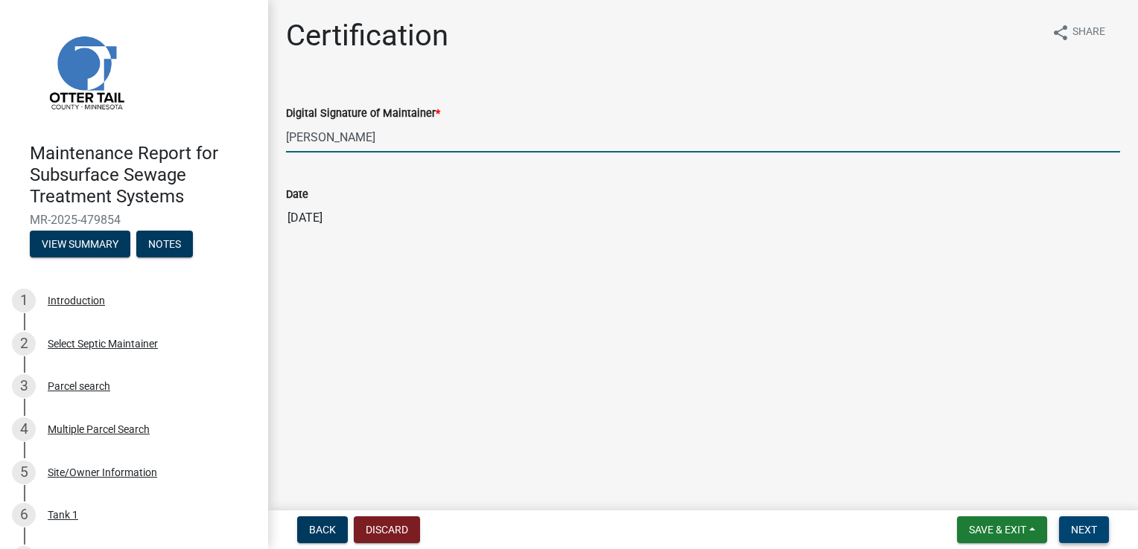
type input "[PERSON_NAME]"
click at [1077, 533] on span "Next" at bounding box center [1084, 530] width 26 height 12
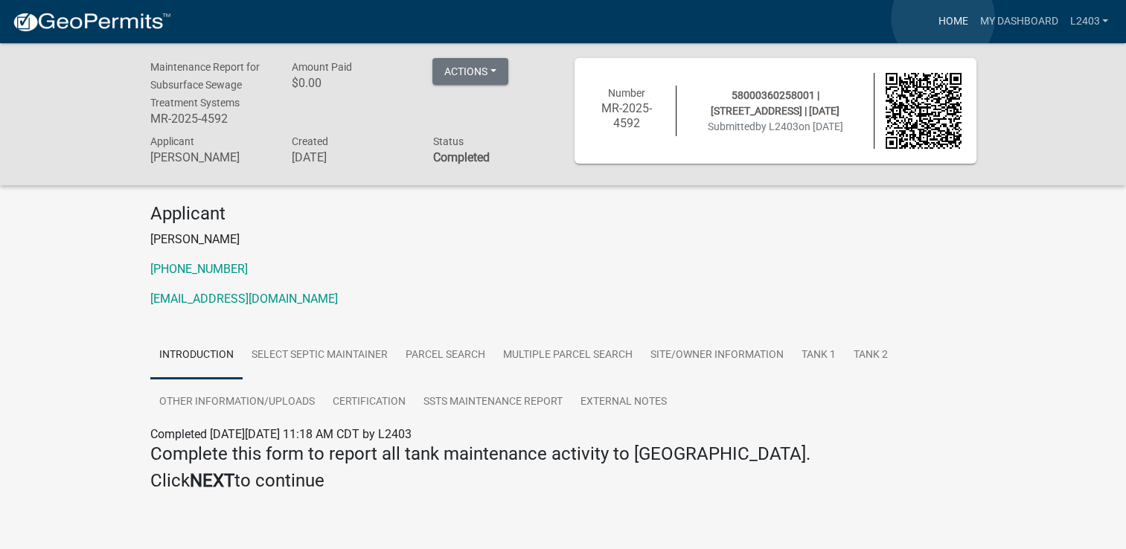
click at [943, 18] on link "Home" at bounding box center [953, 21] width 42 height 28
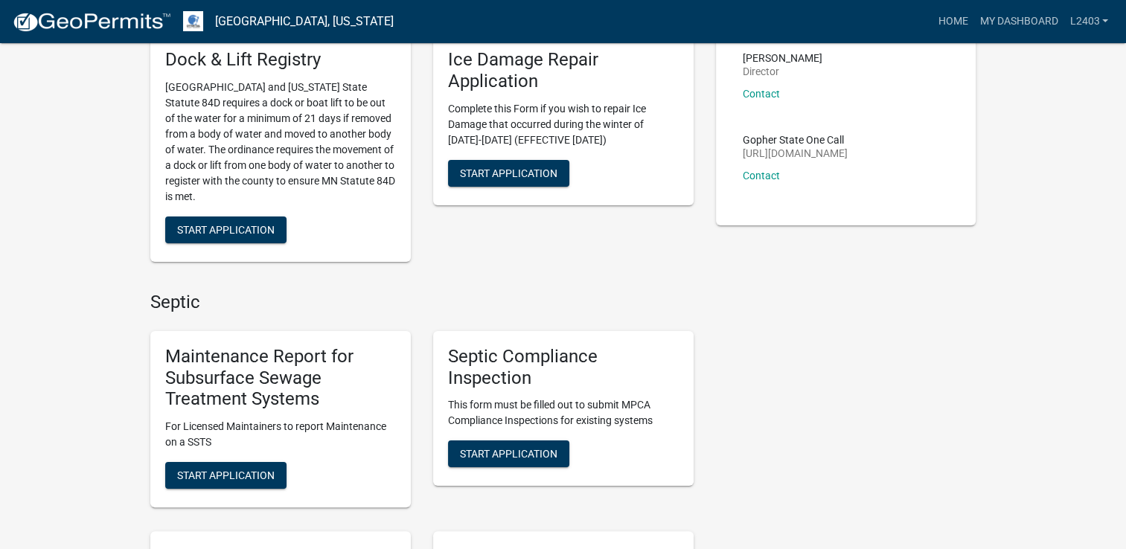
scroll to position [223, 0]
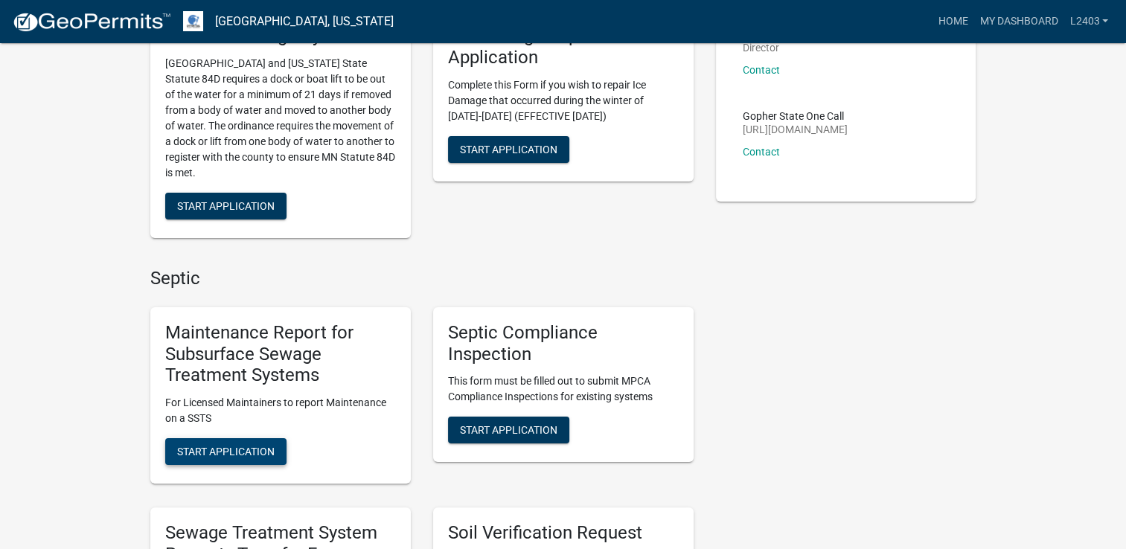
click at [183, 454] on span "Start Application" at bounding box center [226, 452] width 98 height 12
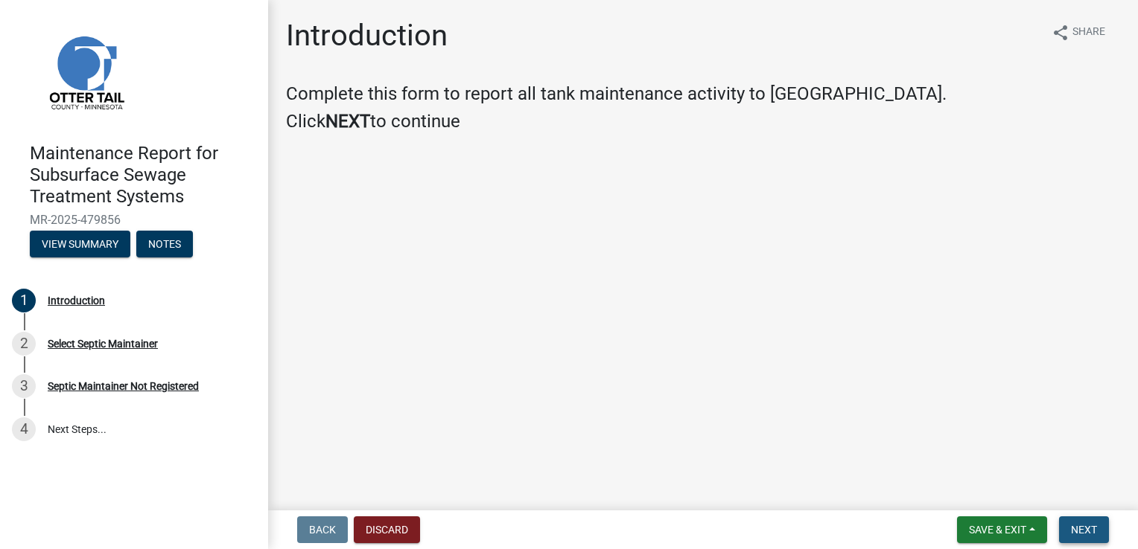
click at [1076, 532] on span "Next" at bounding box center [1084, 530] width 26 height 12
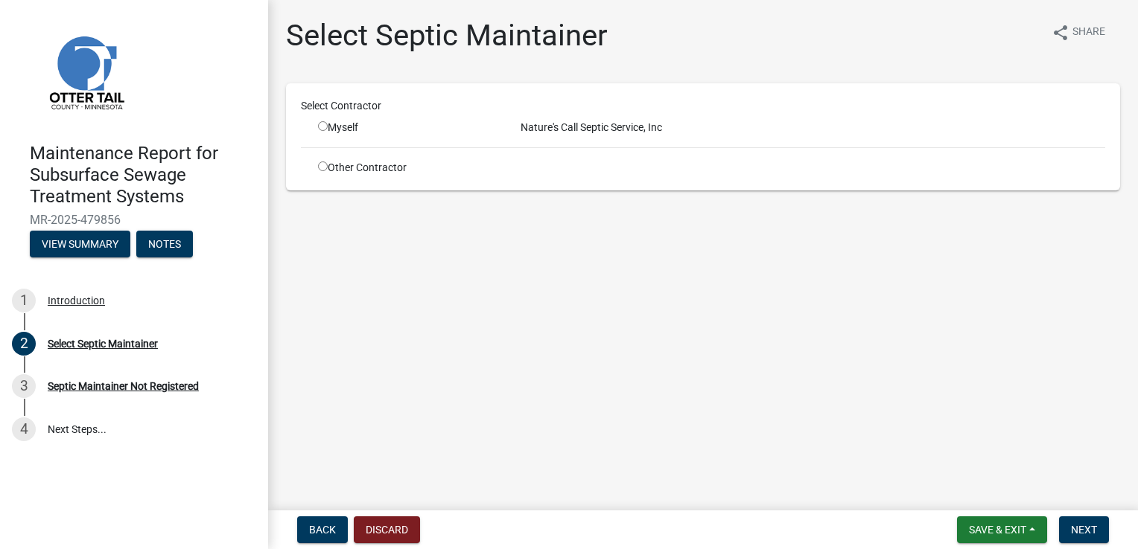
click at [324, 125] on input "radio" at bounding box center [323, 126] width 10 height 10
radio input "true"
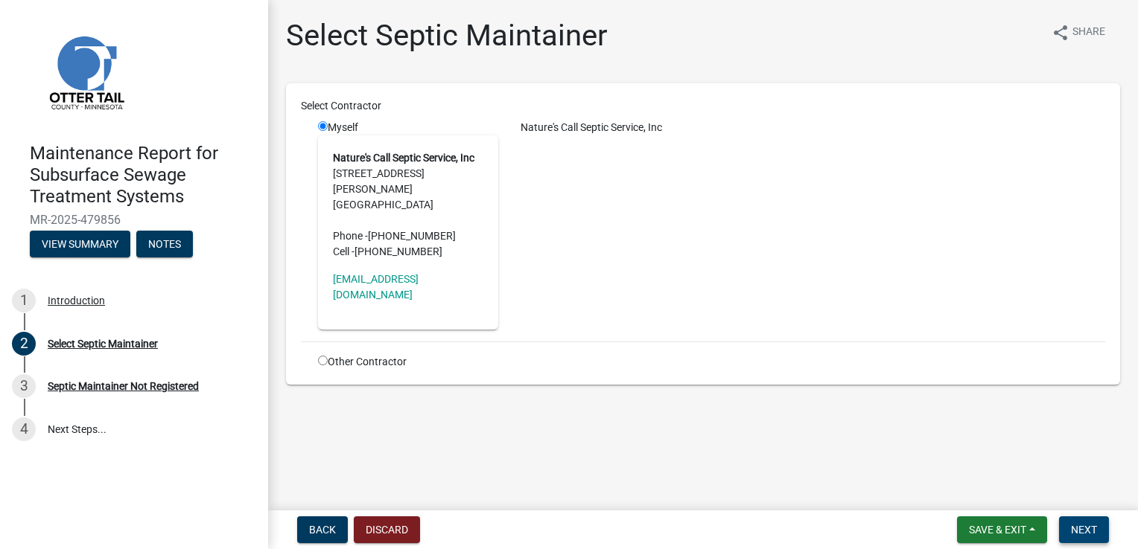
click at [1091, 534] on span "Next" at bounding box center [1084, 530] width 26 height 12
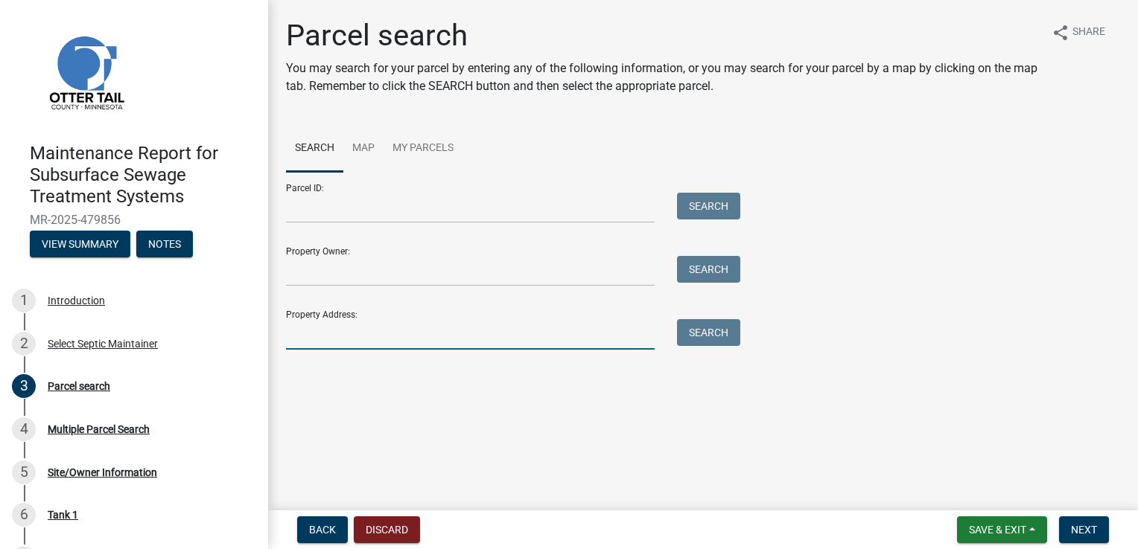
click at [331, 331] on input "Property Address:" at bounding box center [470, 334] width 368 height 31
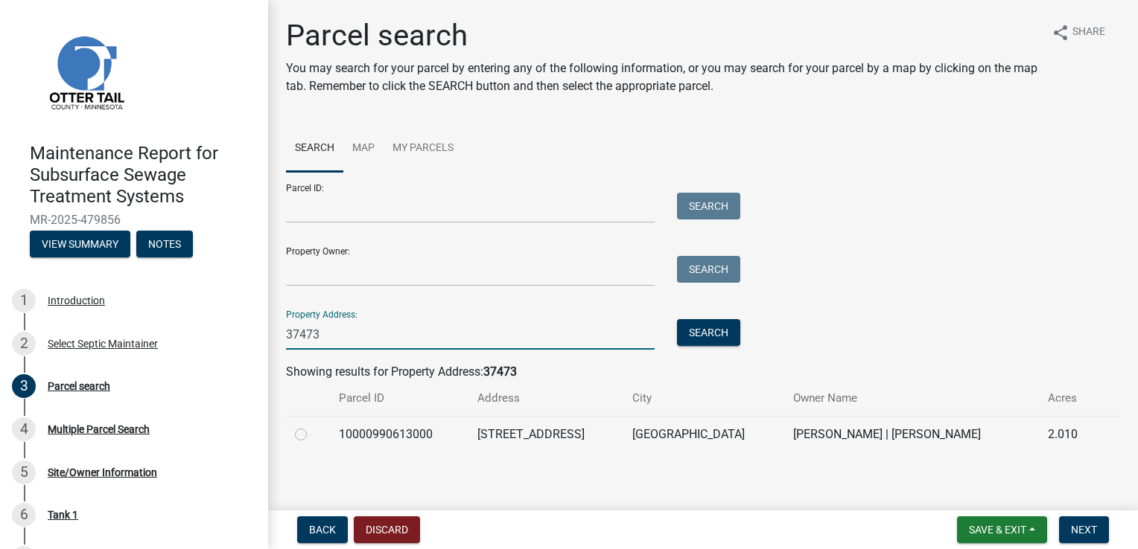
type input "37473"
click at [313, 426] on label at bounding box center [313, 426] width 0 height 0
click at [313, 435] on input "radio" at bounding box center [318, 431] width 10 height 10
radio input "true"
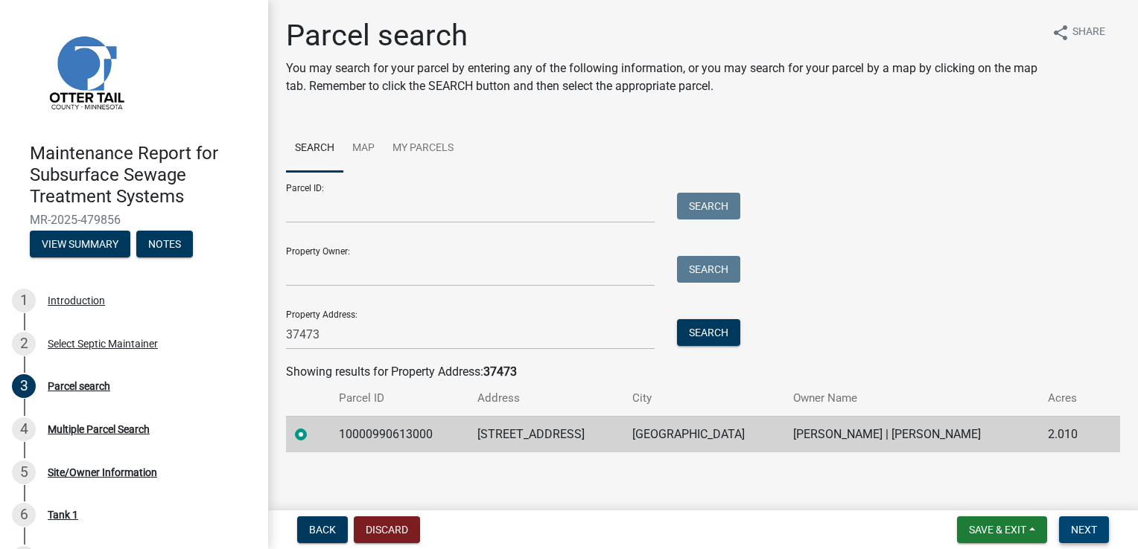
click at [1095, 535] on span "Next" at bounding box center [1084, 530] width 26 height 12
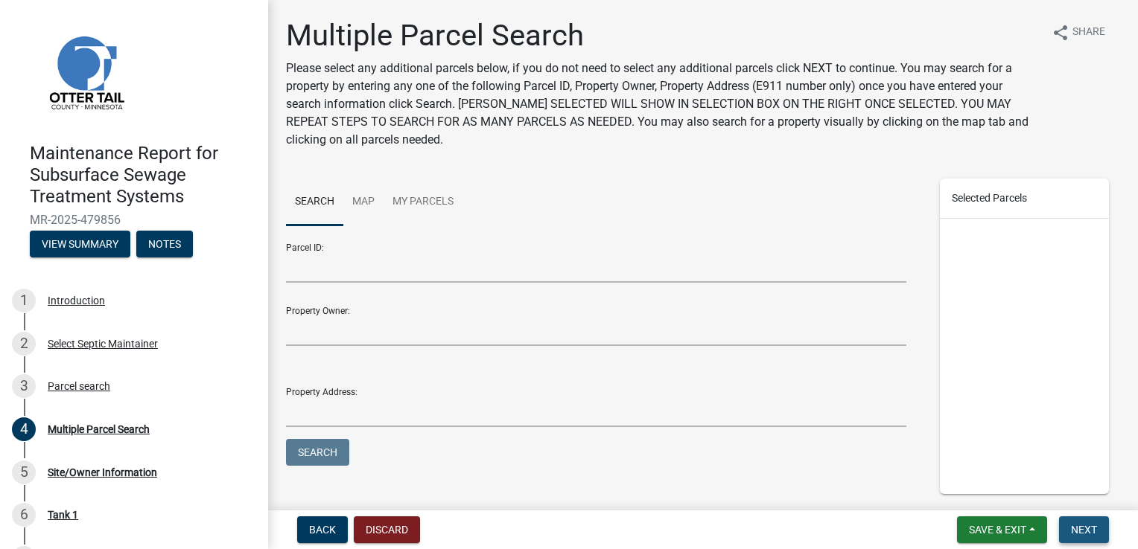
click at [1095, 535] on span "Next" at bounding box center [1084, 530] width 26 height 12
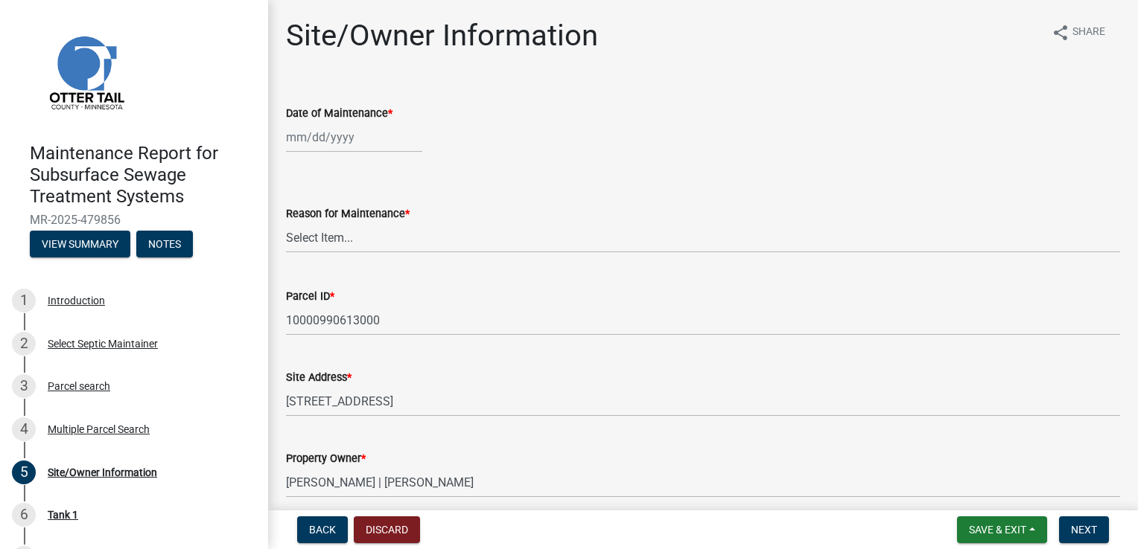
click at [339, 147] on div at bounding box center [354, 137] width 136 height 31
select select "9"
select select "2025"
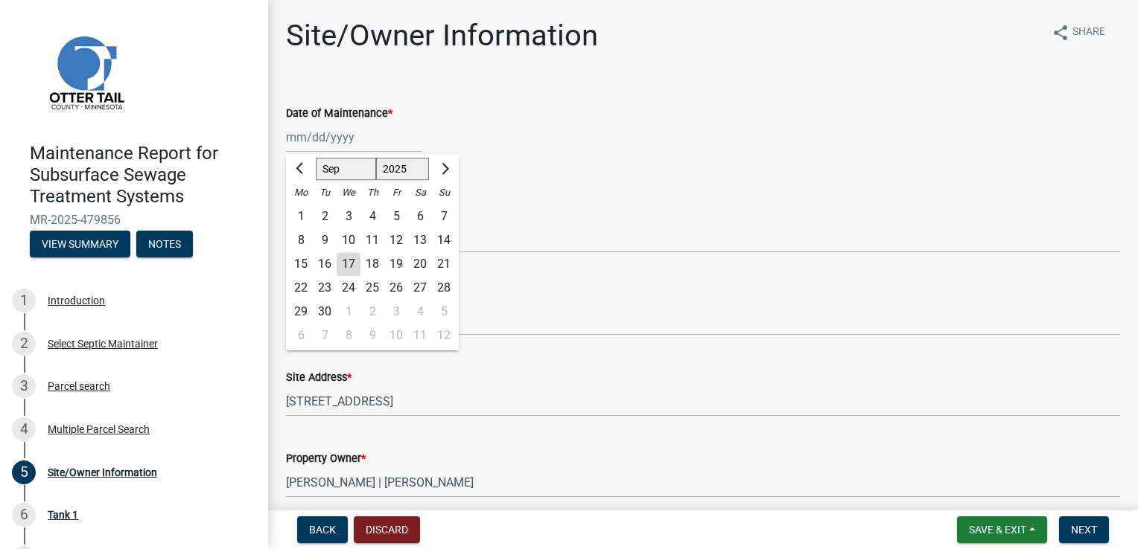
click at [325, 267] on div "16" at bounding box center [325, 264] width 24 height 24
type input "[DATE]"
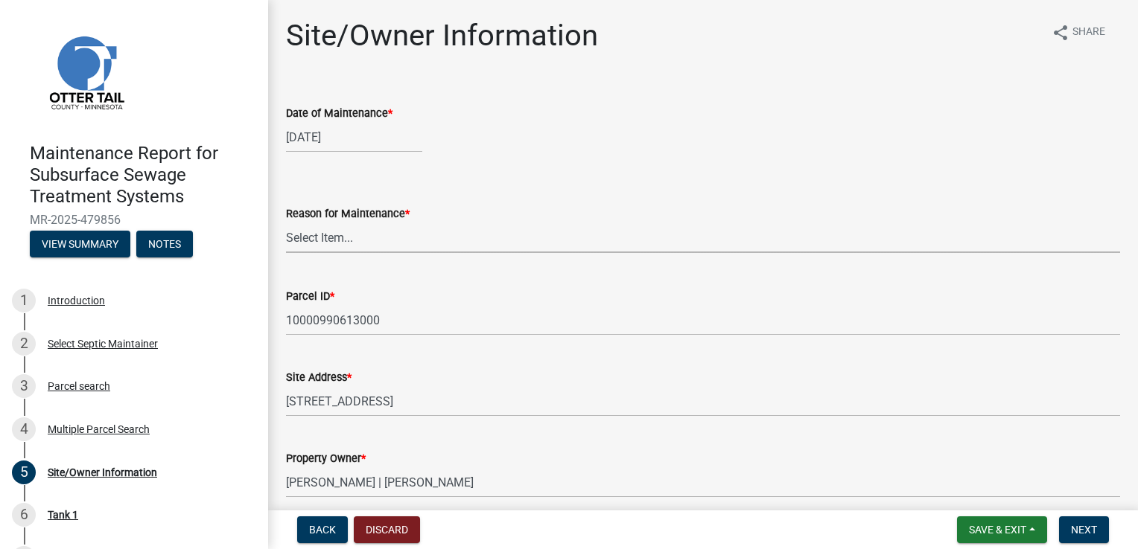
drag, startPoint x: 305, startPoint y: 237, endPoint x: 313, endPoint y: 253, distance: 17.3
click at [305, 237] on select "Select Item... Called Routine Other" at bounding box center [703, 238] width 834 height 31
click at [286, 223] on select "Select Item... Called Routine Other" at bounding box center [703, 238] width 834 height 31
select select "3ac72b63-7b21-42e4-8192-806faae7a4f1"
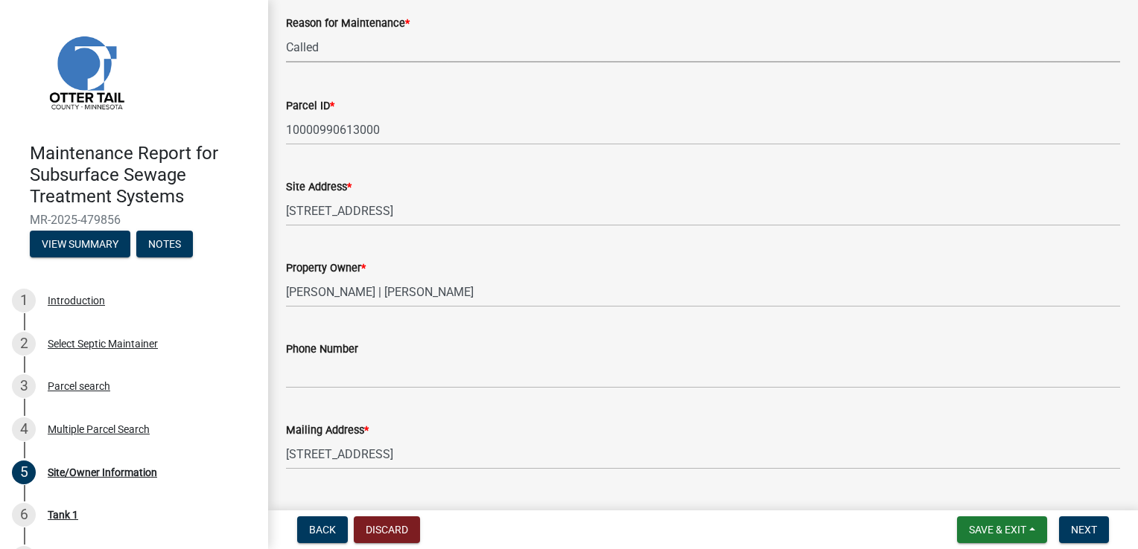
scroll to position [223, 0]
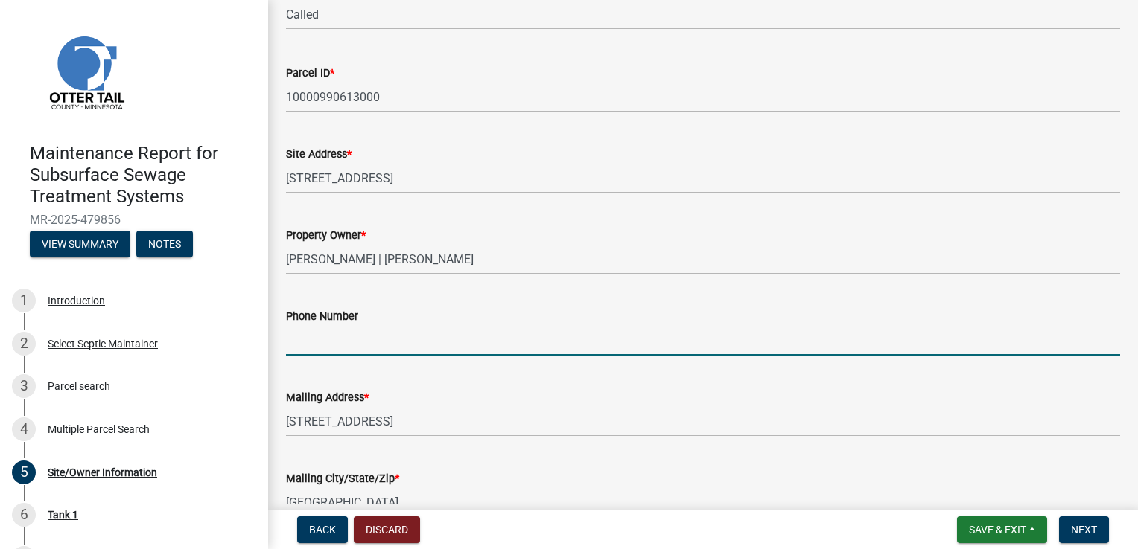
click at [334, 344] on input "Phone Number" at bounding box center [703, 340] width 834 height 31
type input "[PHONE_NUMBER]"
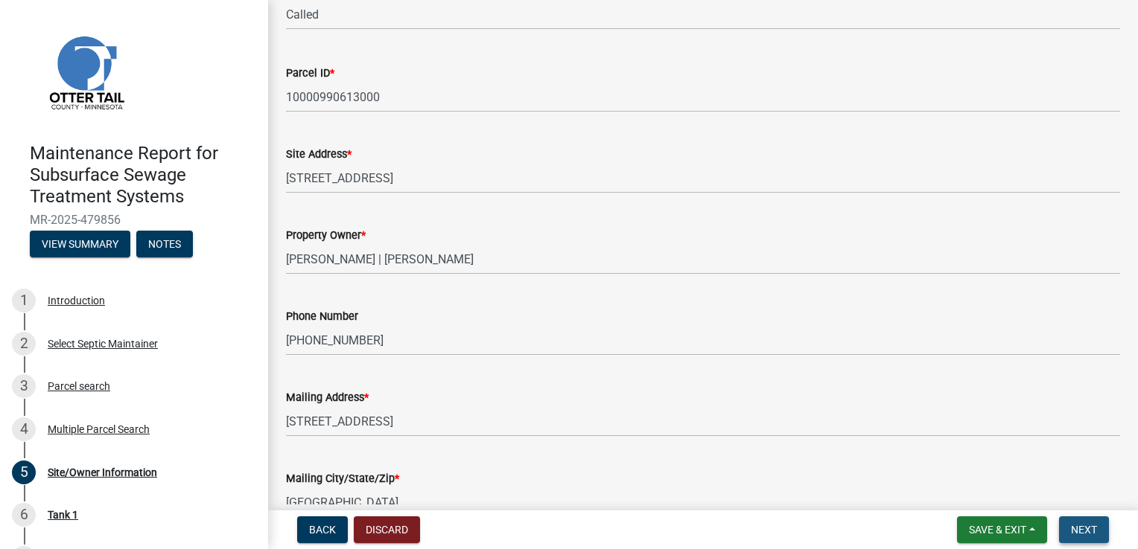
click at [1082, 525] on span "Next" at bounding box center [1084, 530] width 26 height 12
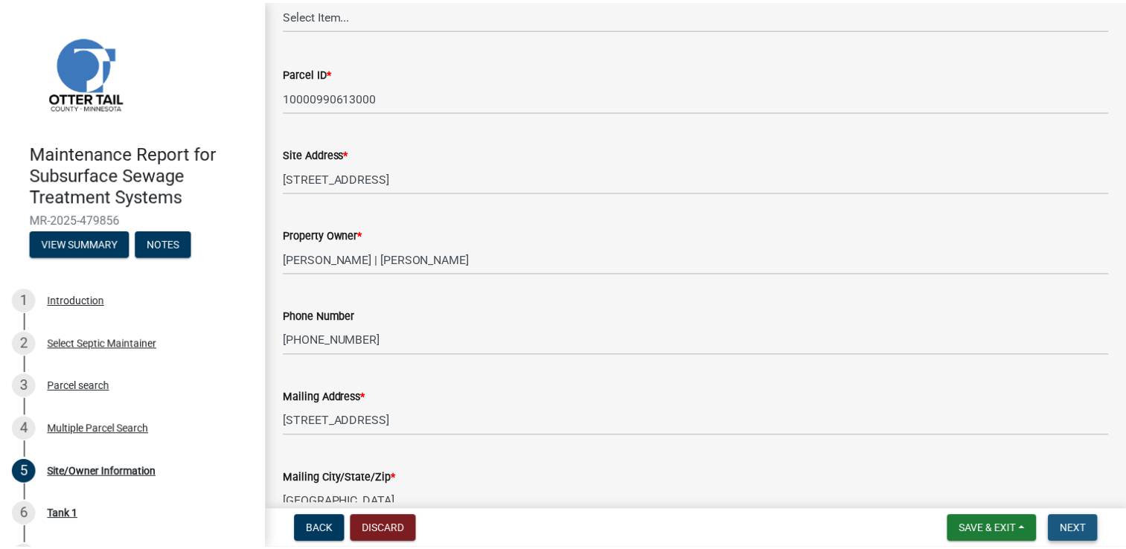
scroll to position [0, 0]
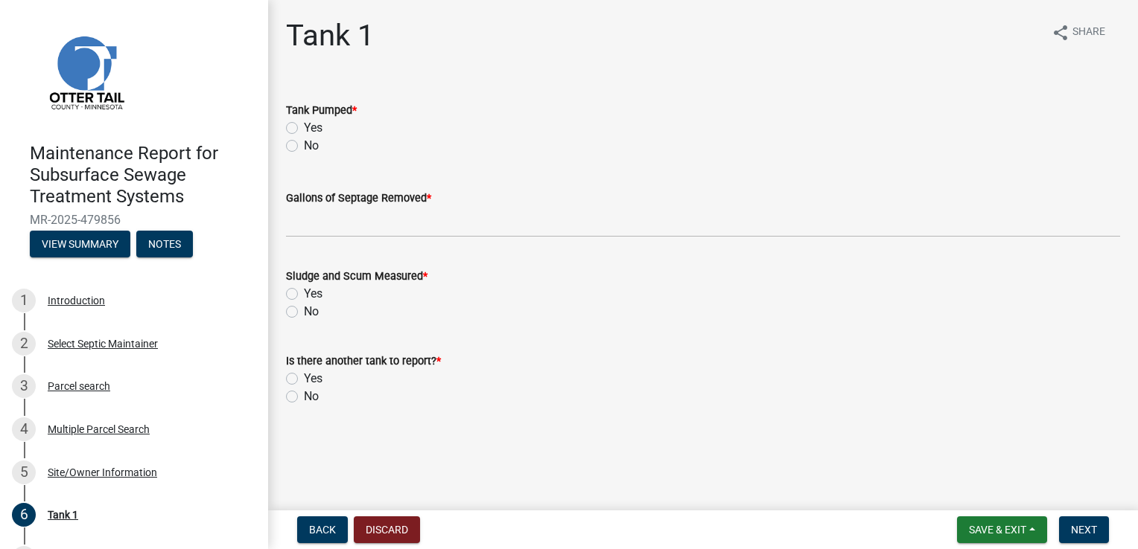
click at [310, 130] on label "Yes" at bounding box center [313, 128] width 19 height 18
click at [310, 129] on input "Yes" at bounding box center [309, 124] width 10 height 10
radio input "true"
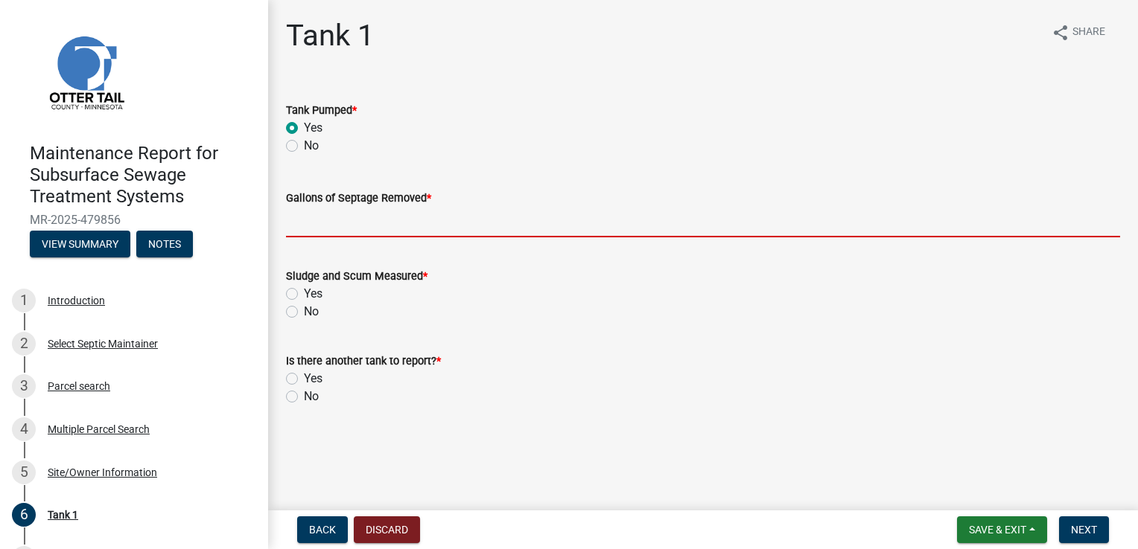
click at [325, 217] on input "Gallons of Septage Removed *" at bounding box center [703, 222] width 834 height 31
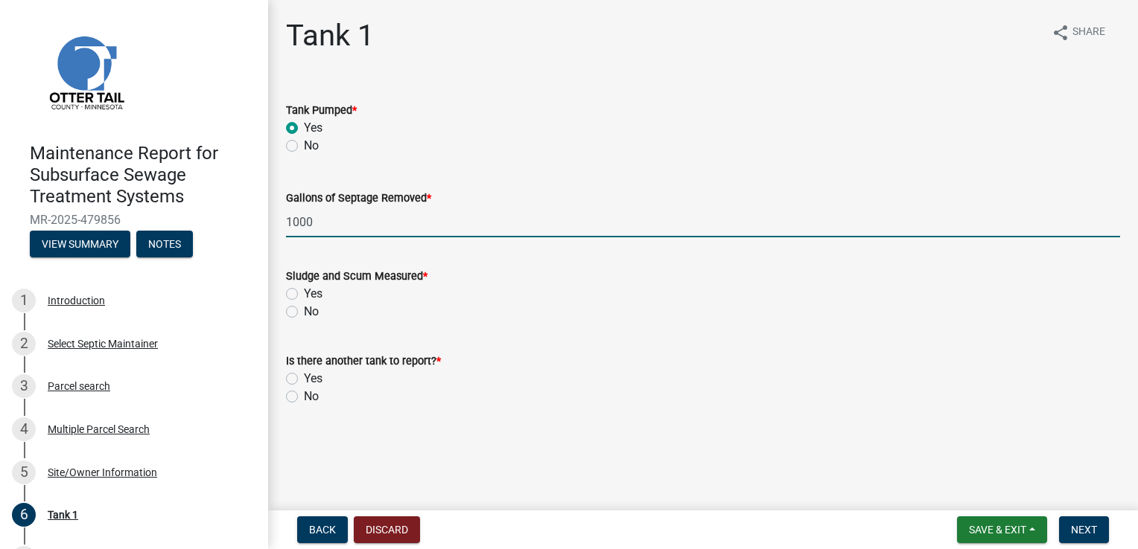
type input "1000"
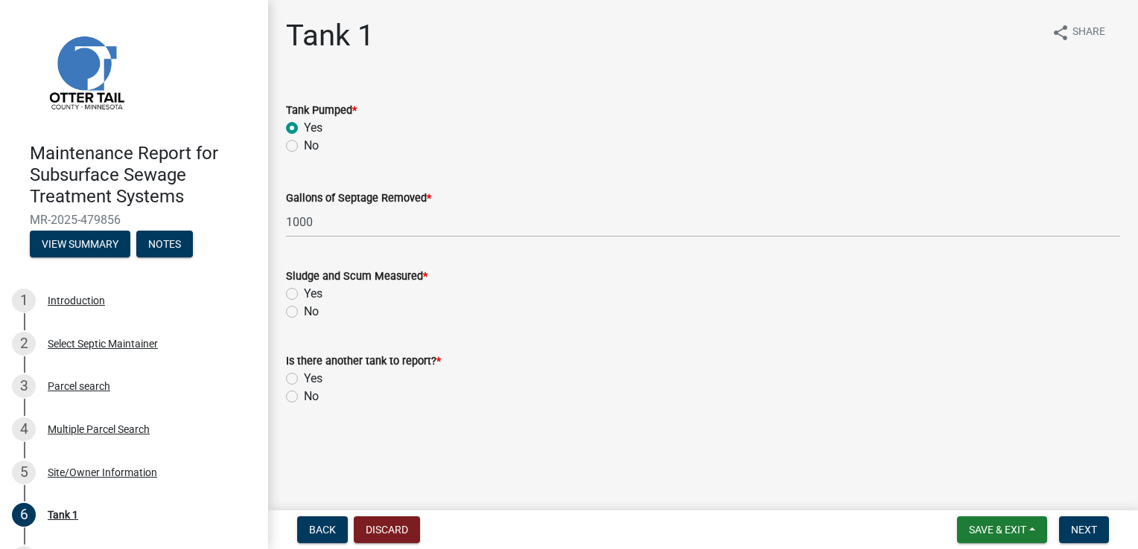
click at [304, 296] on label "Yes" at bounding box center [313, 294] width 19 height 18
click at [304, 295] on input "Yes" at bounding box center [309, 290] width 10 height 10
radio input "true"
click at [304, 395] on label "No" at bounding box center [311, 397] width 15 height 18
click at [304, 395] on input "No" at bounding box center [309, 393] width 10 height 10
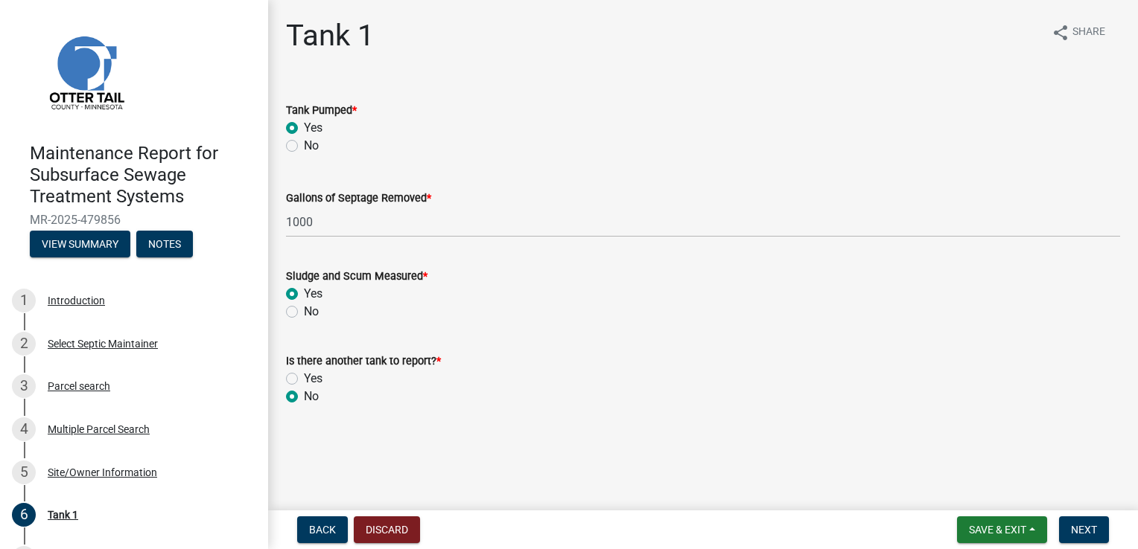
radio input "true"
click at [1085, 542] on button "Next" at bounding box center [1084, 530] width 50 height 27
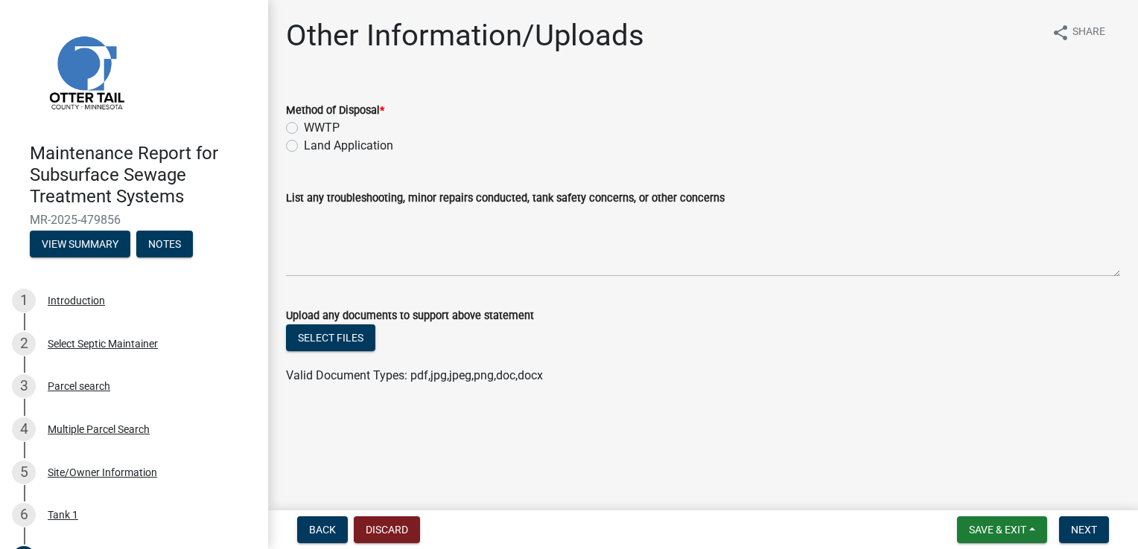
click at [343, 147] on label "Land Application" at bounding box center [348, 146] width 89 height 18
click at [313, 147] on input "Land Application" at bounding box center [309, 142] width 10 height 10
radio input "true"
click at [1062, 521] on button "Next" at bounding box center [1084, 530] width 50 height 27
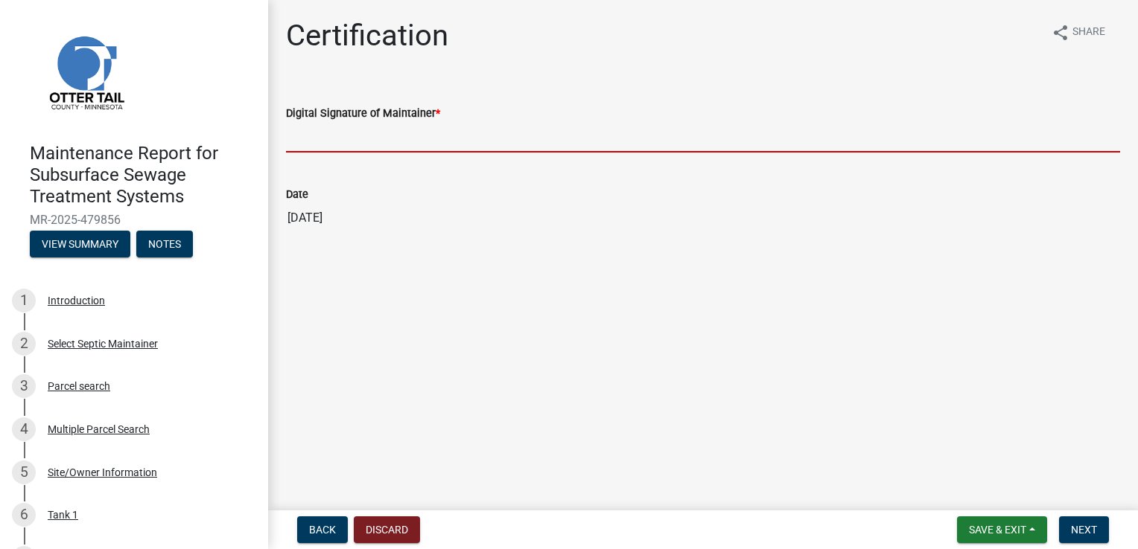
click at [339, 135] on input "Digital Signature of Maintainer *" at bounding box center [703, 137] width 834 height 31
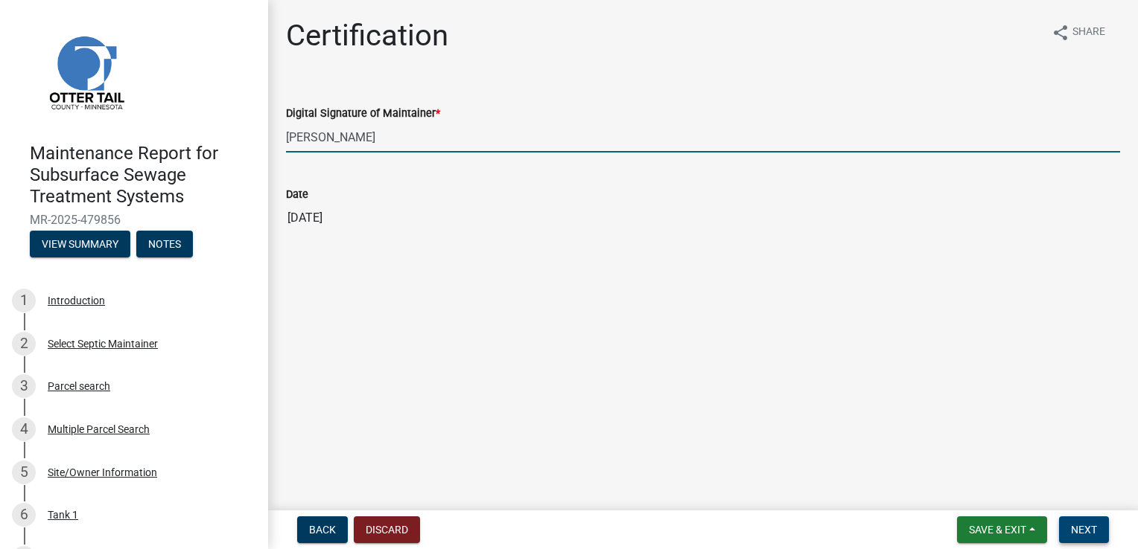
type input "[PERSON_NAME]"
click at [1079, 524] on span "Next" at bounding box center [1084, 530] width 26 height 12
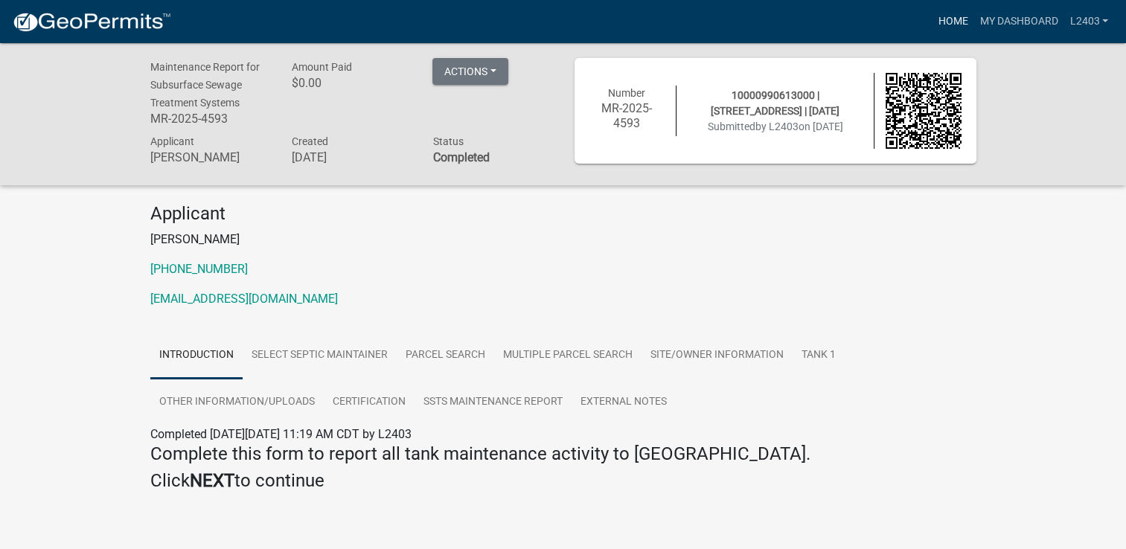
click at [953, 21] on link "Home" at bounding box center [953, 21] width 42 height 28
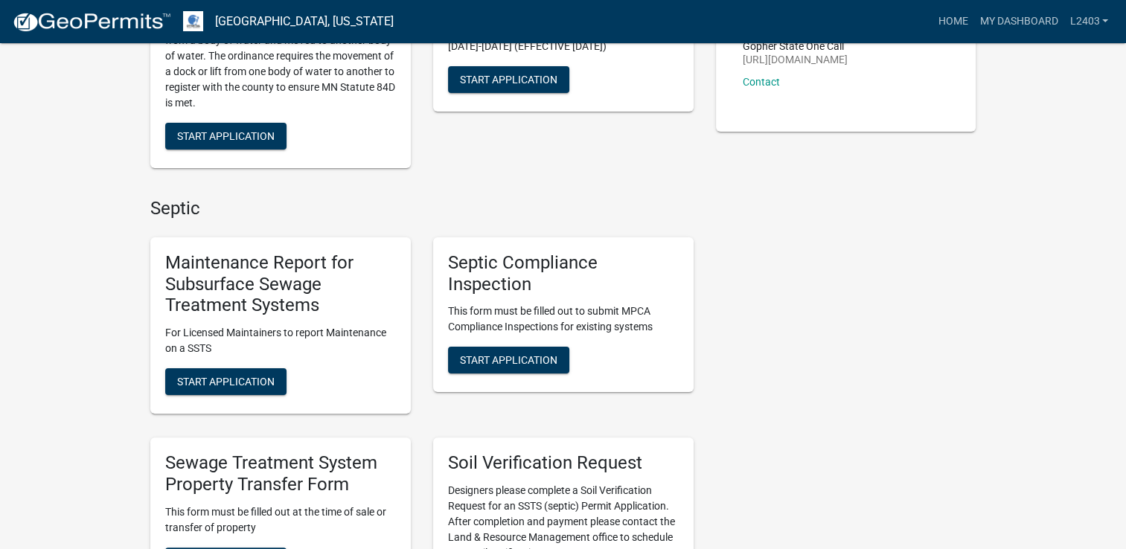
scroll to position [298, 0]
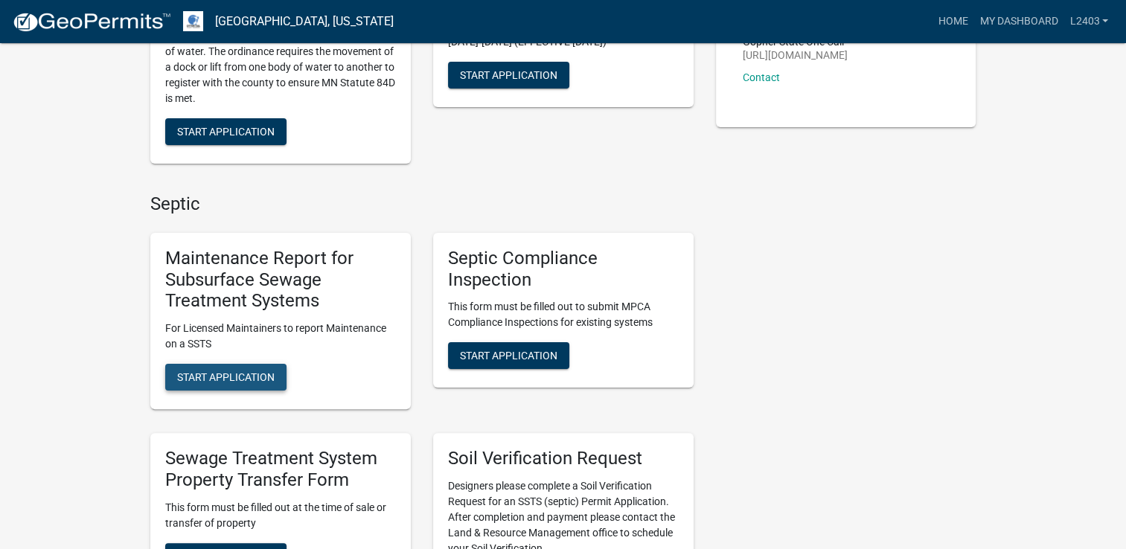
click at [231, 366] on button "Start Application" at bounding box center [225, 377] width 121 height 27
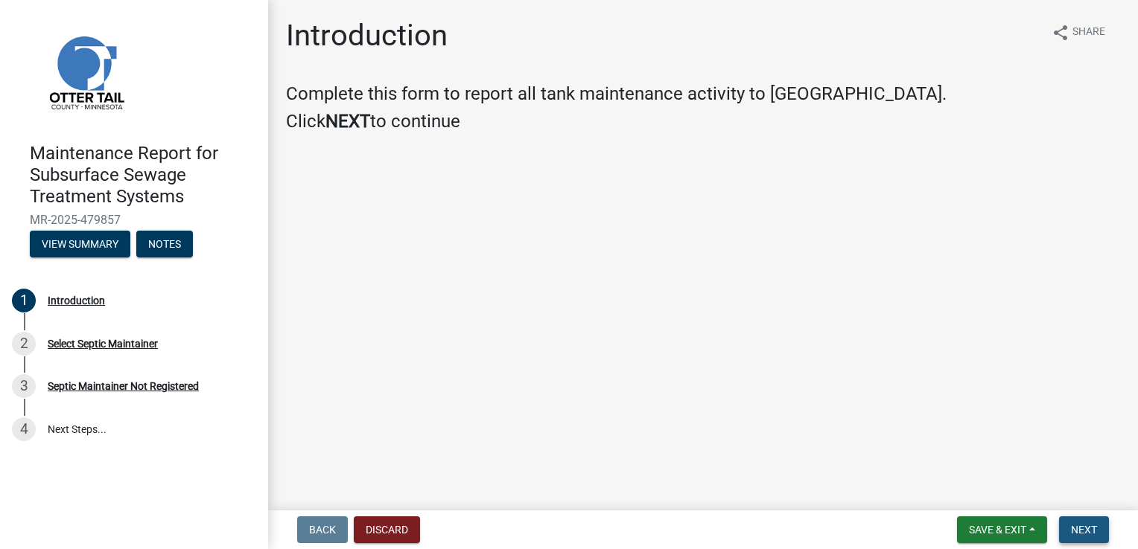
click at [1080, 537] on button "Next" at bounding box center [1084, 530] width 50 height 27
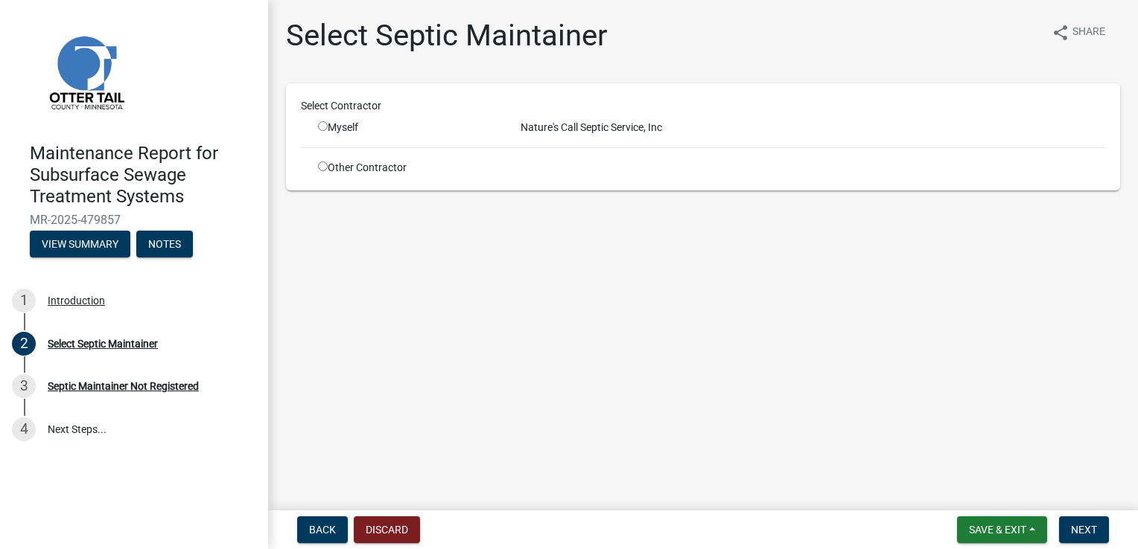
click at [325, 122] on input "radio" at bounding box center [323, 126] width 10 height 10
radio input "true"
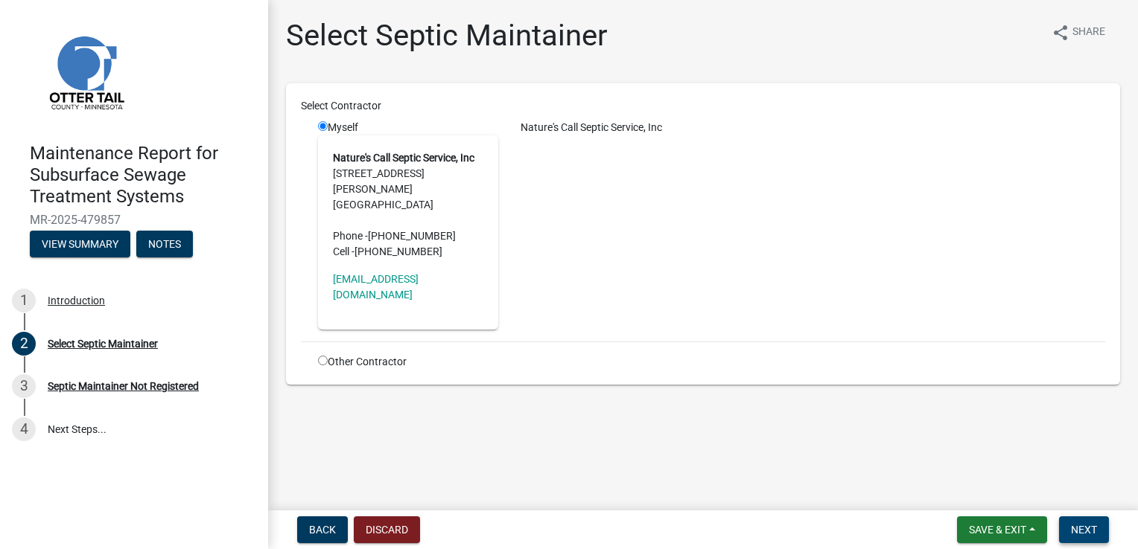
drag, startPoint x: 1110, startPoint y: 542, endPoint x: 1090, endPoint y: 526, distance: 25.9
click at [1108, 538] on nav "Back Discard Save & Exit Save Save & Exit Next" at bounding box center [703, 530] width 870 height 39
click at [1090, 525] on span "Next" at bounding box center [1084, 530] width 26 height 12
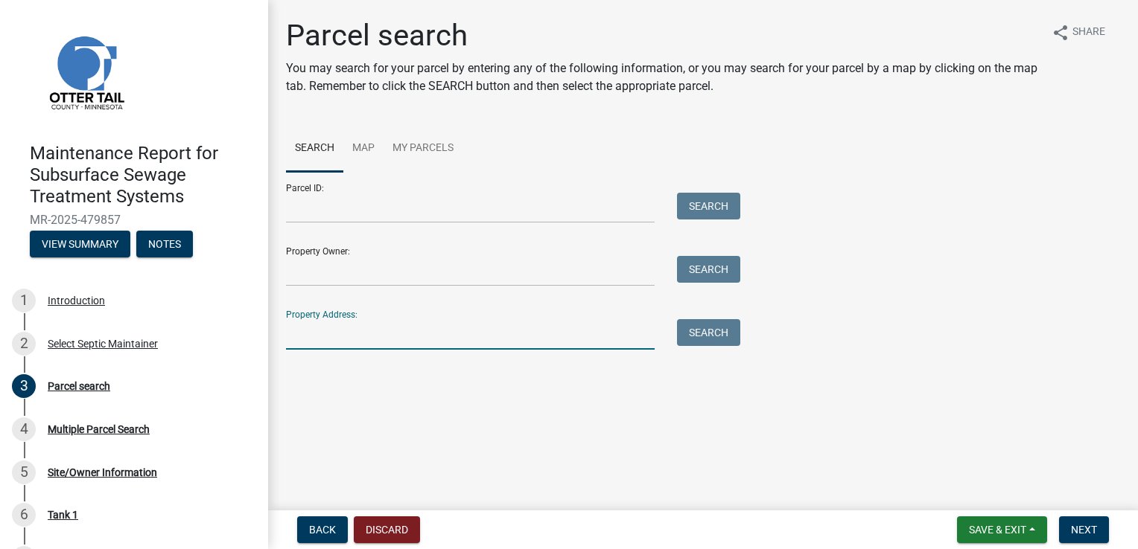
click at [322, 338] on input "Property Address:" at bounding box center [470, 334] width 368 height 31
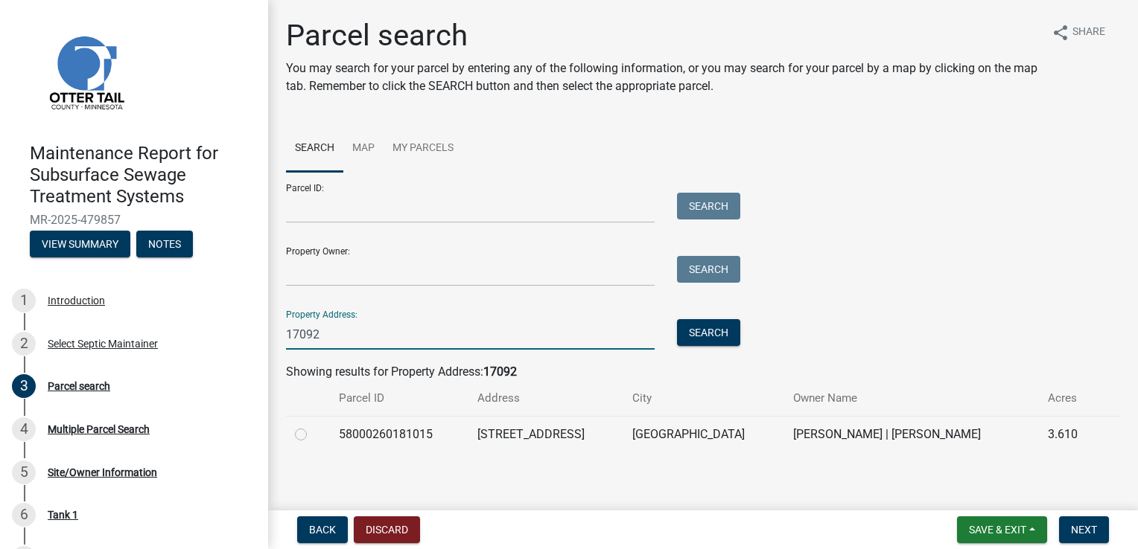
type input "17092"
click at [313, 426] on label at bounding box center [313, 426] width 0 height 0
click at [313, 435] on input "radio" at bounding box center [318, 431] width 10 height 10
radio input "true"
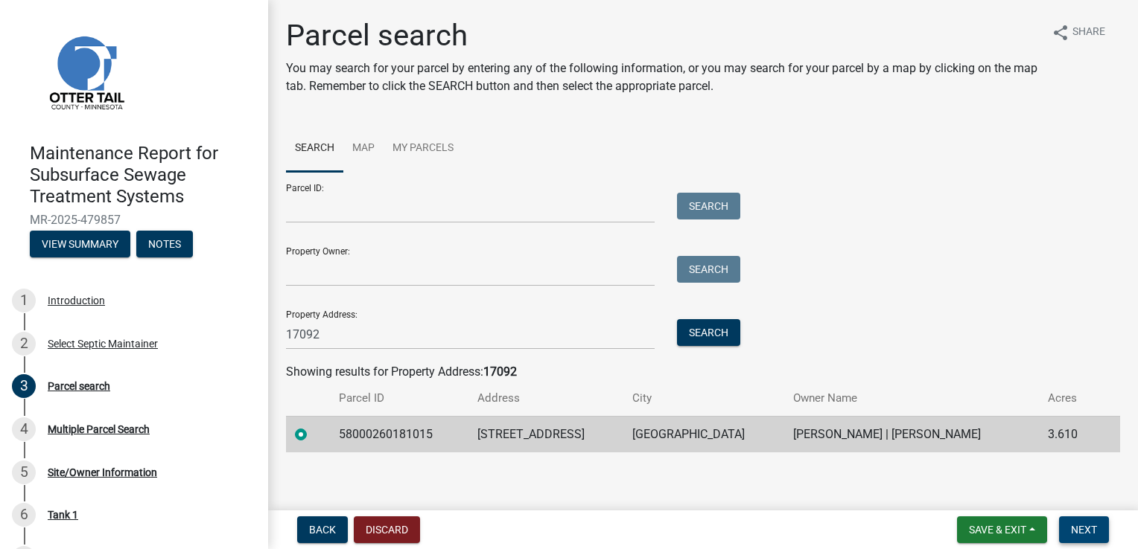
click at [1084, 537] on button "Next" at bounding box center [1084, 530] width 50 height 27
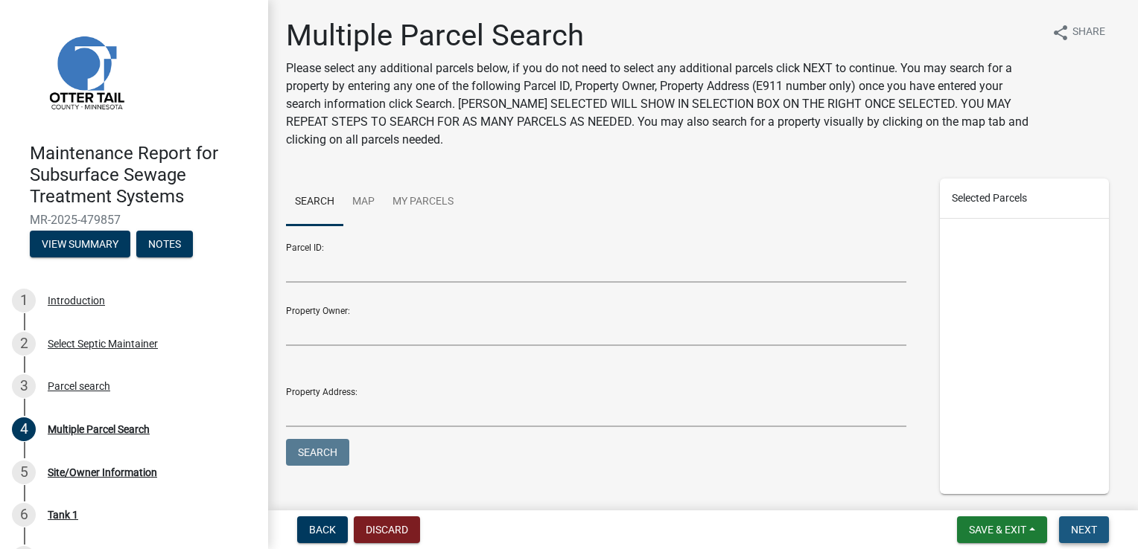
click at [1085, 537] on button "Next" at bounding box center [1084, 530] width 50 height 27
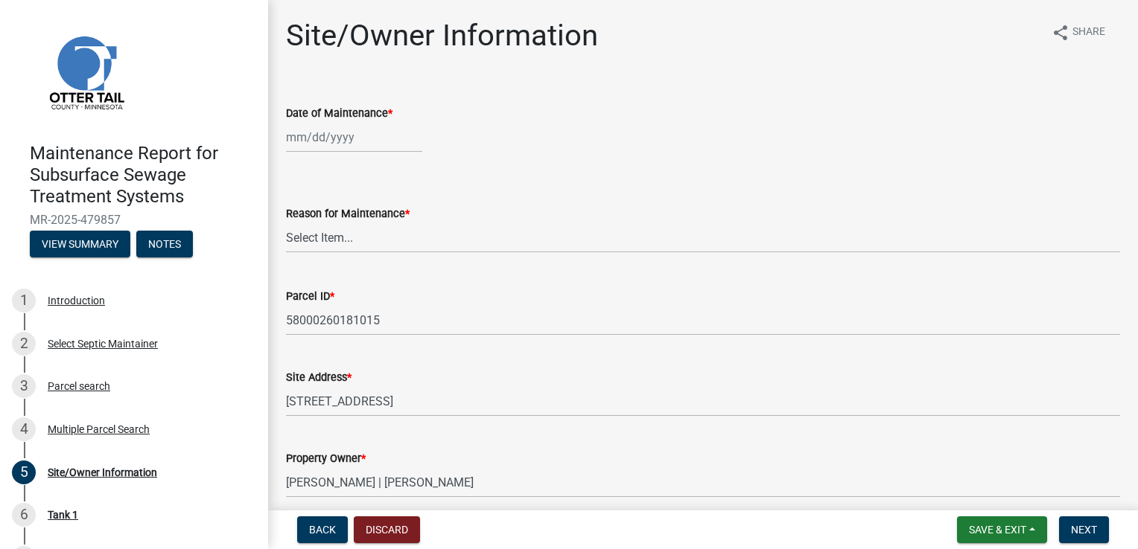
click at [316, 141] on div at bounding box center [354, 137] width 136 height 31
select select "9"
select select "2025"
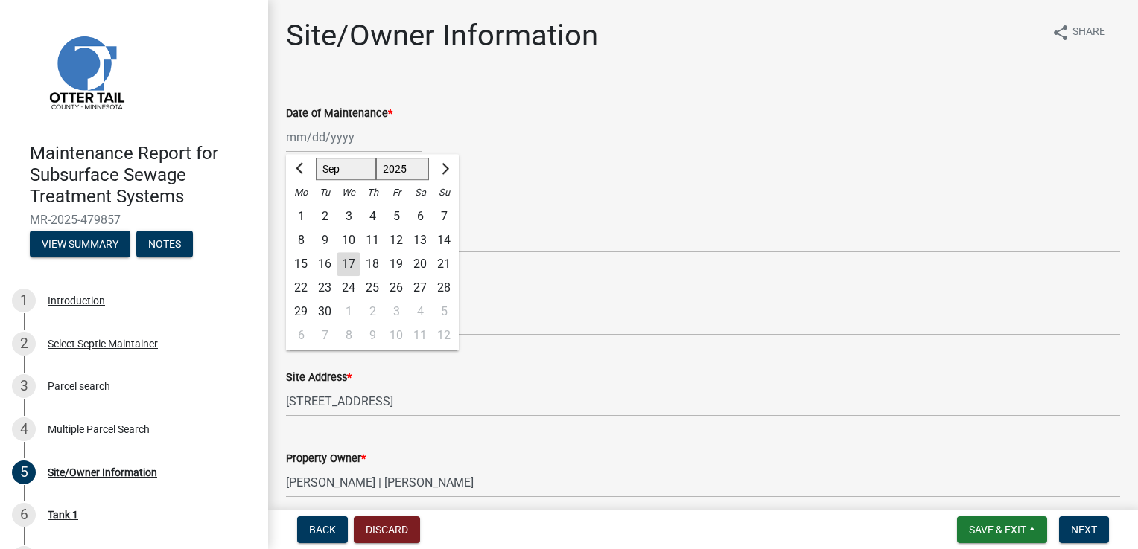
click at [322, 261] on div "16" at bounding box center [325, 264] width 24 height 24
type input "[DATE]"
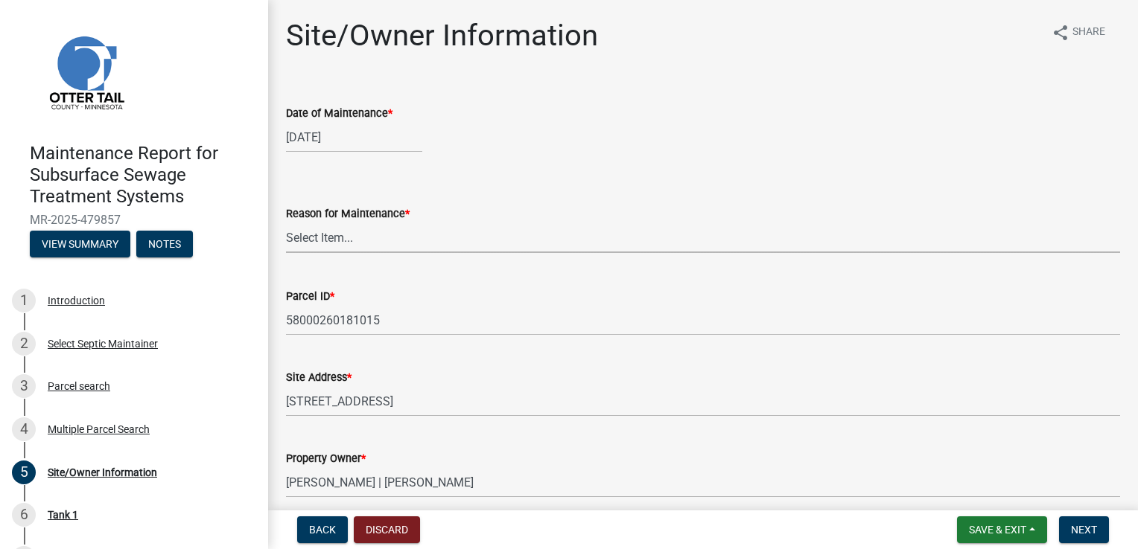
drag, startPoint x: 307, startPoint y: 243, endPoint x: 307, endPoint y: 252, distance: 9.7
click at [307, 243] on select "Select Item... Called Routine Other" at bounding box center [703, 238] width 834 height 31
click at [286, 223] on select "Select Item... Called Routine Other" at bounding box center [703, 238] width 834 height 31
select select "3ac72b63-7b21-42e4-8192-806faae7a4f1"
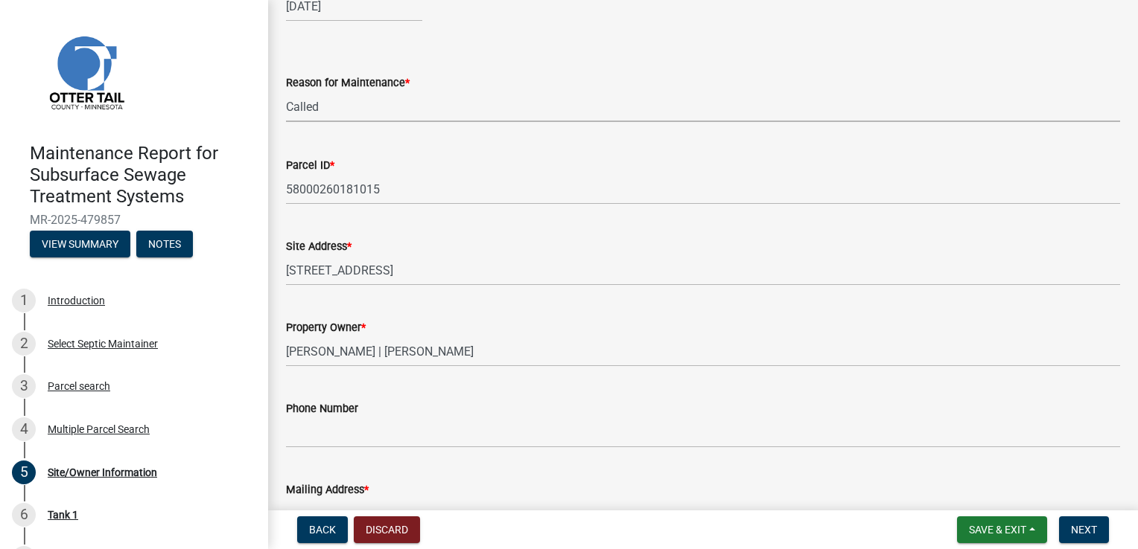
scroll to position [149, 0]
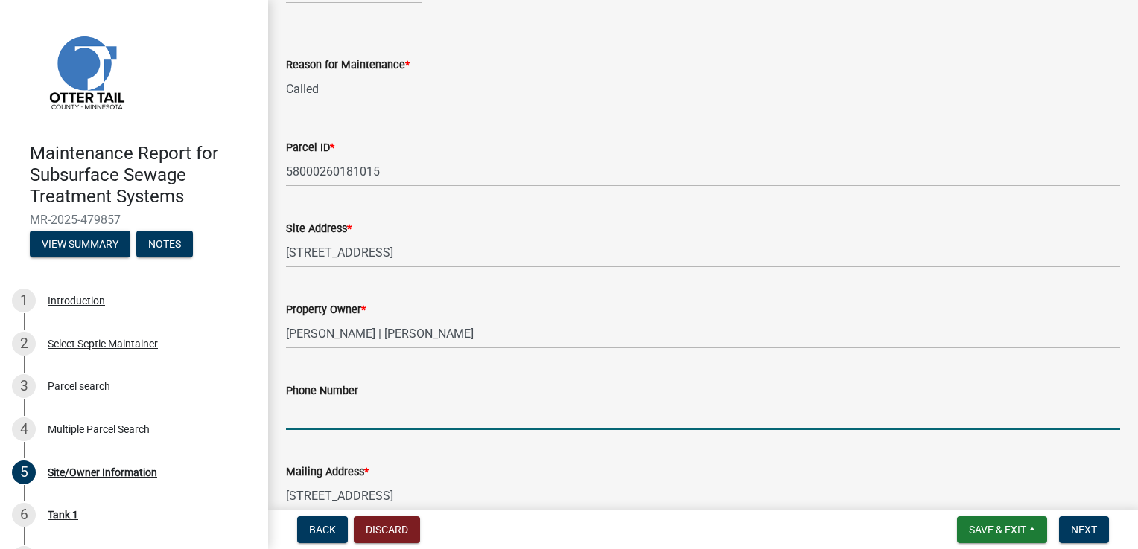
click at [328, 412] on input "Phone Number" at bounding box center [703, 415] width 834 height 31
type input "[PHONE_NUMBER]"
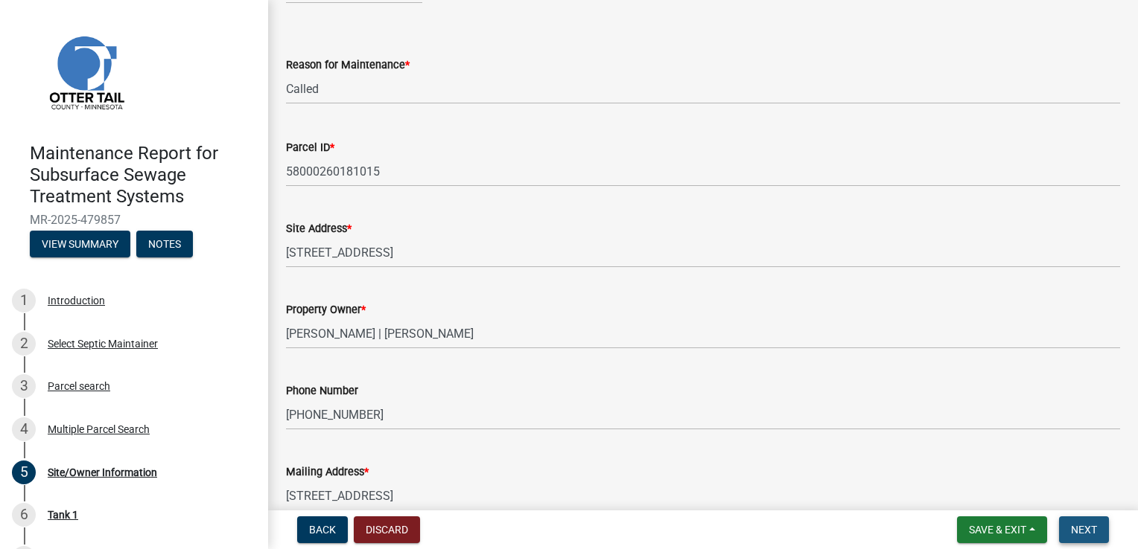
click at [1079, 529] on span "Next" at bounding box center [1084, 530] width 26 height 12
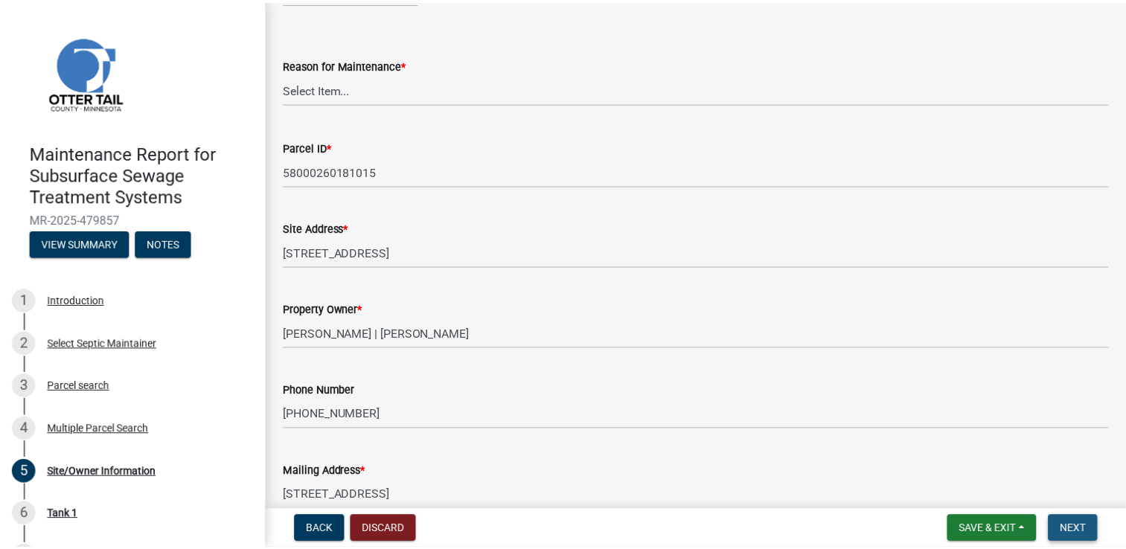
scroll to position [0, 0]
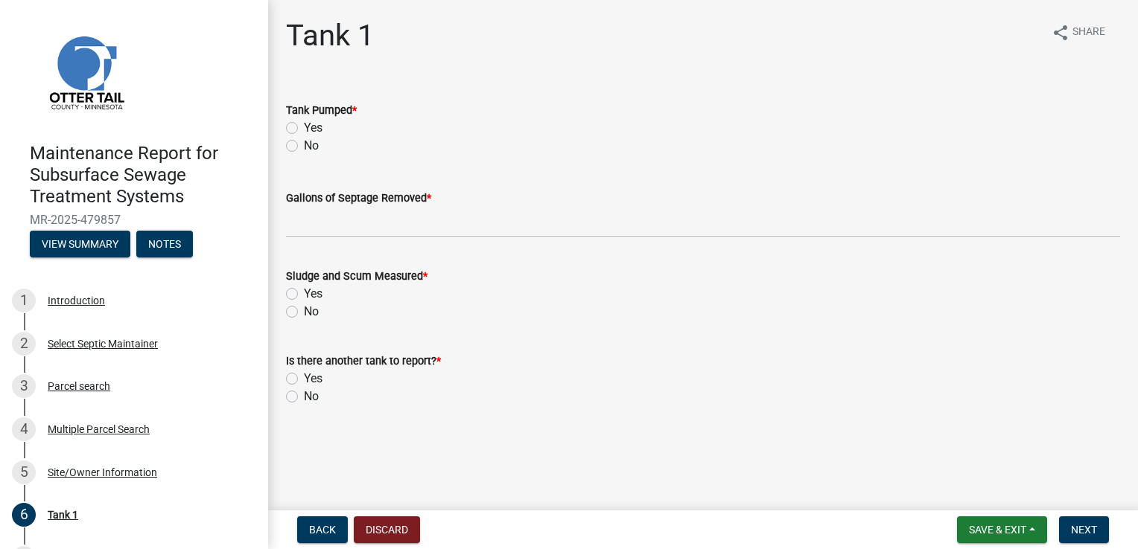
click at [304, 124] on label "Yes" at bounding box center [313, 128] width 19 height 18
click at [304, 124] on input "Yes" at bounding box center [309, 124] width 10 height 10
radio input "true"
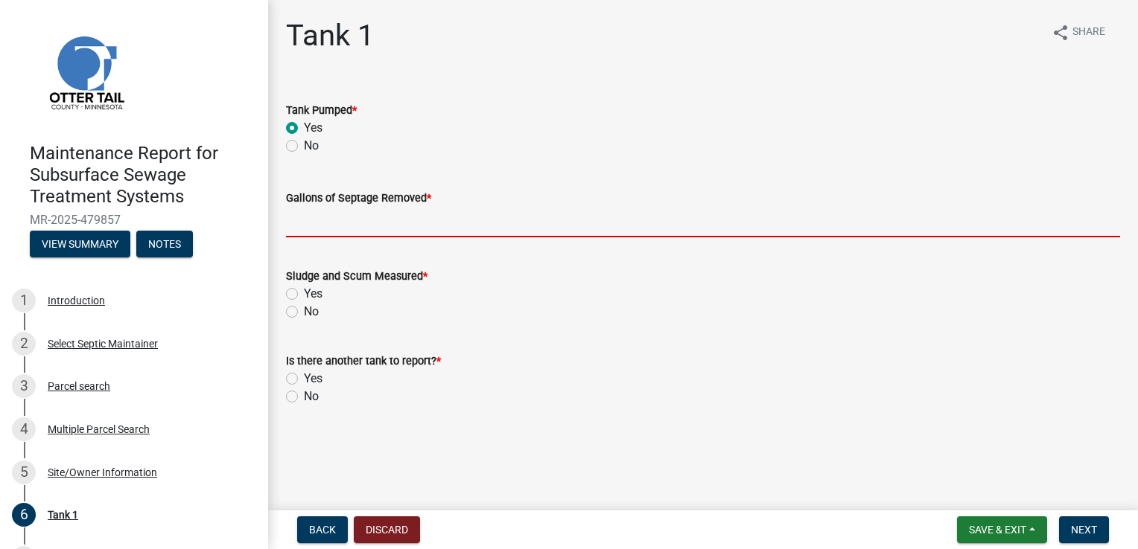
click at [316, 220] on input "Gallons of Septage Removed *" at bounding box center [703, 222] width 834 height 31
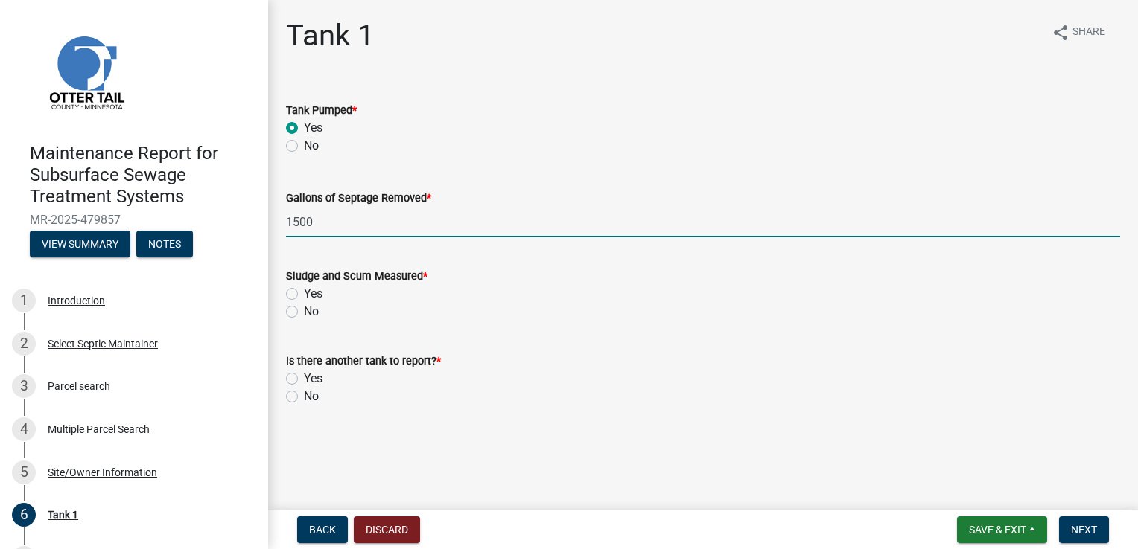
type input "1500"
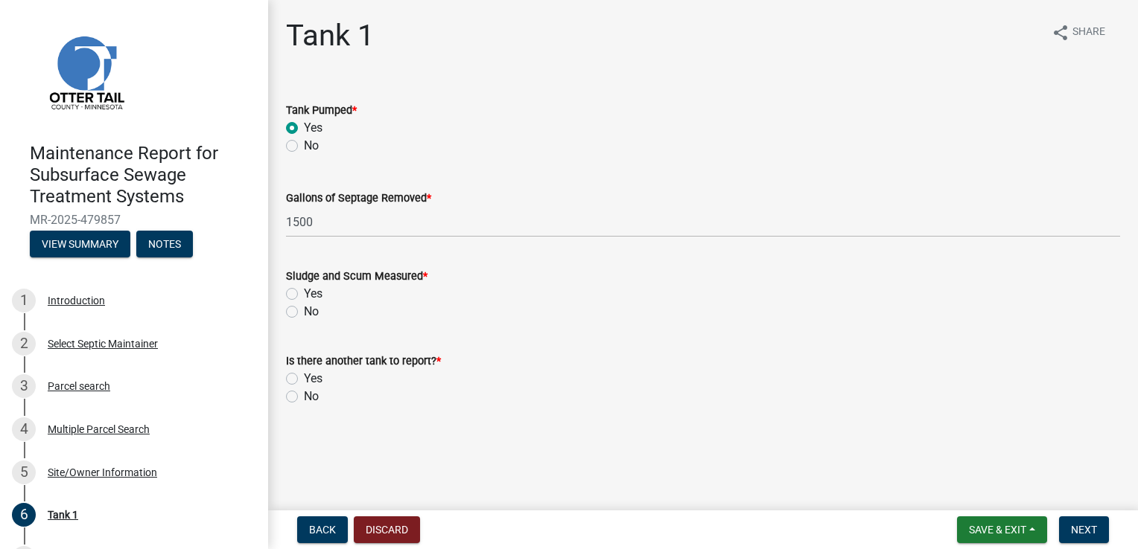
click at [304, 290] on label "Yes" at bounding box center [313, 294] width 19 height 18
click at [304, 290] on input "Yes" at bounding box center [309, 290] width 10 height 10
radio input "true"
drag, startPoint x: 294, startPoint y: 398, endPoint x: 318, endPoint y: 394, distance: 24.1
click at [304, 397] on label "No" at bounding box center [311, 397] width 15 height 18
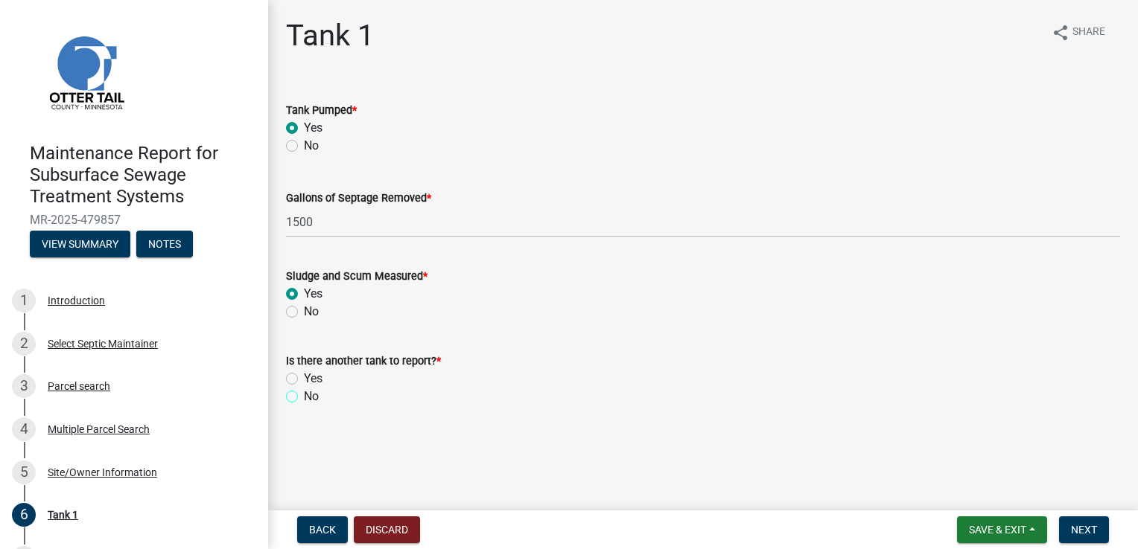
click at [304, 397] on input "No" at bounding box center [309, 393] width 10 height 10
radio input "true"
click at [1094, 532] on span "Next" at bounding box center [1084, 530] width 26 height 12
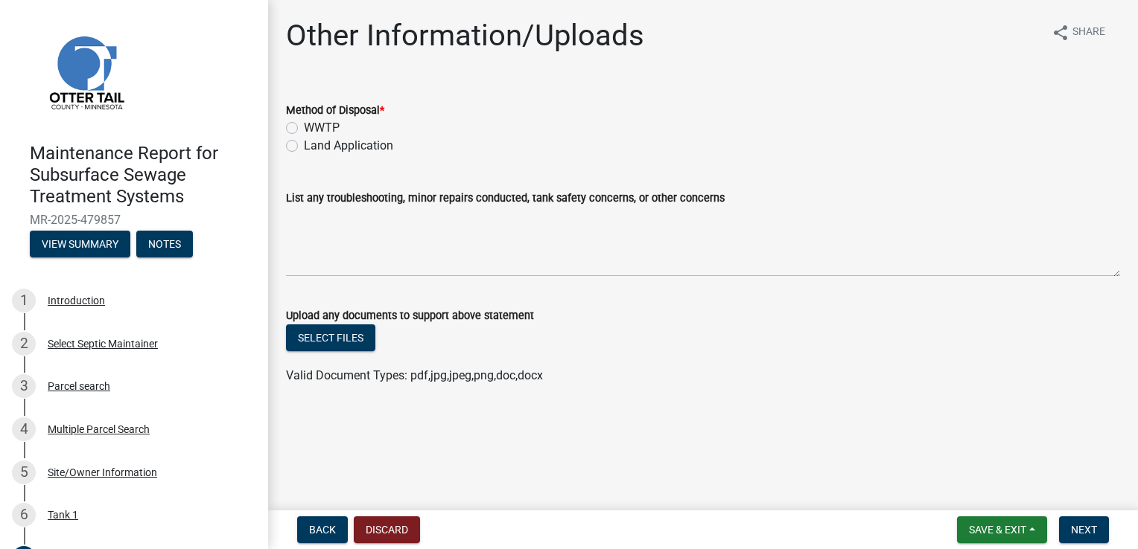
click at [304, 146] on label "Land Application" at bounding box center [348, 146] width 89 height 18
click at [304, 146] on input "Land Application" at bounding box center [309, 142] width 10 height 10
radio input "true"
click at [1088, 529] on span "Next" at bounding box center [1084, 530] width 26 height 12
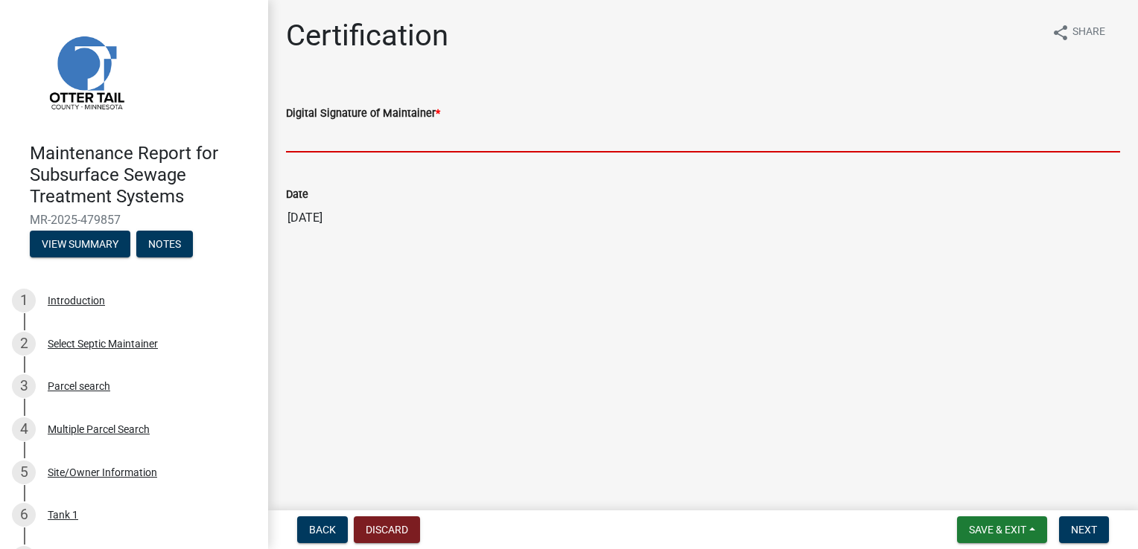
click at [314, 130] on input "Digital Signature of Maintainer *" at bounding box center [703, 137] width 834 height 31
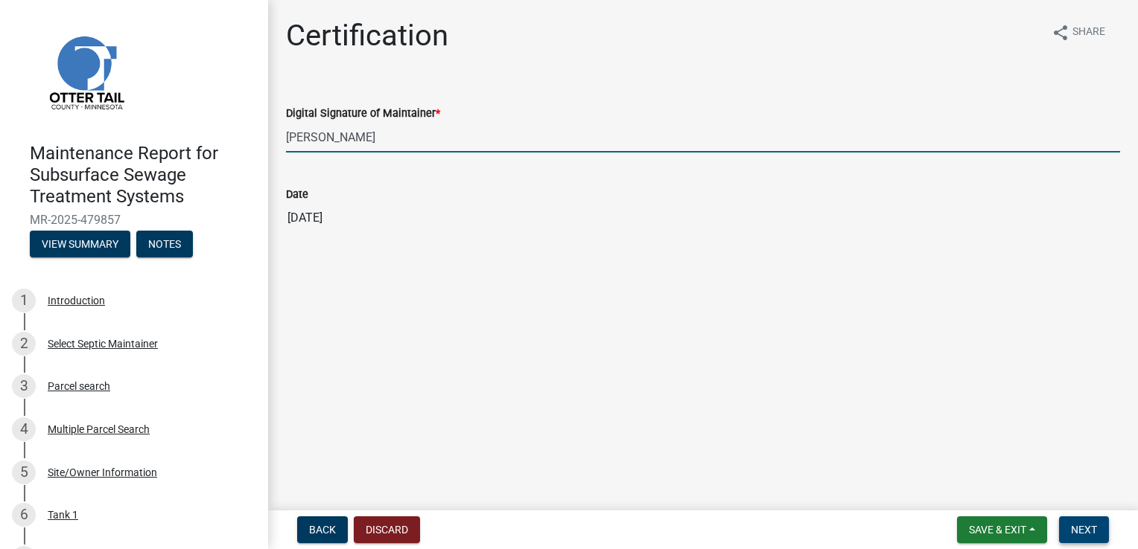
type input "[PERSON_NAME]"
click at [1085, 532] on span "Next" at bounding box center [1084, 530] width 26 height 12
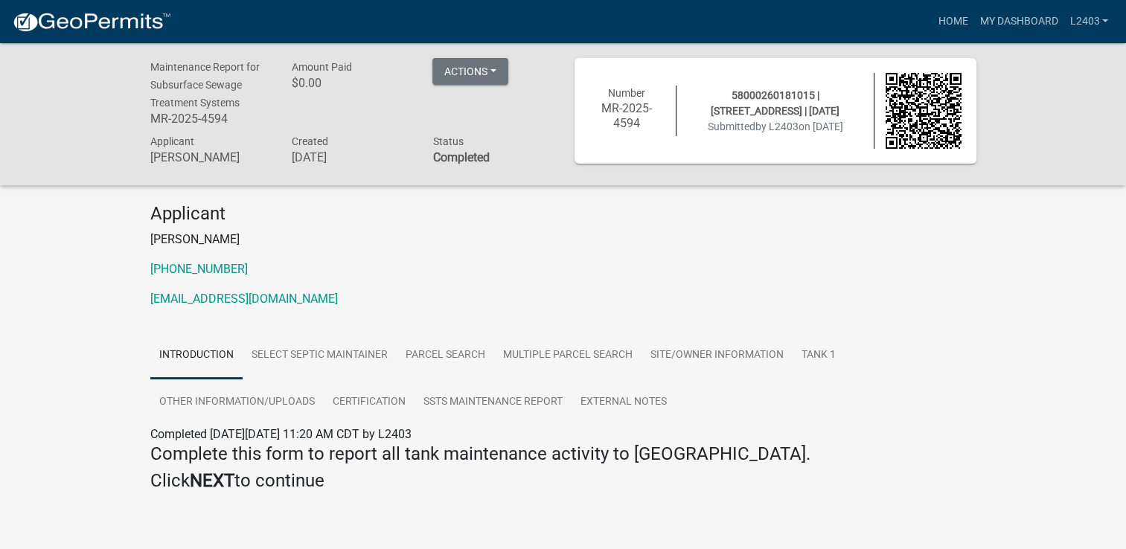
click at [741, 255] on div "Applicant [PERSON_NAME] [PHONE_NUMBER] [EMAIL_ADDRESS][DOMAIN_NAME]" at bounding box center [563, 261] width 849 height 117
click at [945, 25] on link "Home" at bounding box center [953, 21] width 42 height 28
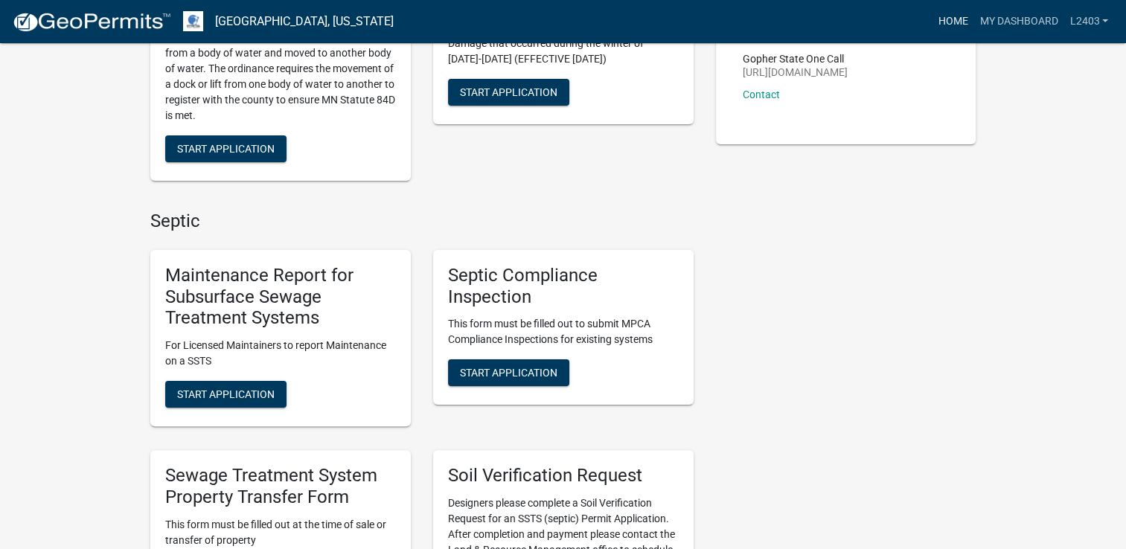
scroll to position [298, 0]
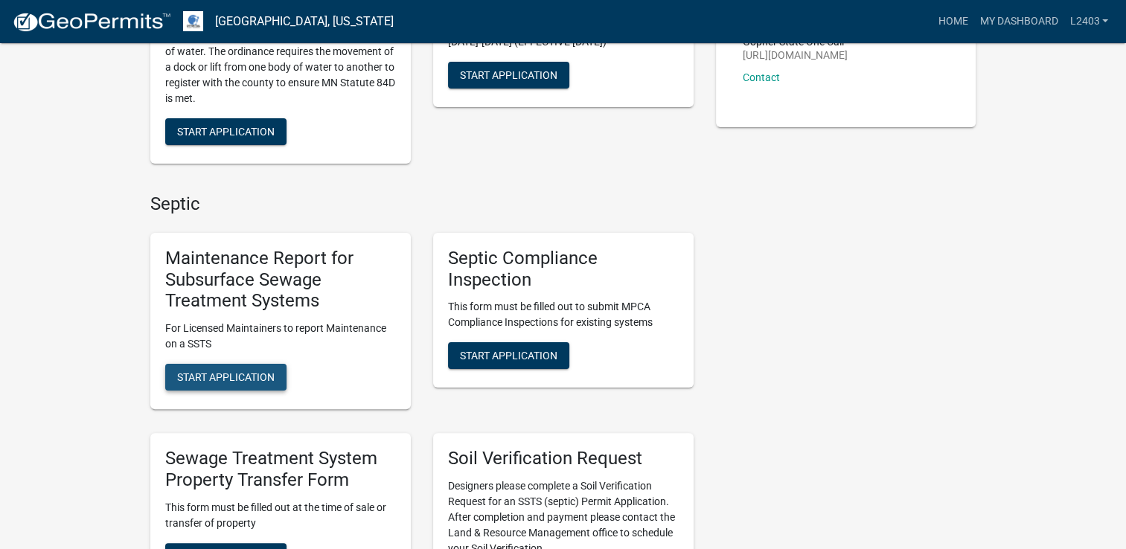
click at [226, 376] on span "Start Application" at bounding box center [226, 377] width 98 height 12
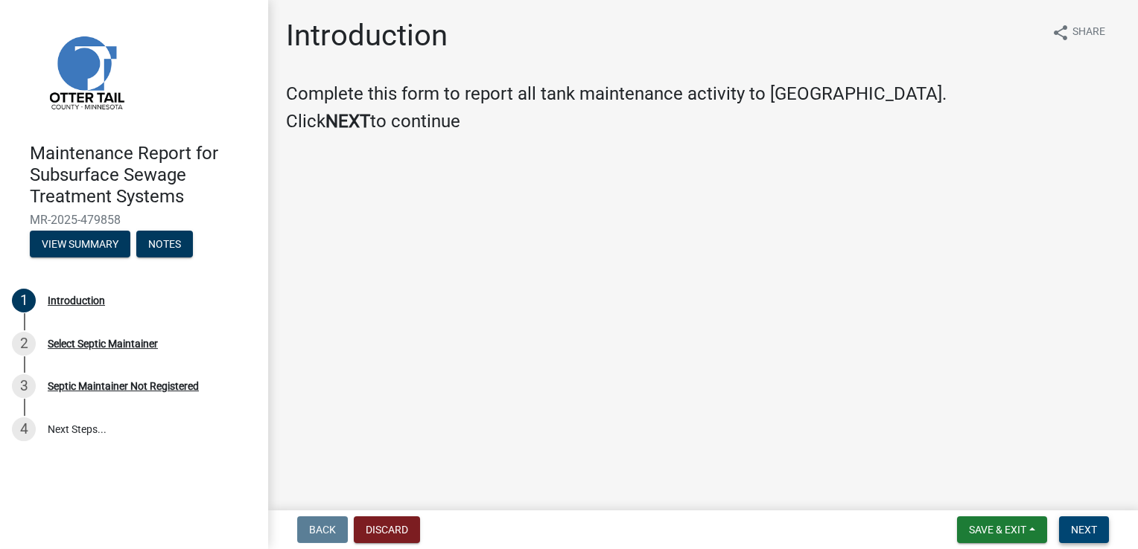
click at [1101, 538] on button "Next" at bounding box center [1084, 530] width 50 height 27
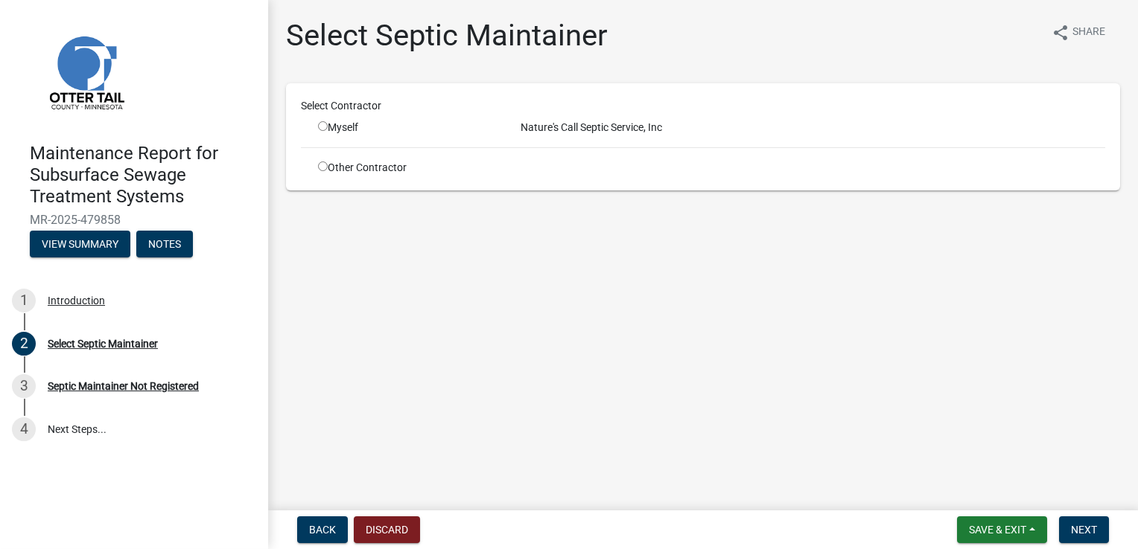
click at [320, 132] on div "Myself" at bounding box center [408, 128] width 180 height 16
click at [323, 125] on input "radio" at bounding box center [323, 126] width 10 height 10
radio input "true"
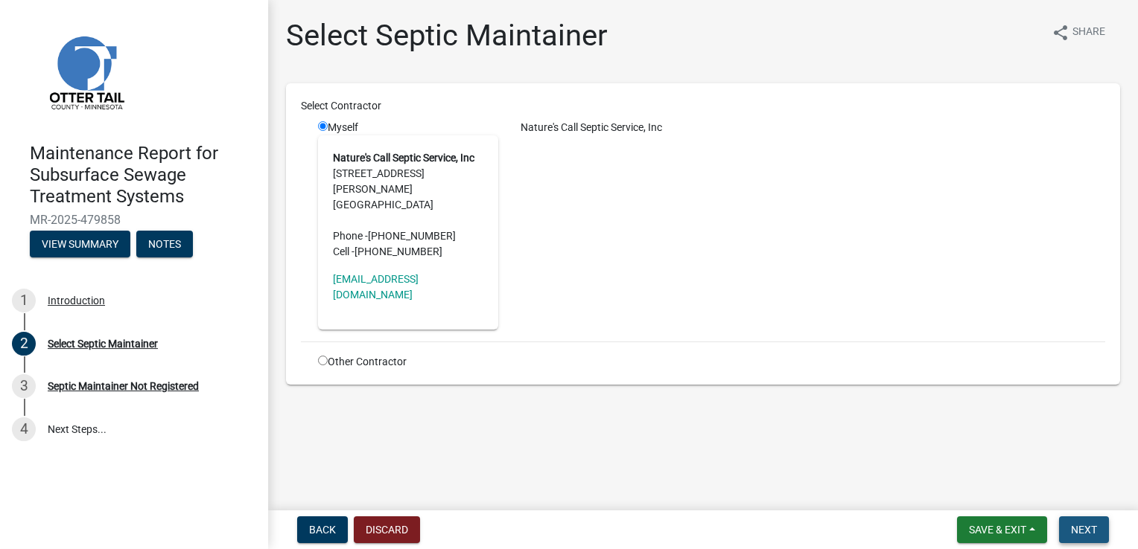
click at [1081, 526] on span "Next" at bounding box center [1084, 530] width 26 height 12
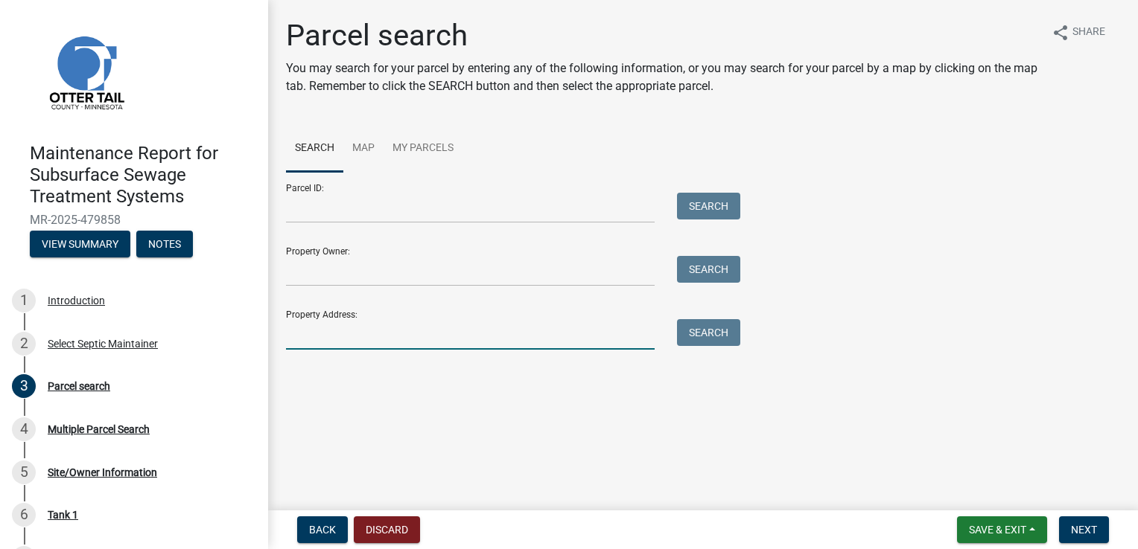
click at [299, 338] on input "Property Address:" at bounding box center [470, 334] width 368 height 31
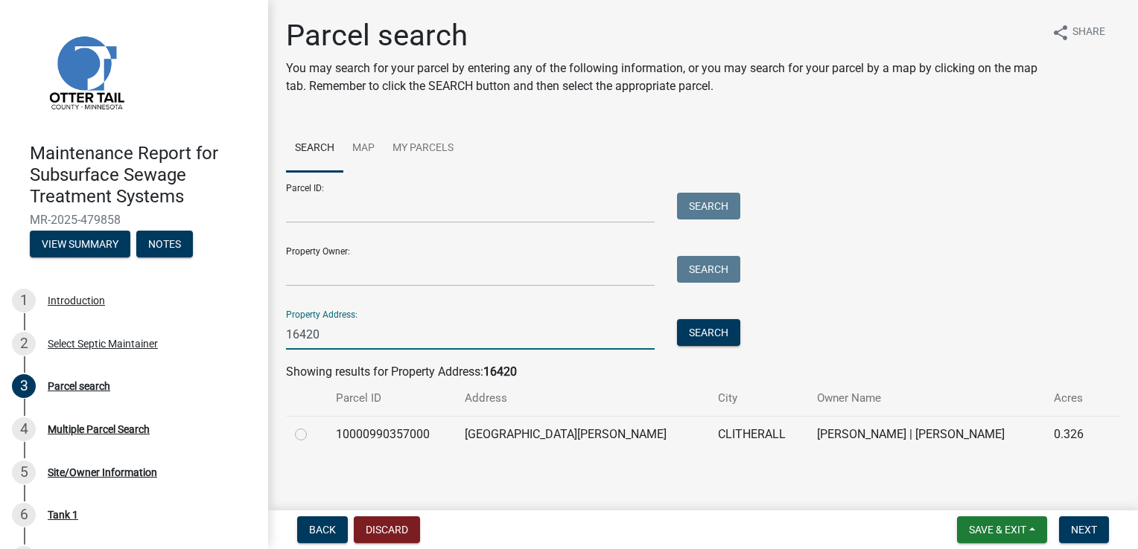
type input "16420"
click at [313, 426] on label at bounding box center [313, 426] width 0 height 0
click at [313, 430] on input "radio" at bounding box center [318, 431] width 10 height 10
radio input "true"
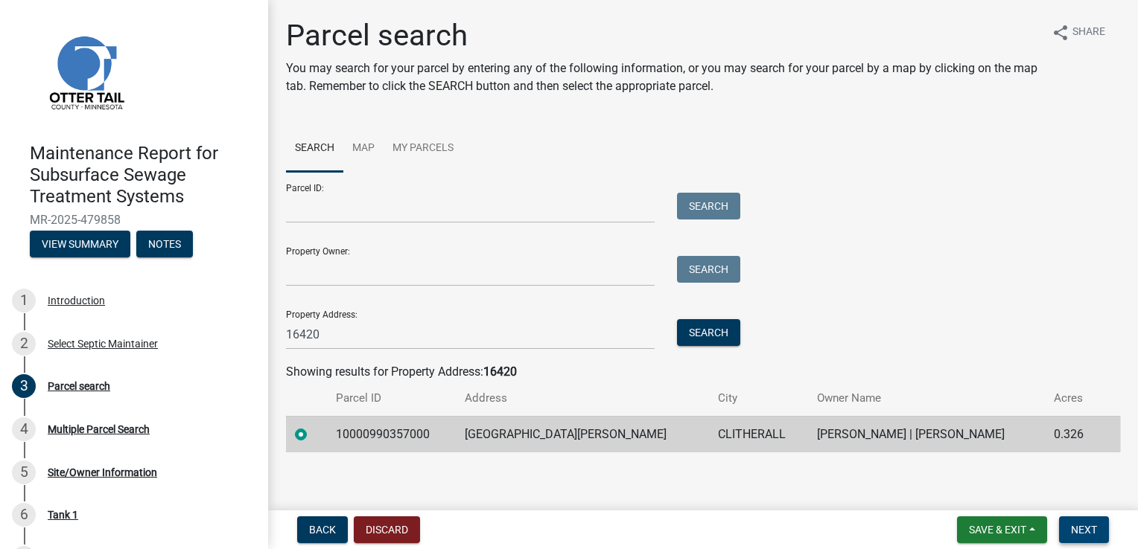
click at [1090, 535] on span "Next" at bounding box center [1084, 530] width 26 height 12
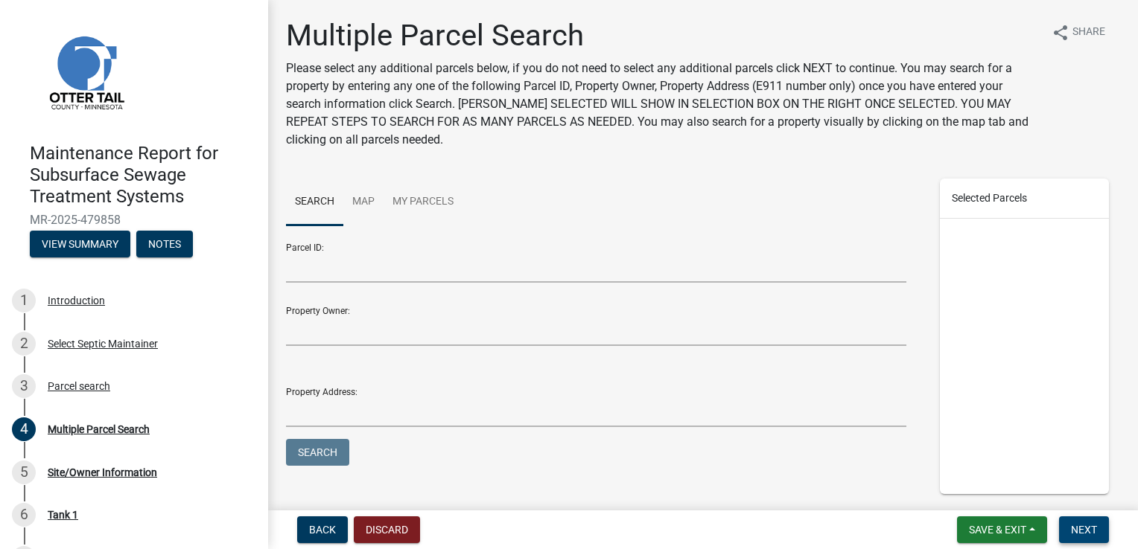
click at [1090, 535] on span "Next" at bounding box center [1084, 530] width 26 height 12
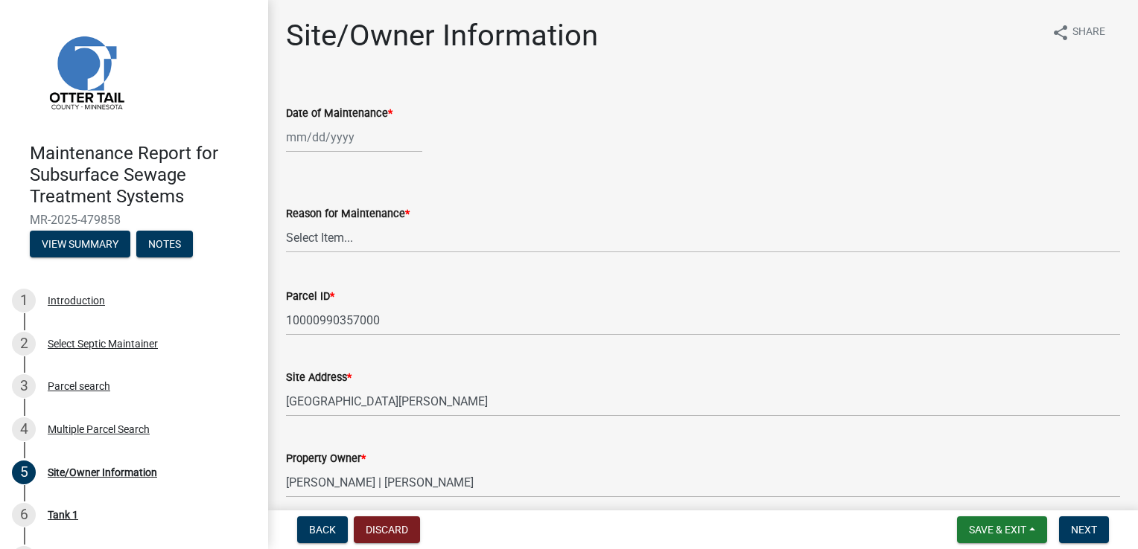
click at [328, 133] on div at bounding box center [354, 137] width 136 height 31
select select "9"
select select "2025"
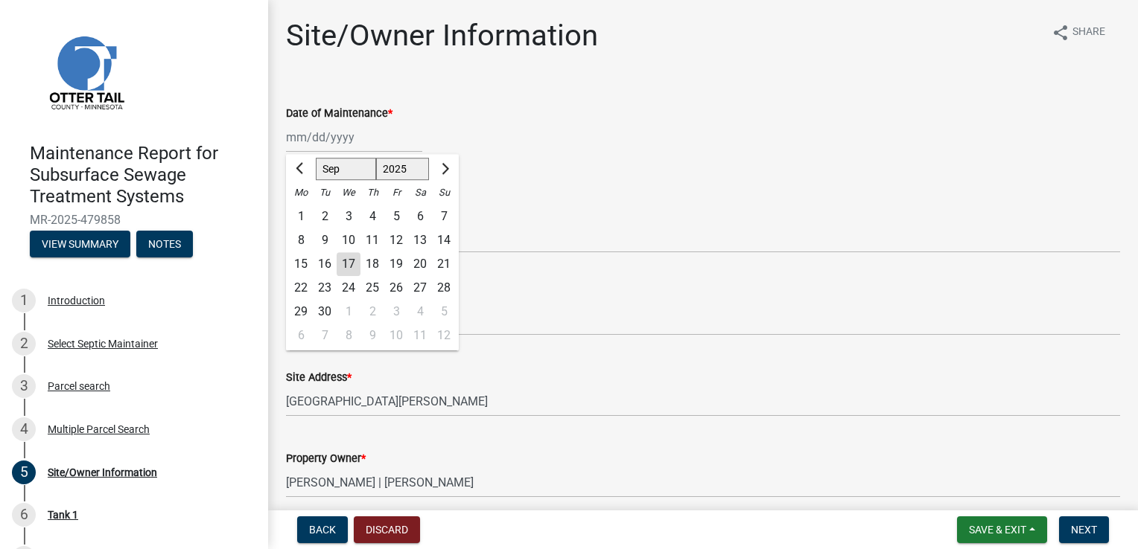
click at [325, 264] on div "16" at bounding box center [325, 264] width 24 height 24
type input "[DATE]"
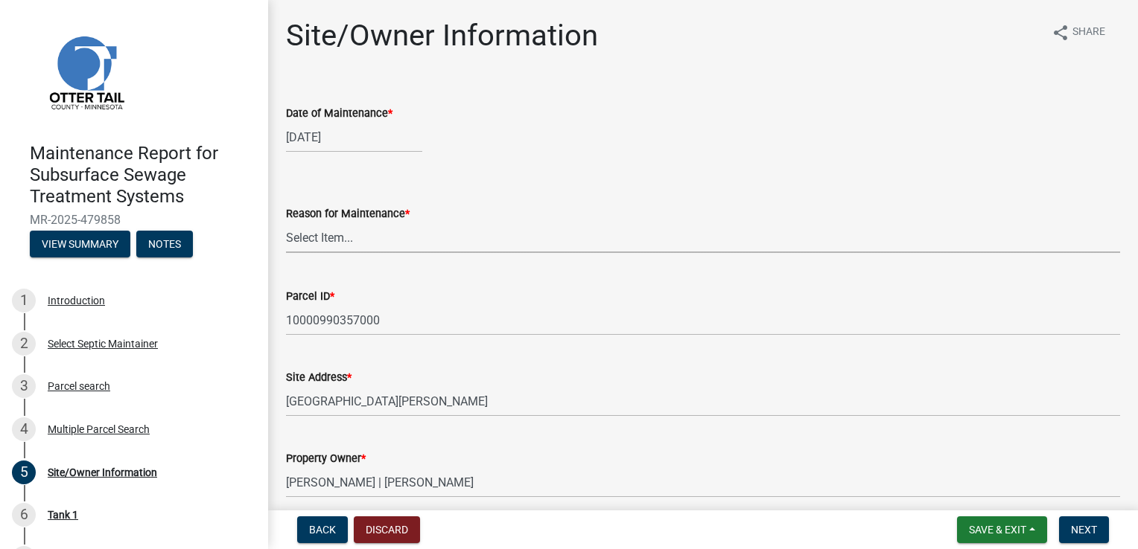
drag, startPoint x: 310, startPoint y: 242, endPoint x: 309, endPoint y: 255, distance: 12.7
click at [310, 242] on select "Select Item... Called Routine Other" at bounding box center [703, 238] width 834 height 31
click at [286, 223] on select "Select Item... Called Routine Other" at bounding box center [703, 238] width 834 height 31
select select "3ac72b63-7b21-42e4-8192-806faae7a4f1"
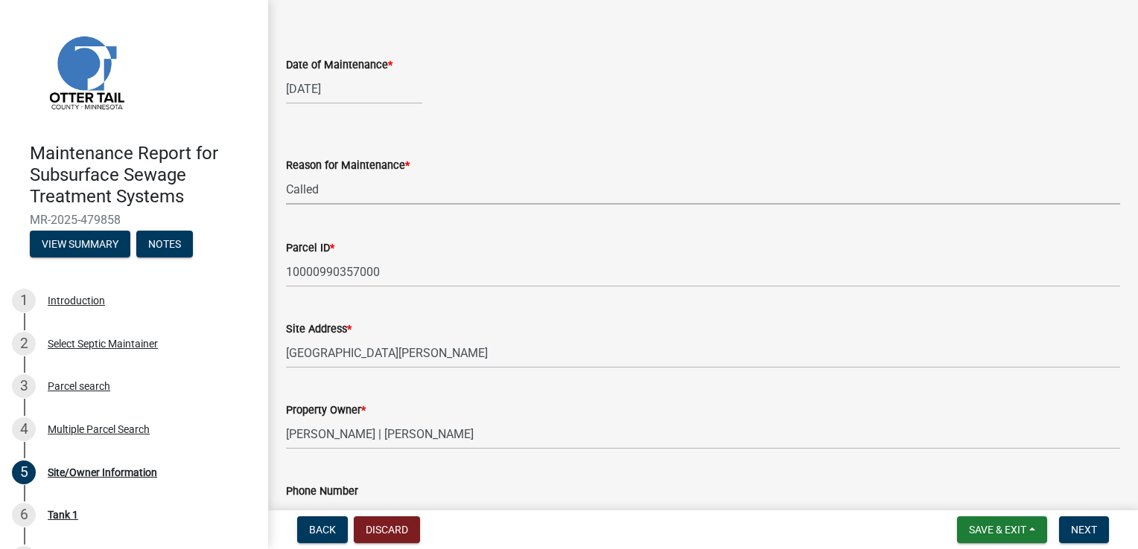
scroll to position [223, 0]
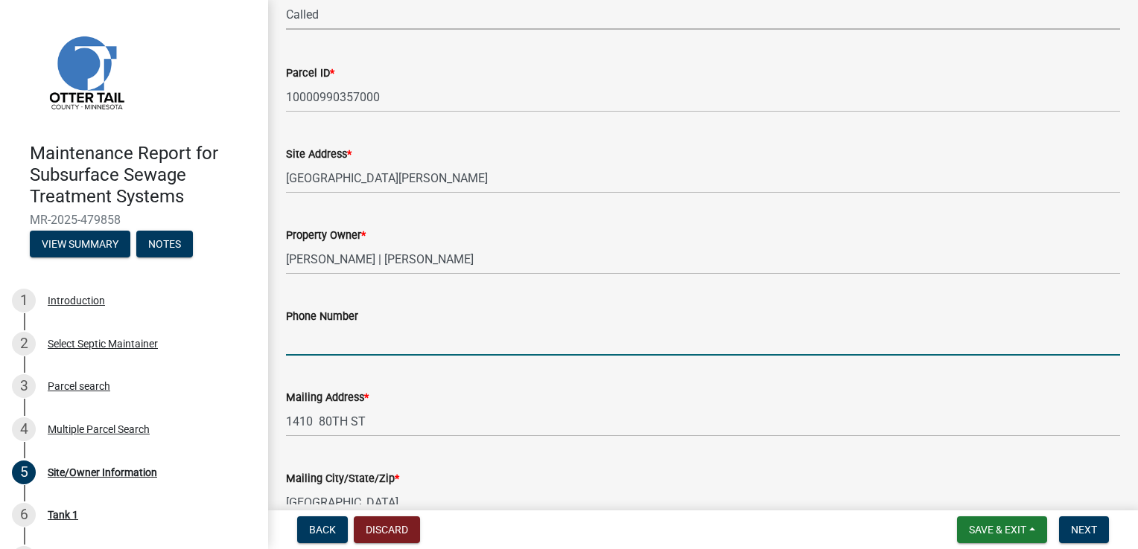
click at [319, 342] on input "Phone Number" at bounding box center [703, 340] width 834 height 31
type input "[PHONE_NUMBER]"
click at [1067, 532] on button "Next" at bounding box center [1084, 530] width 50 height 27
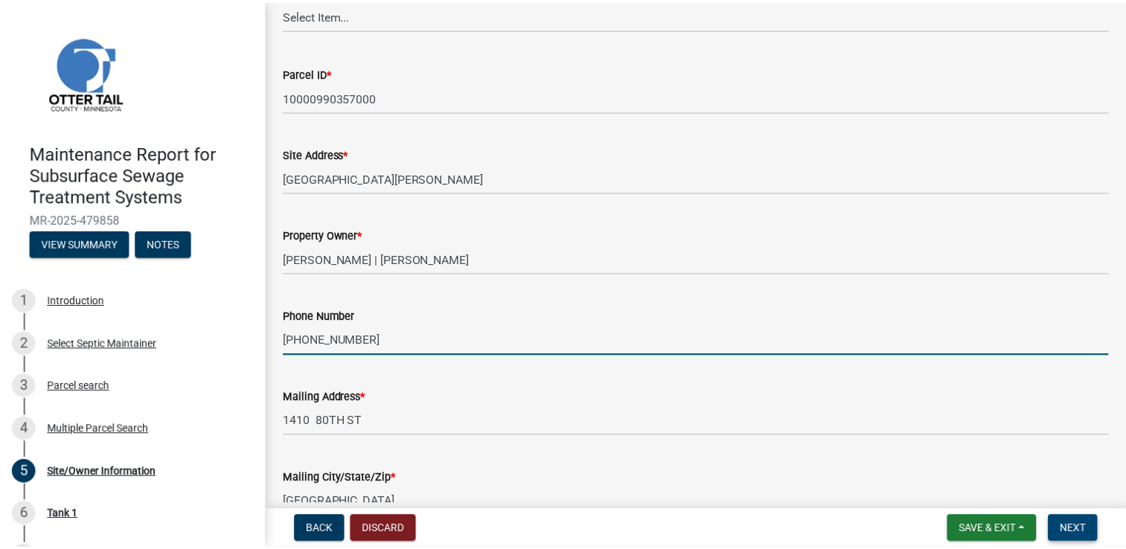
scroll to position [0, 0]
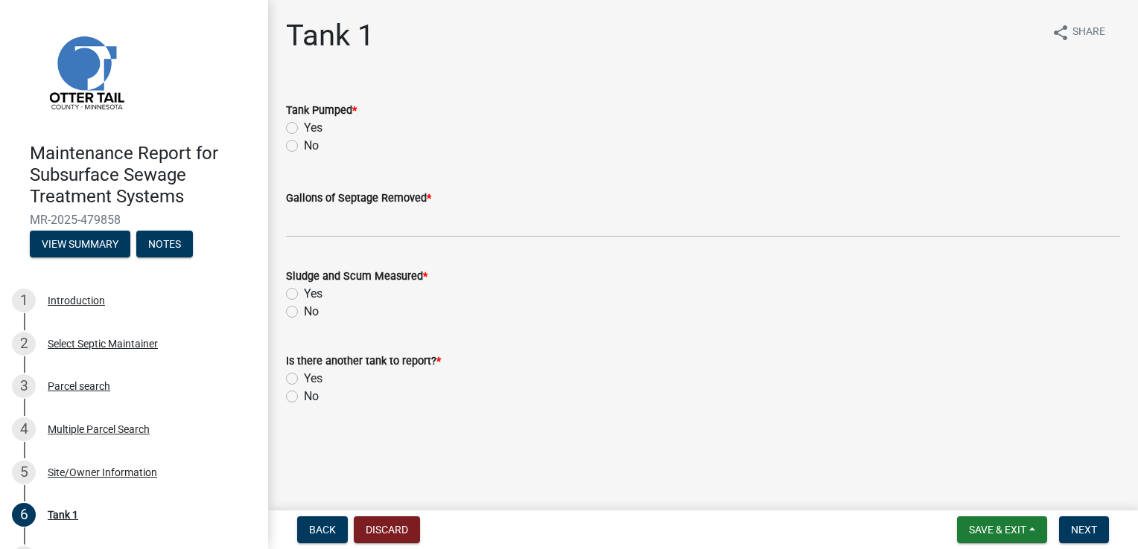
click at [304, 126] on label "Yes" at bounding box center [313, 128] width 19 height 18
click at [304, 126] on input "Yes" at bounding box center [309, 124] width 10 height 10
radio input "true"
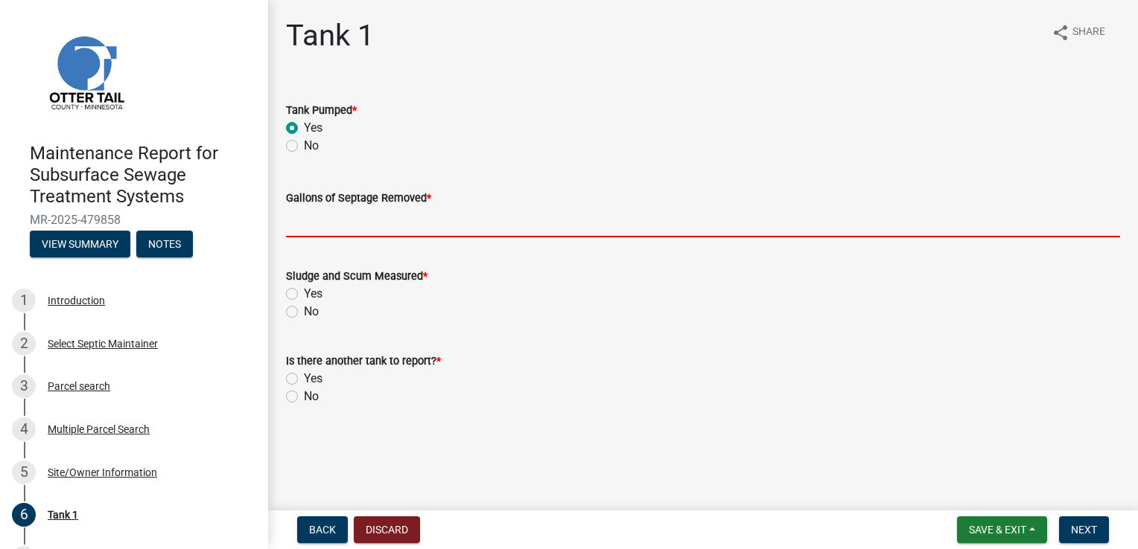
click at [316, 225] on input "Gallons of Septage Removed *" at bounding box center [703, 222] width 834 height 31
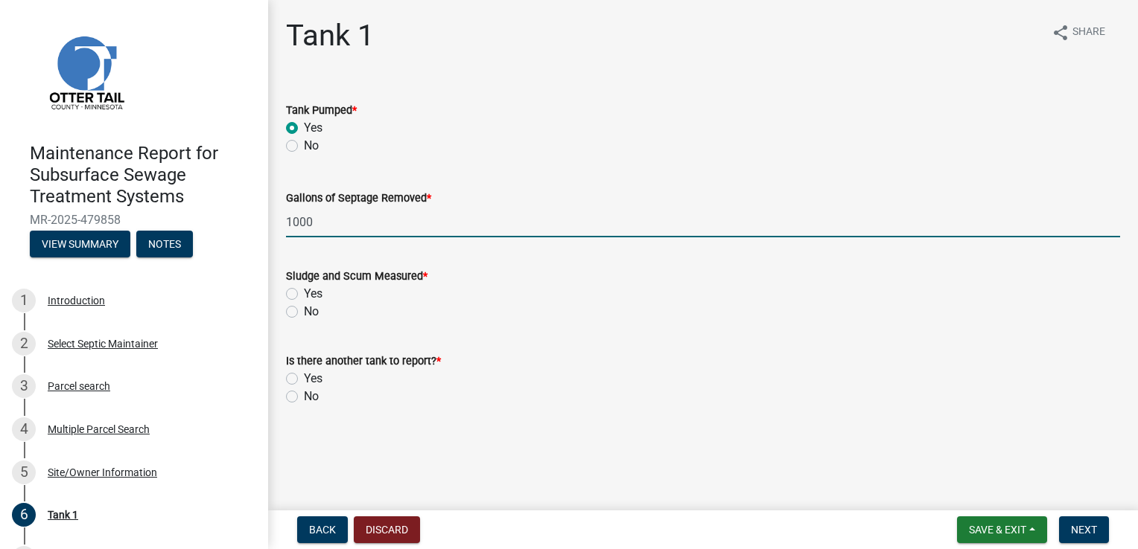
type input "1000"
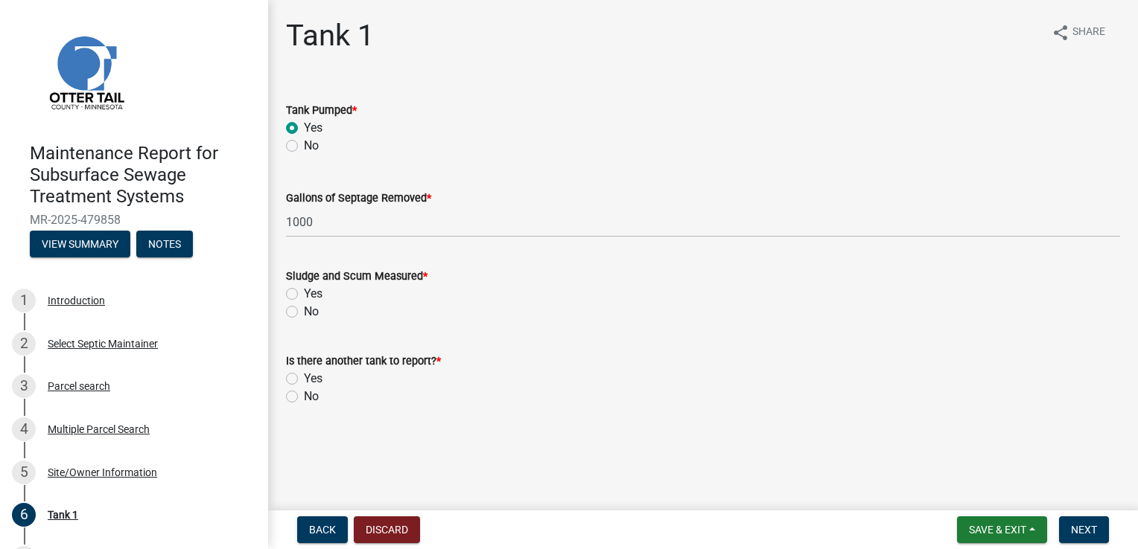
click at [304, 291] on label "Yes" at bounding box center [313, 294] width 19 height 18
click at [304, 291] on input "Yes" at bounding box center [309, 290] width 10 height 10
radio input "true"
click at [304, 401] on label "No" at bounding box center [311, 397] width 15 height 18
click at [304, 398] on input "No" at bounding box center [309, 393] width 10 height 10
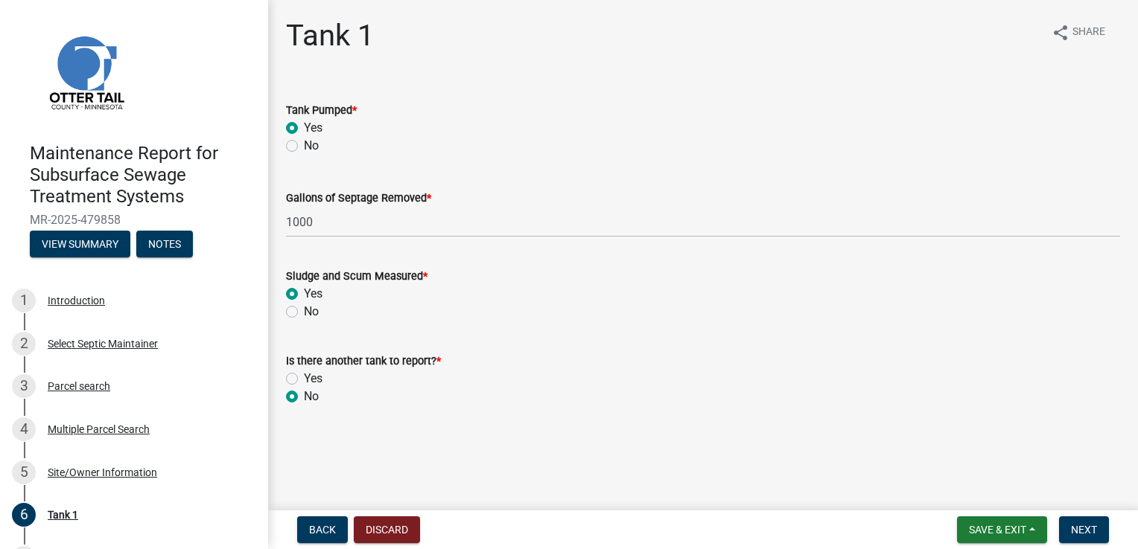
radio input "true"
click at [1074, 542] on button "Next" at bounding box center [1084, 530] width 50 height 27
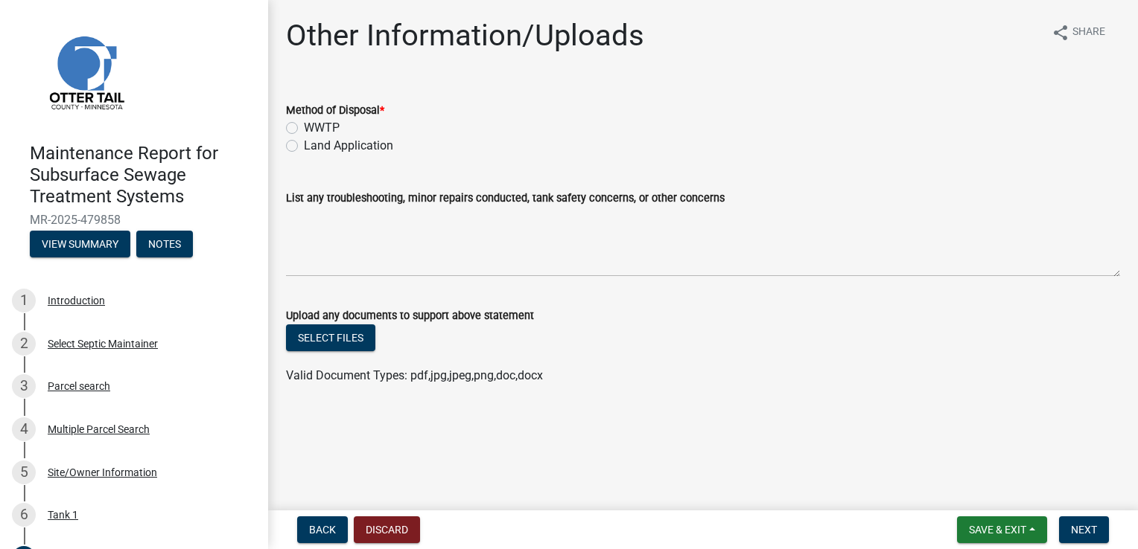
click at [331, 144] on label "Land Application" at bounding box center [348, 146] width 89 height 18
click at [313, 144] on input "Land Application" at bounding box center [309, 142] width 10 height 10
radio input "true"
click at [1103, 529] on button "Next" at bounding box center [1084, 530] width 50 height 27
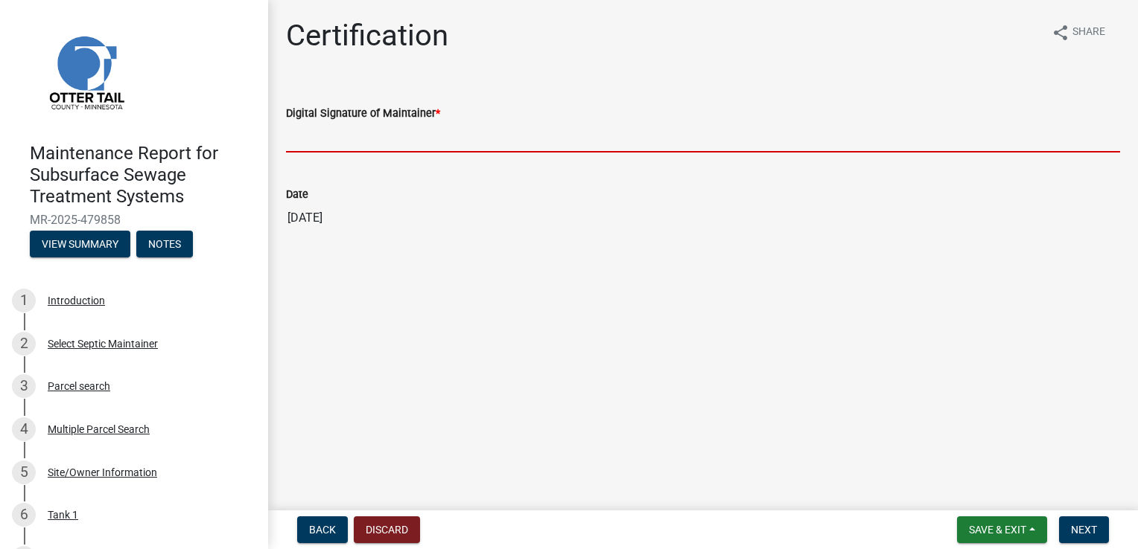
click at [321, 136] on input "Digital Signature of Maintainer *" at bounding box center [703, 137] width 834 height 31
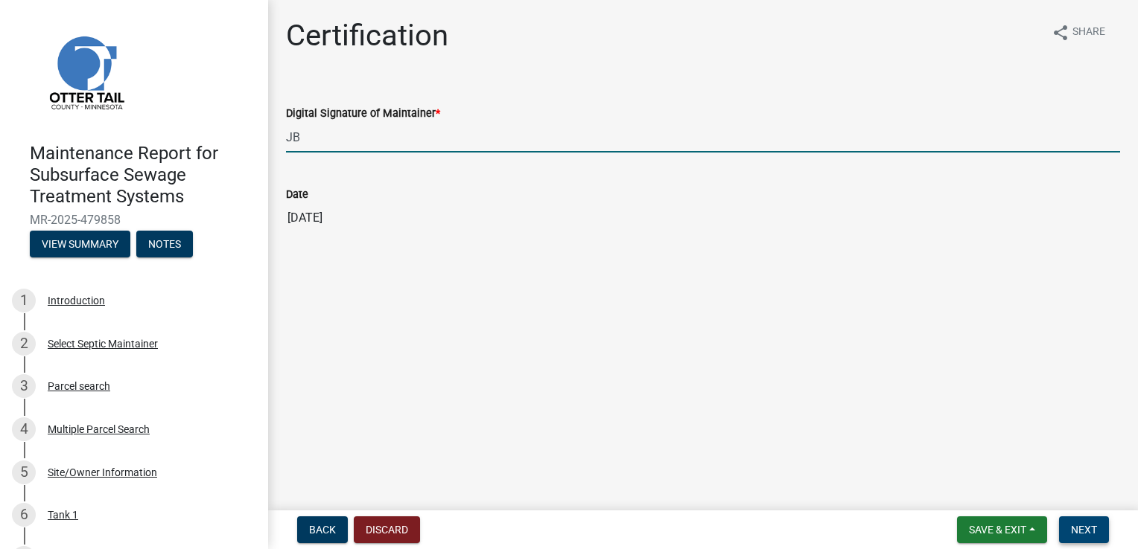
type input "JB"
click at [1082, 526] on span "Next" at bounding box center [1084, 530] width 26 height 12
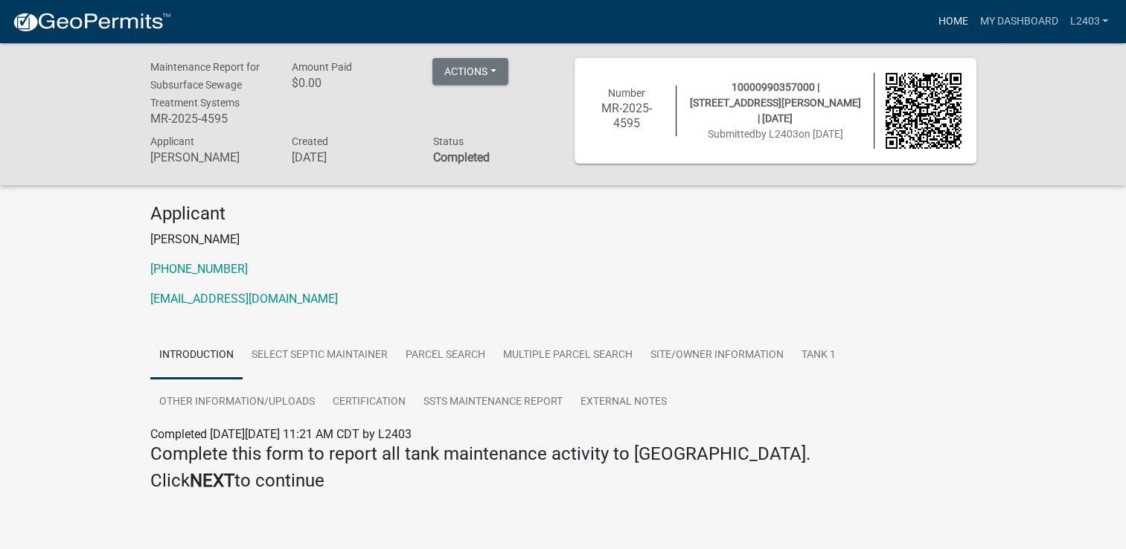
click at [956, 15] on link "Home" at bounding box center [953, 21] width 42 height 28
